Goal: Task Accomplishment & Management: Manage account settings

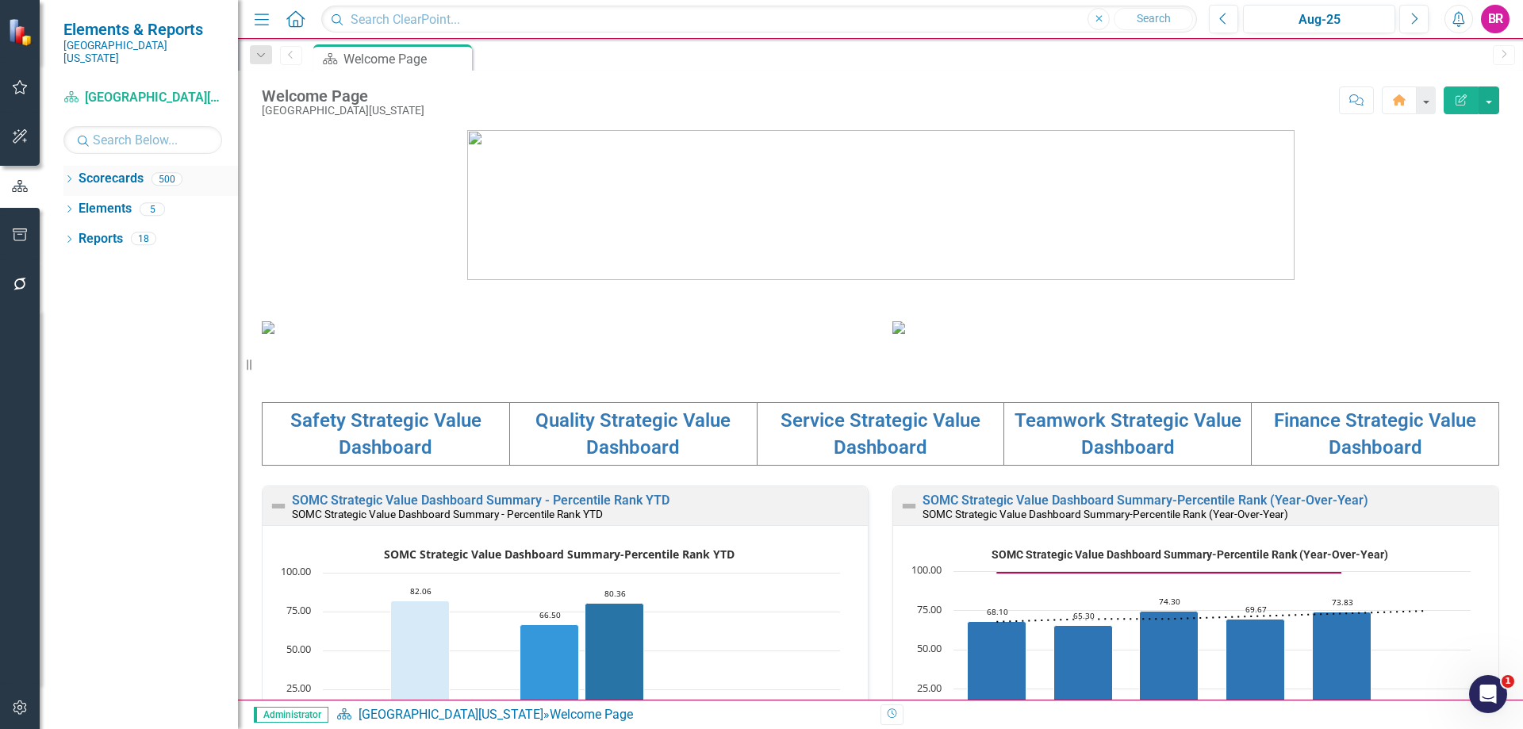
click at [67, 176] on icon "Dropdown" at bounding box center [68, 180] width 11 height 9
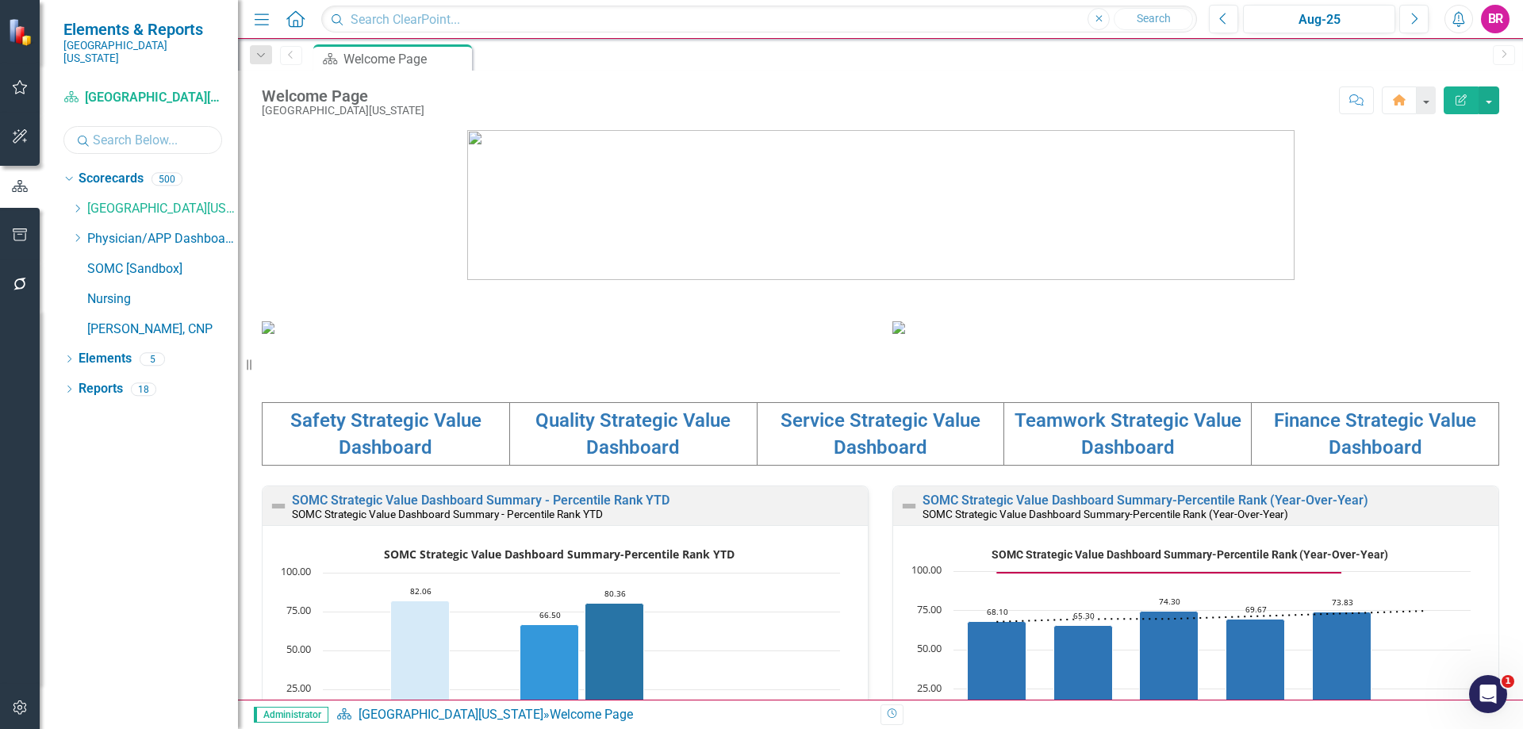
click at [109, 128] on input "text" at bounding box center [142, 140] width 159 height 28
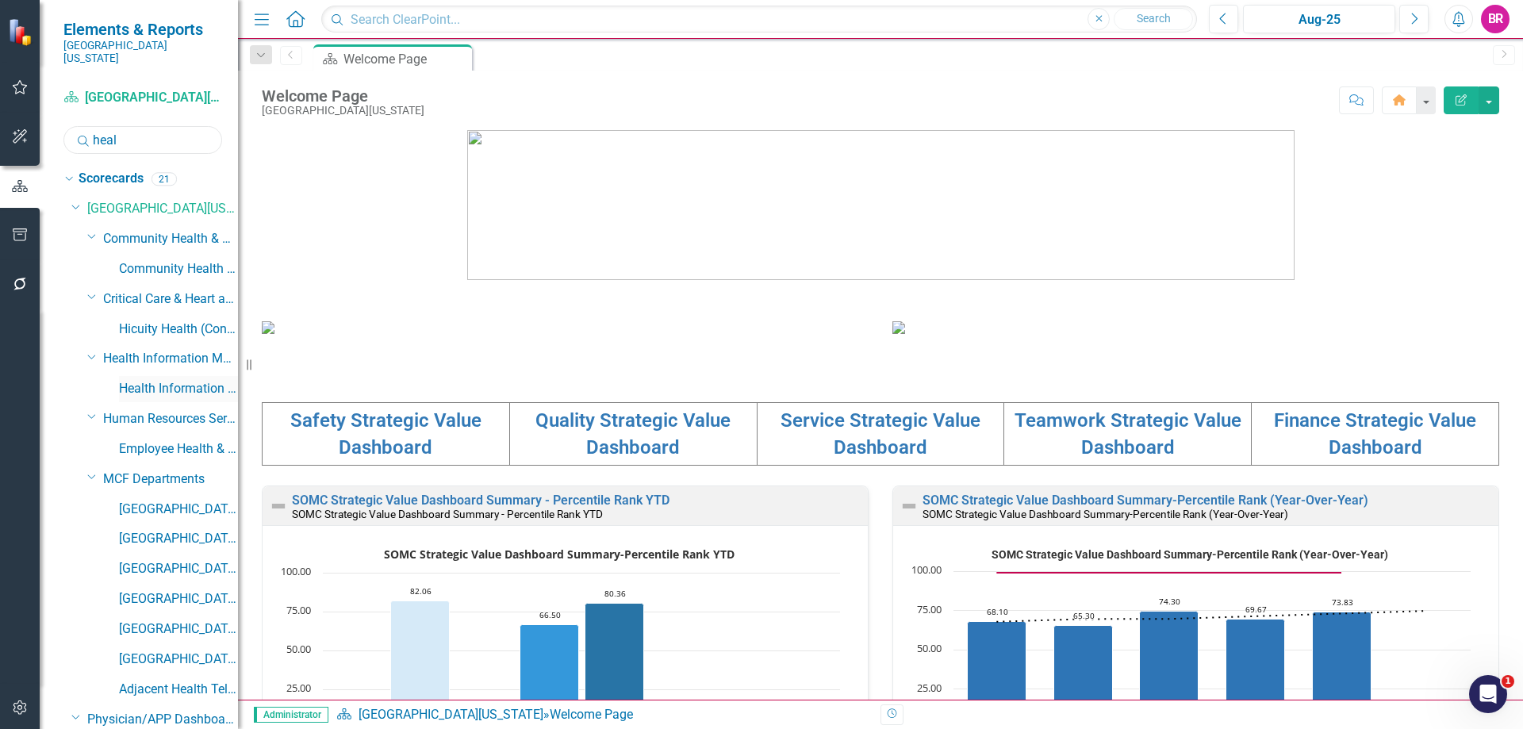
type input "heal"
click at [133, 381] on link "Health Information Management" at bounding box center [178, 389] width 119 height 18
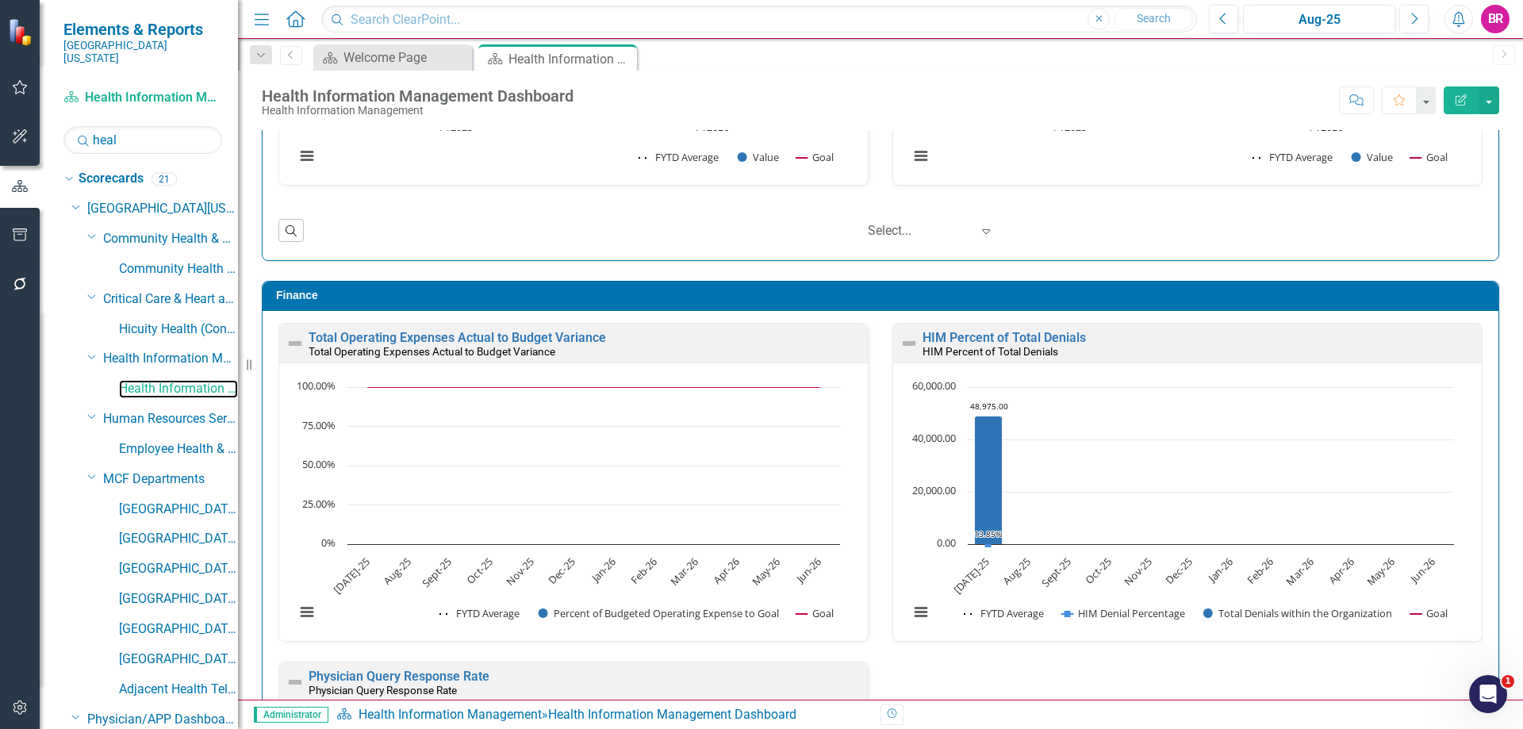
scroll to position [1745, 0]
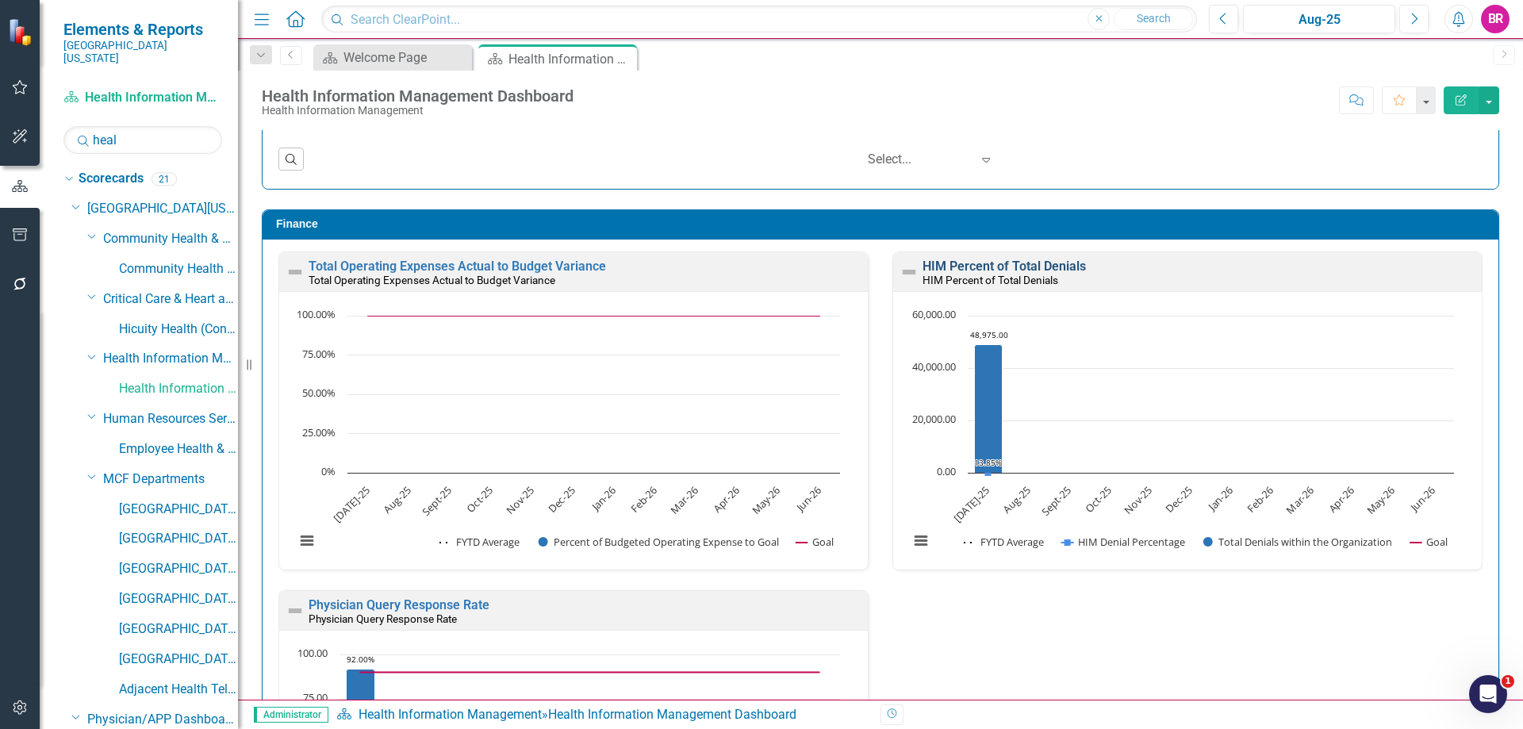
click at [1027, 271] on link "HIM Percent of Total Denials" at bounding box center [1003, 266] width 163 height 15
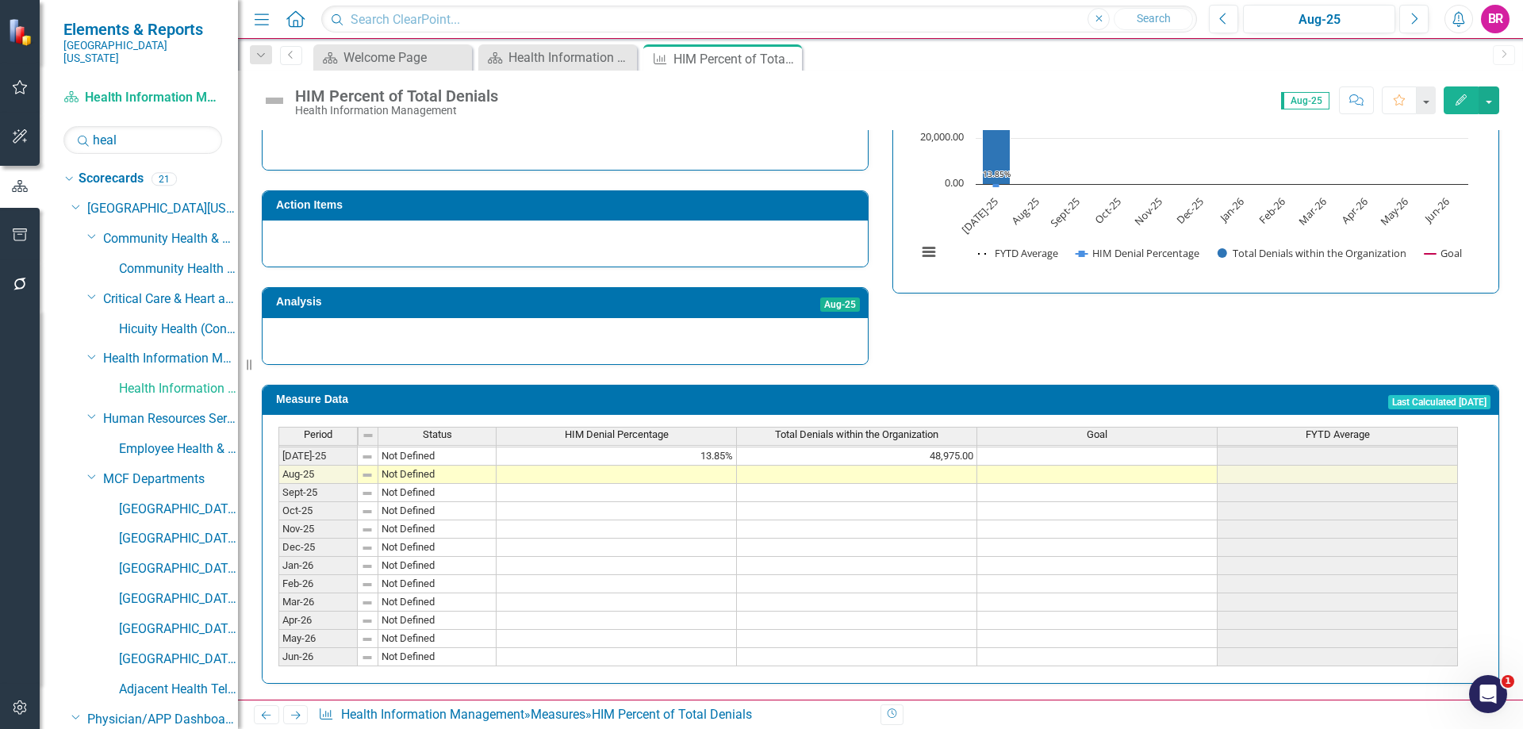
click at [895, 430] on span "Total Denials within the Organization" at bounding box center [856, 434] width 163 height 11
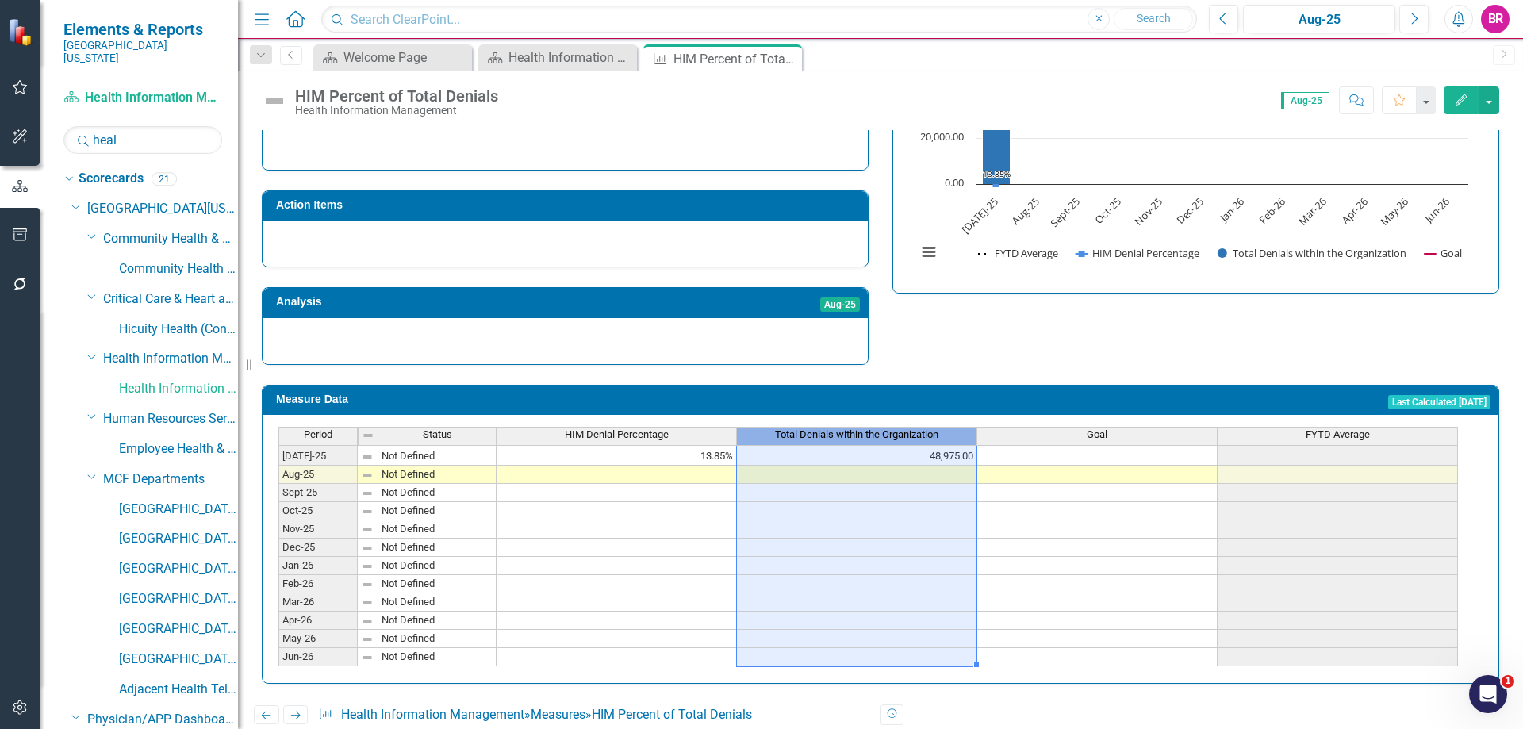
click at [895, 430] on span "Total Denials within the Organization" at bounding box center [856, 434] width 163 height 11
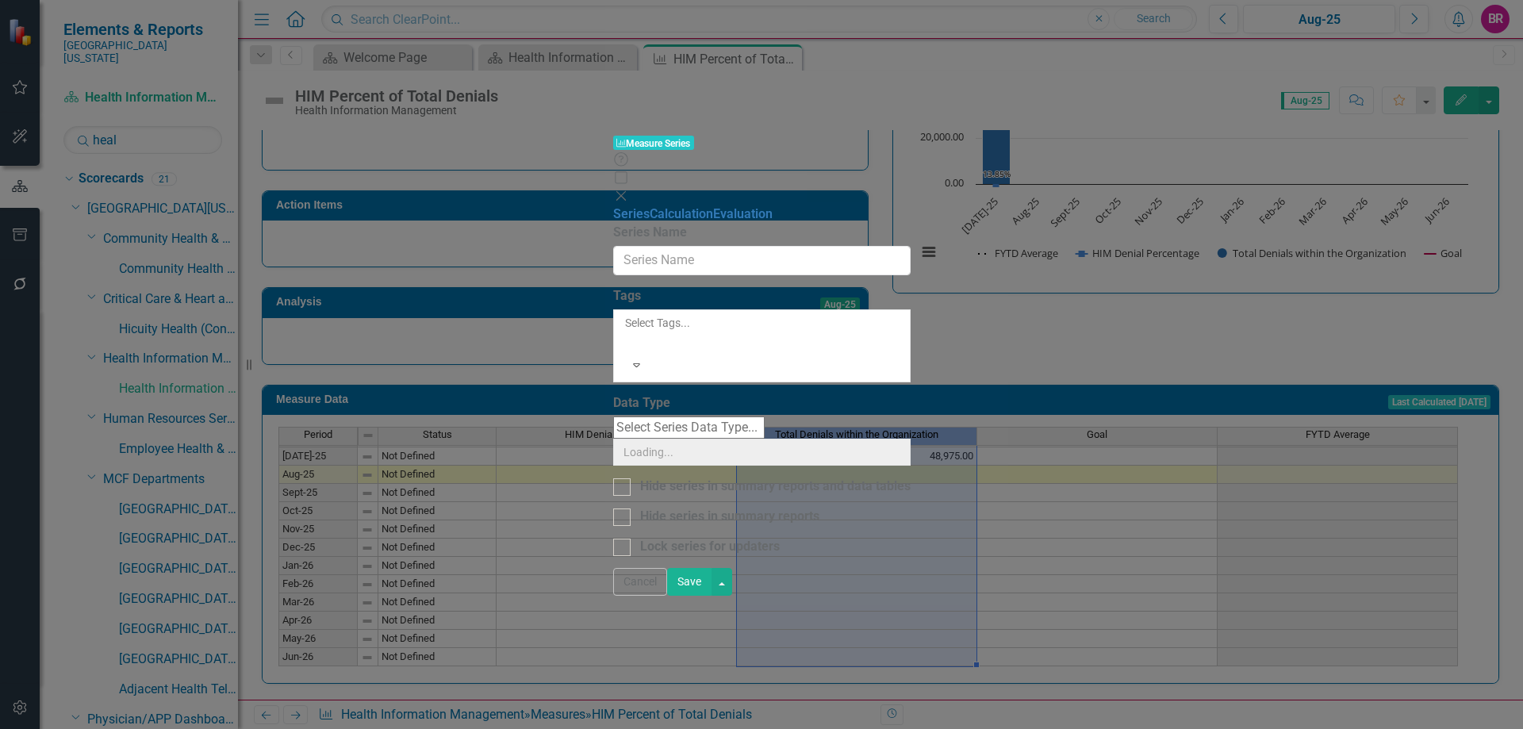
type input "Total Denials within the Organization"
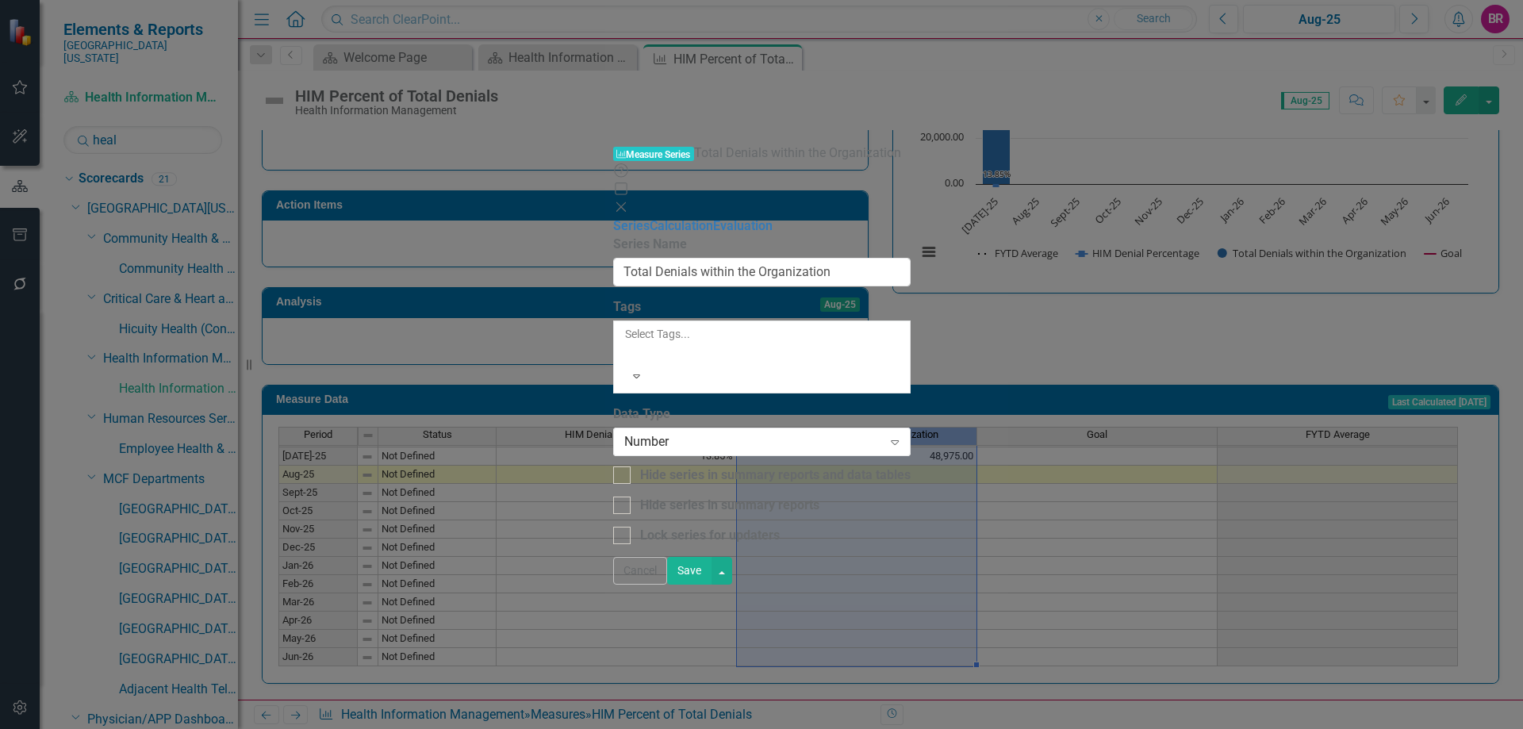
click at [667, 585] on button "Cancel" at bounding box center [640, 571] width 54 height 28
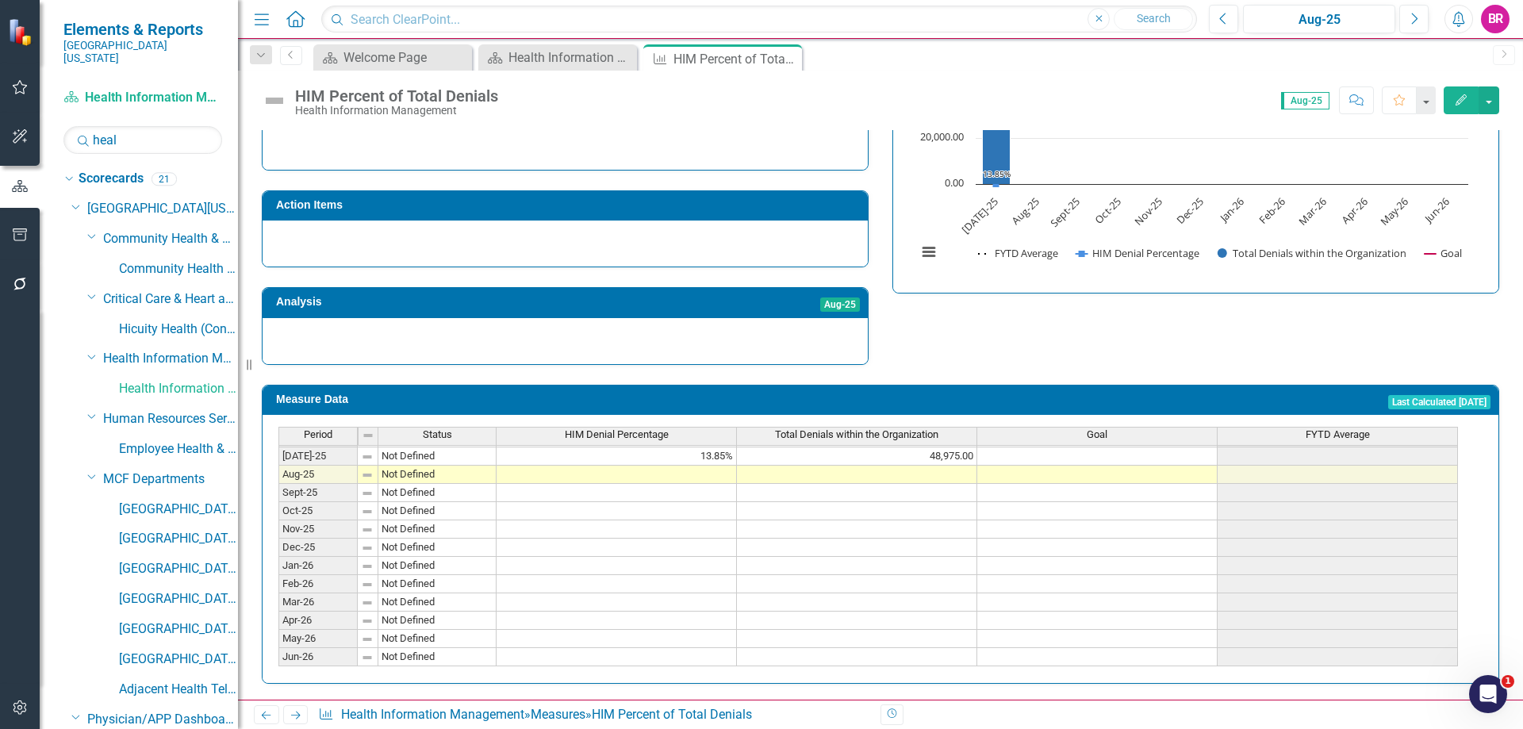
click at [682, 435] on div "HIM Denial Percentage" at bounding box center [616, 434] width 240 height 14
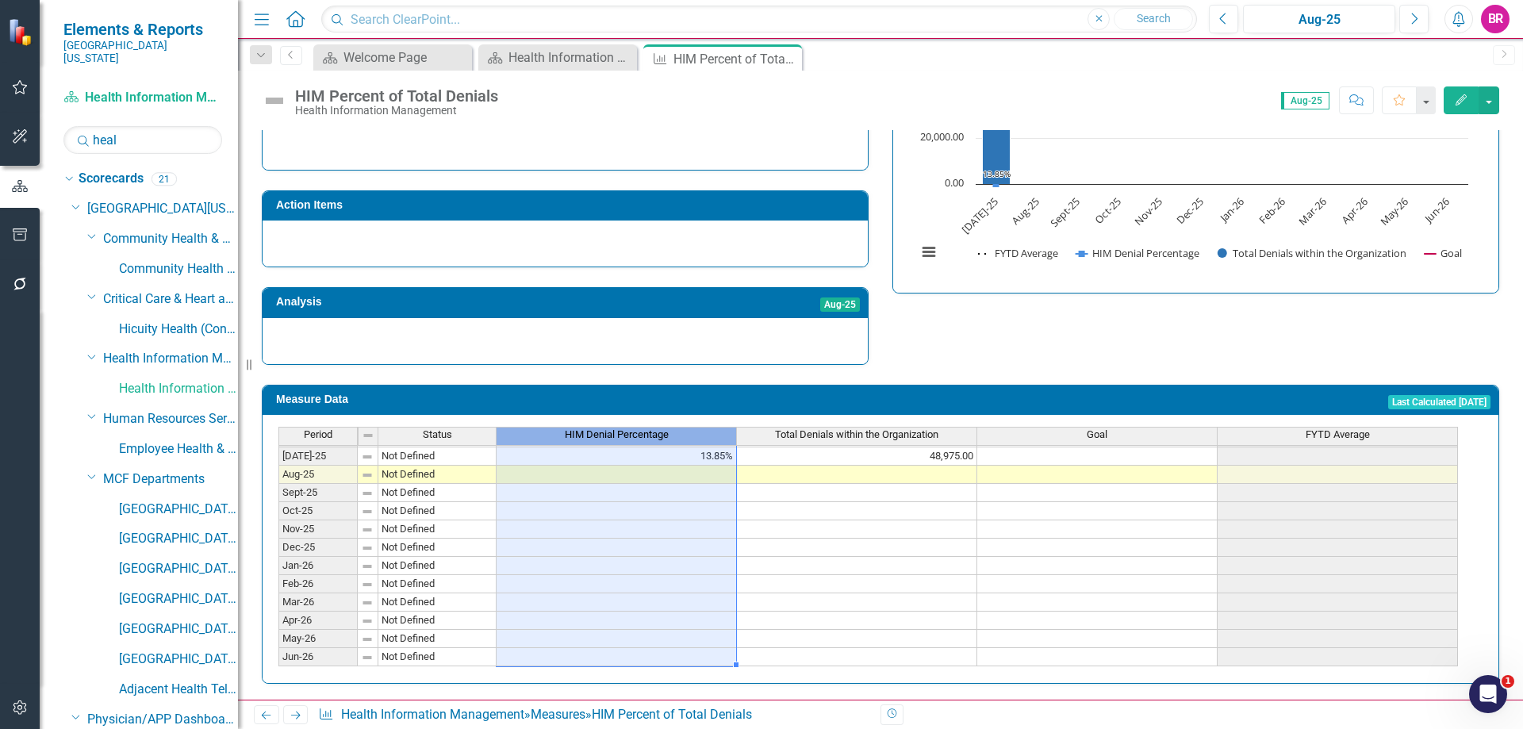
click at [682, 435] on div "HIM Denial Percentage" at bounding box center [616, 434] width 240 height 14
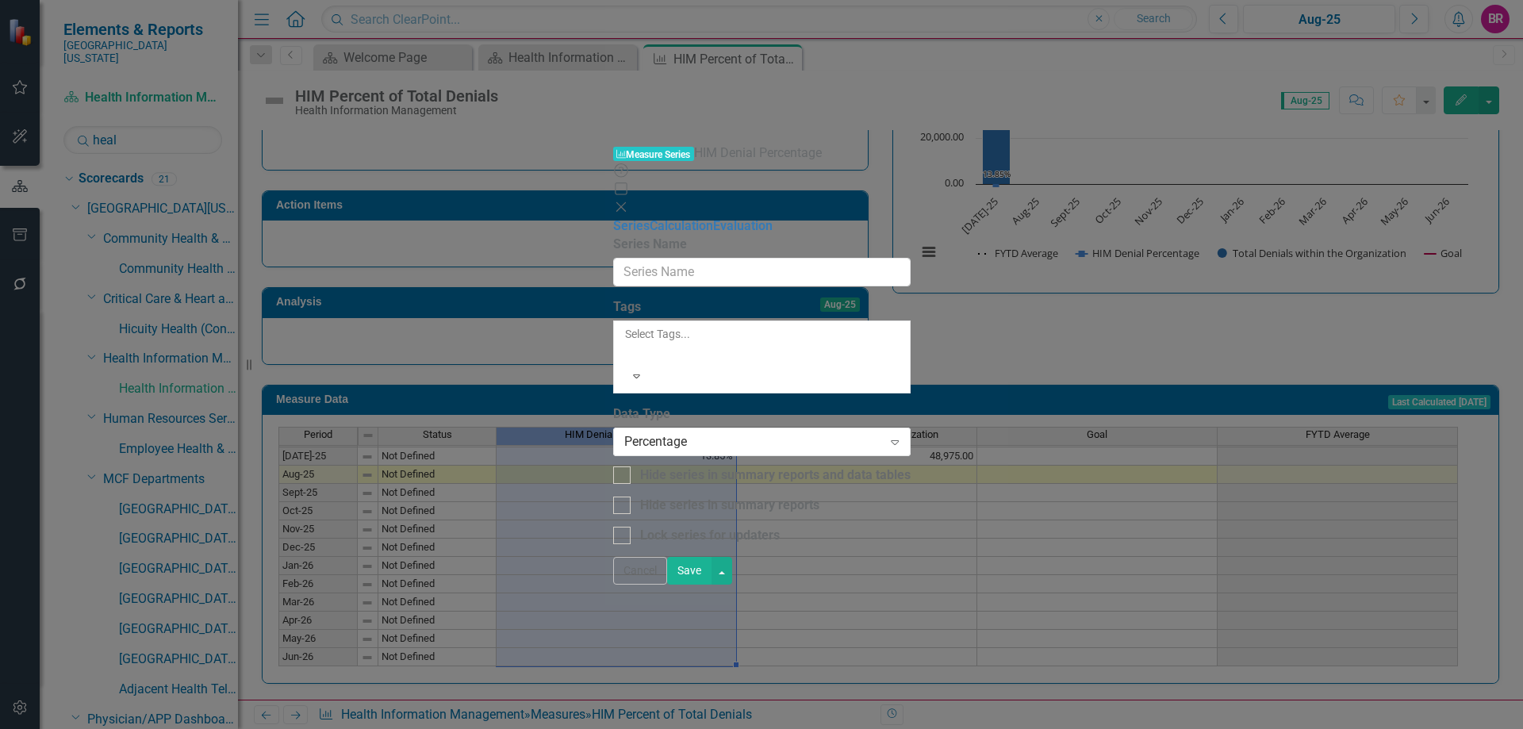
type input "HIM Denial Percentage"
click at [667, 585] on button "Cancel" at bounding box center [640, 571] width 54 height 28
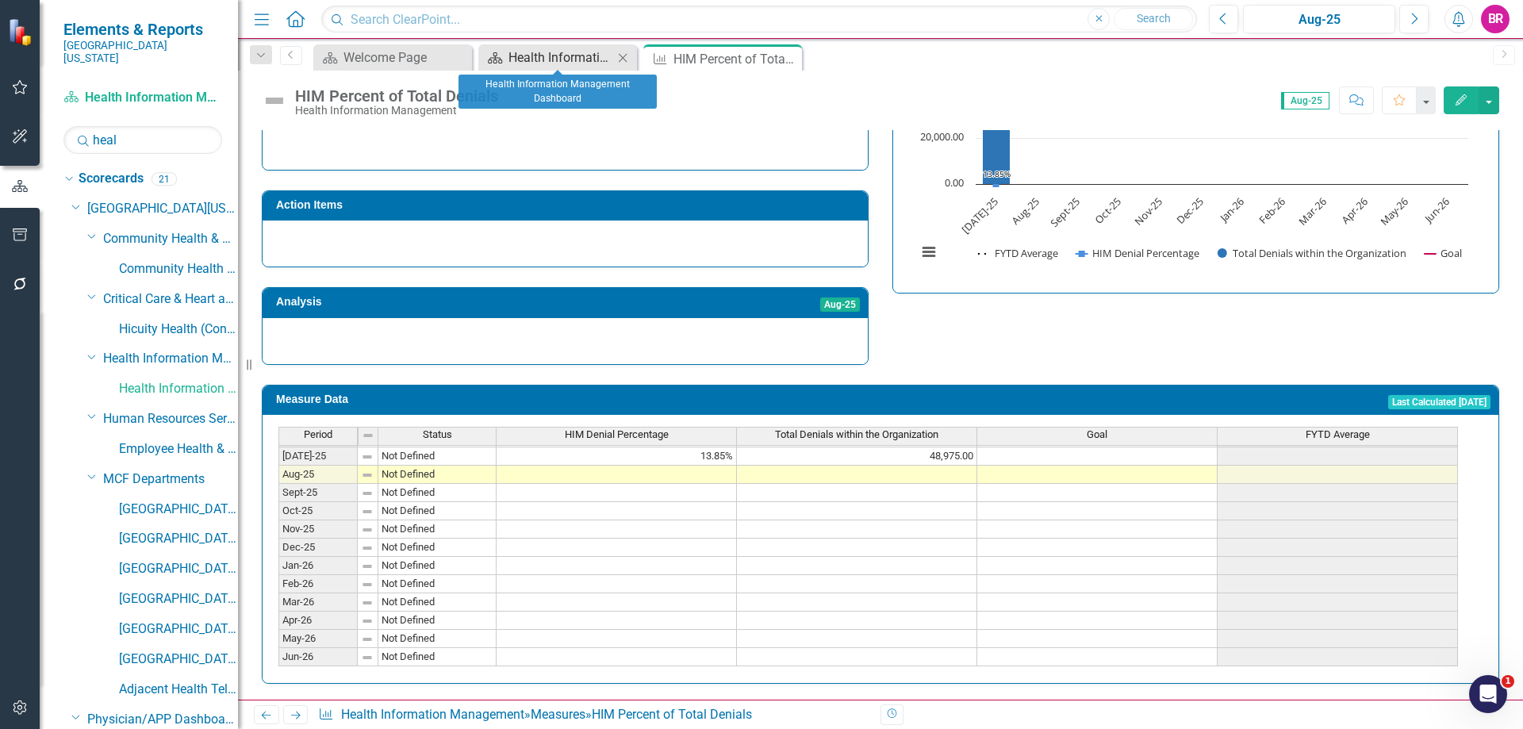
click at [523, 63] on div "Health Information Management Dashboard" at bounding box center [560, 58] width 105 height 20
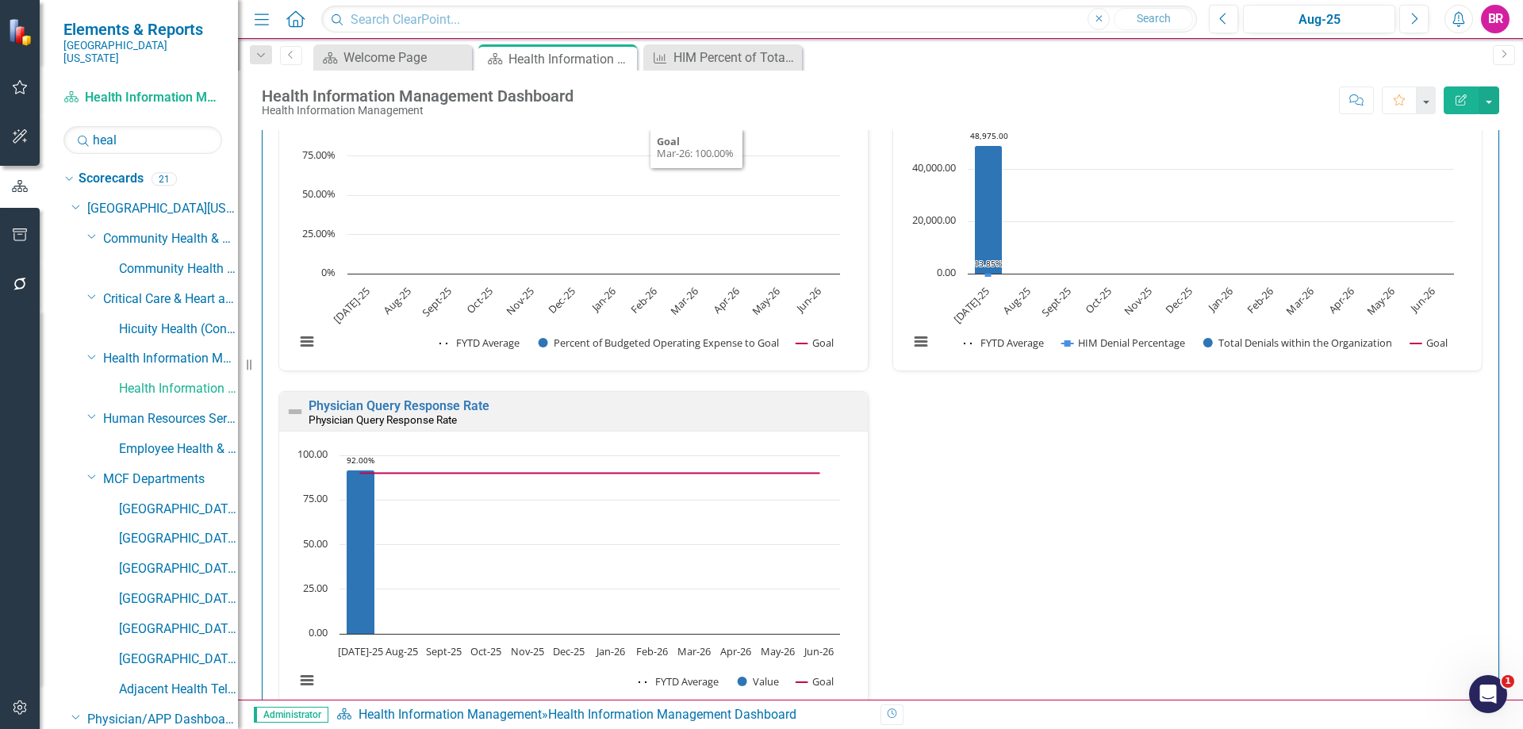
scroll to position [1966, 0]
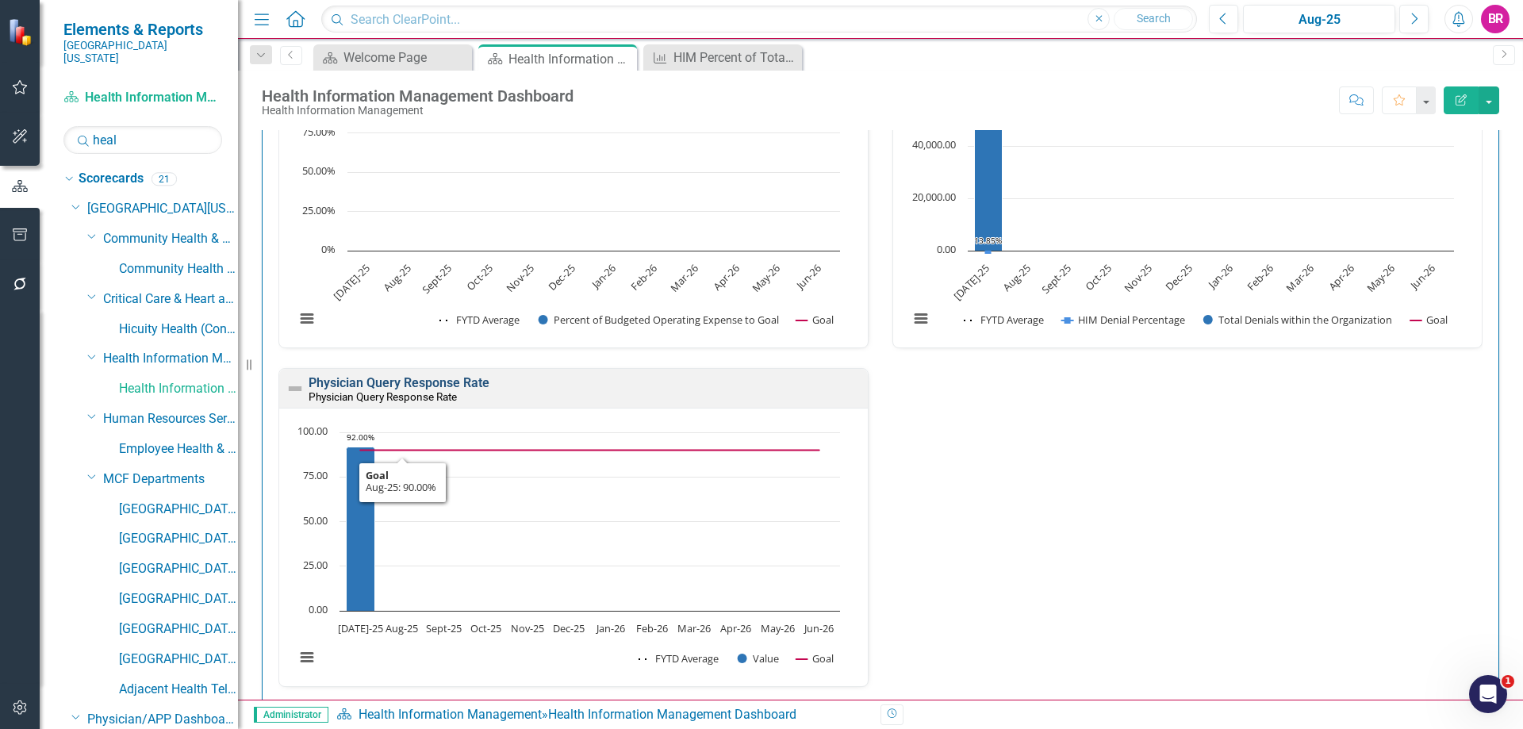
click at [408, 379] on link "Physician Query Response Rate" at bounding box center [399, 382] width 181 height 15
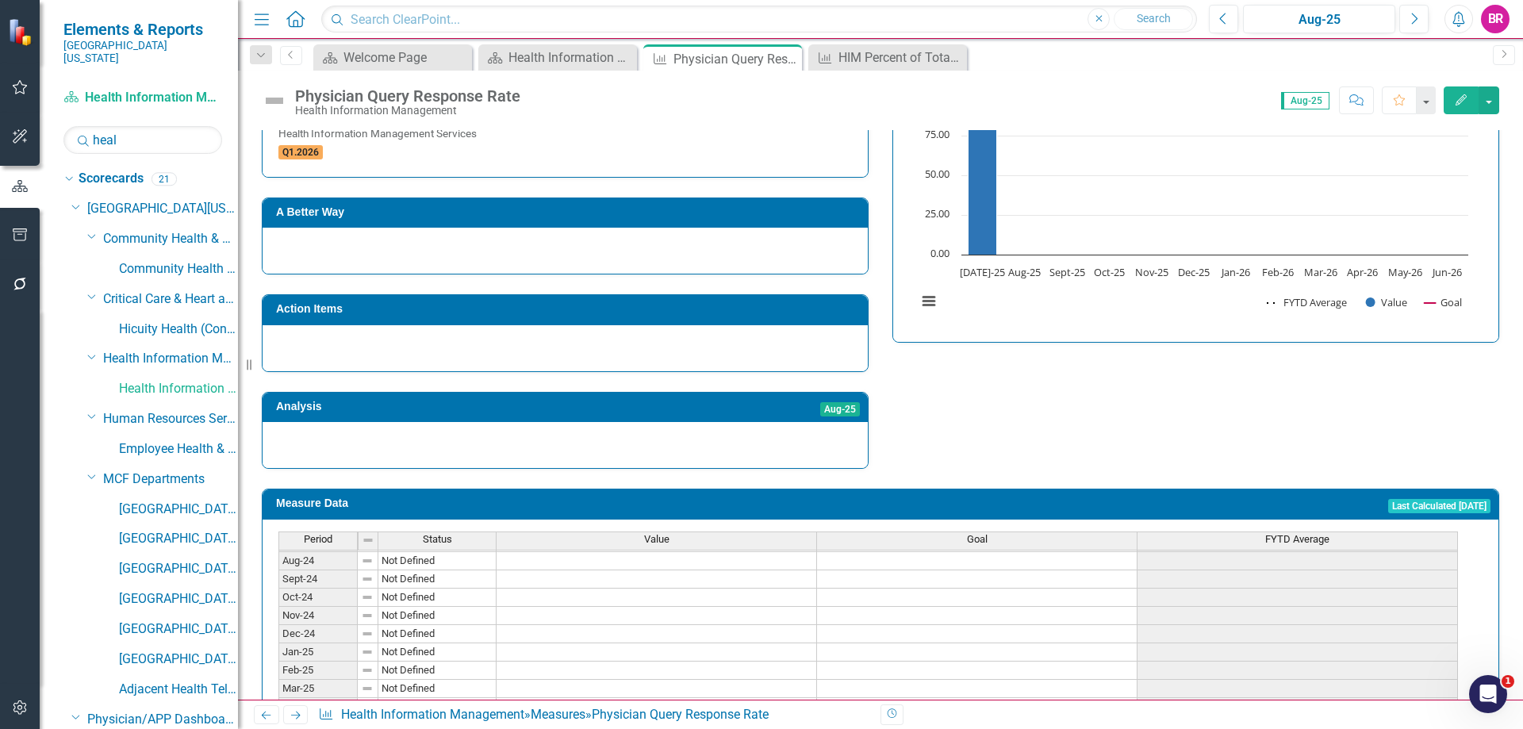
scroll to position [634, 0]
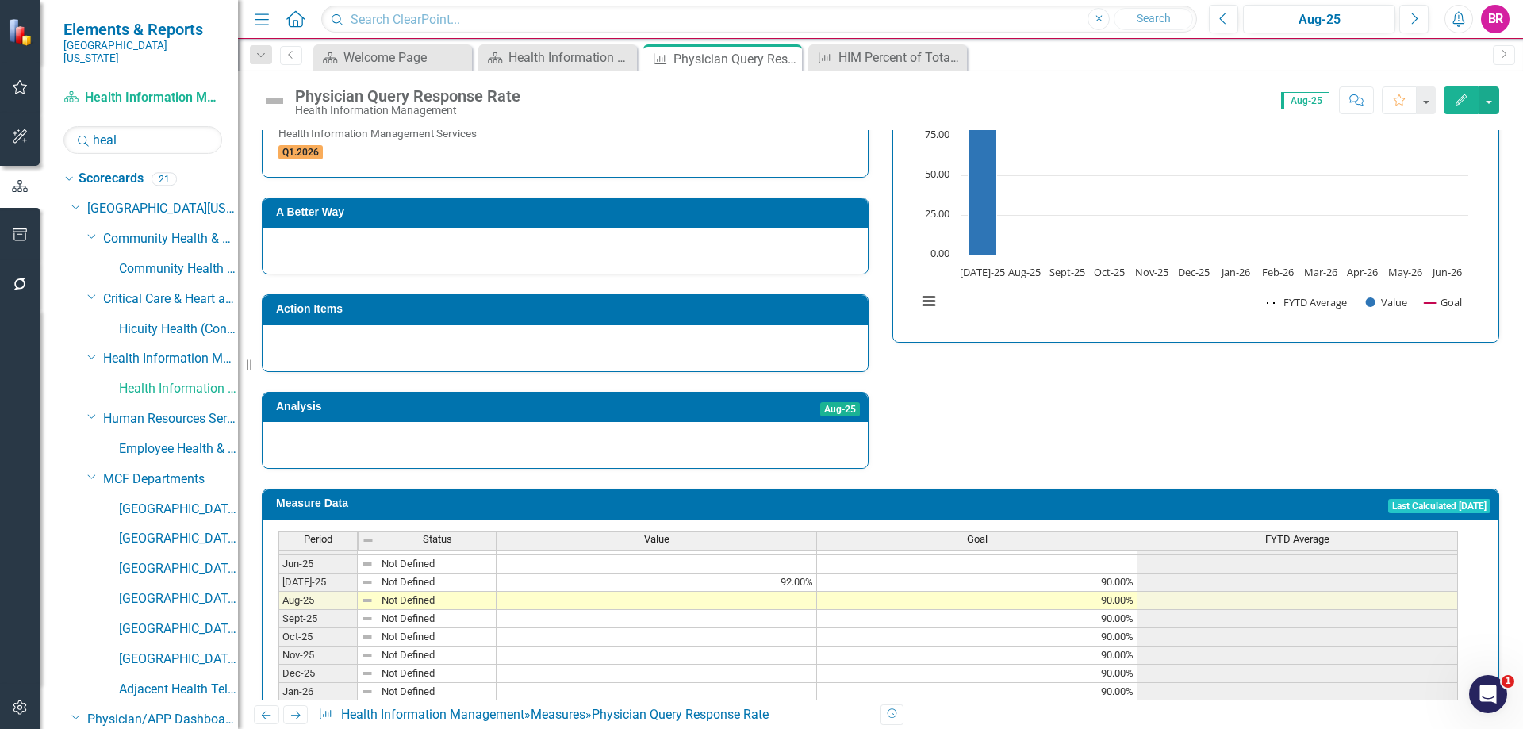
click at [722, 573] on tbody "Mar-24 Not Defined Apr-24 Not Defined May-24 Not Defined Jun-24 Not Defined [DA…" at bounding box center [867, 537] width 1179 height 512
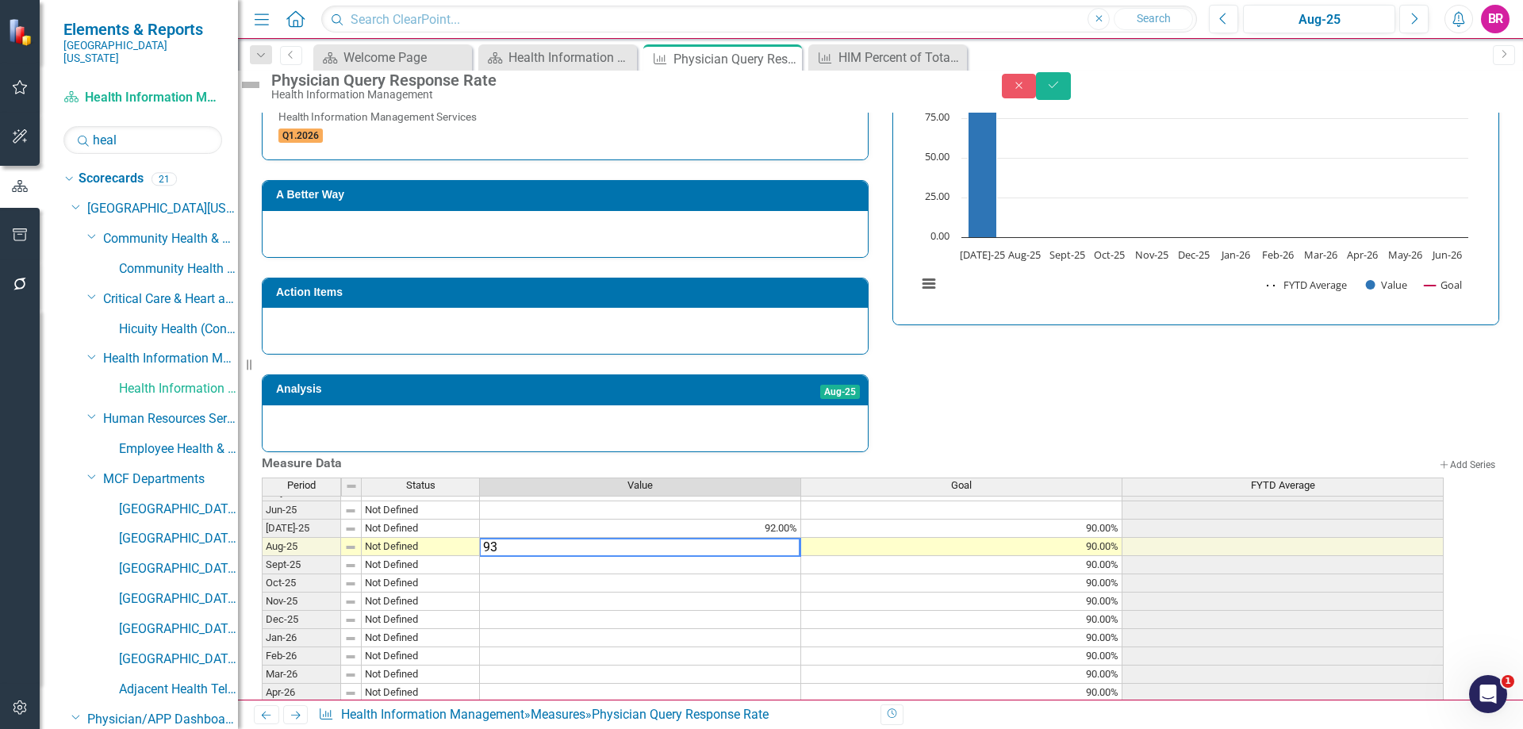
type textarea "93"
click at [1088, 432] on div "Strategic Values Finance Health Information Management Services Q1.2026 A Bette…" at bounding box center [880, 230] width 1261 height 443
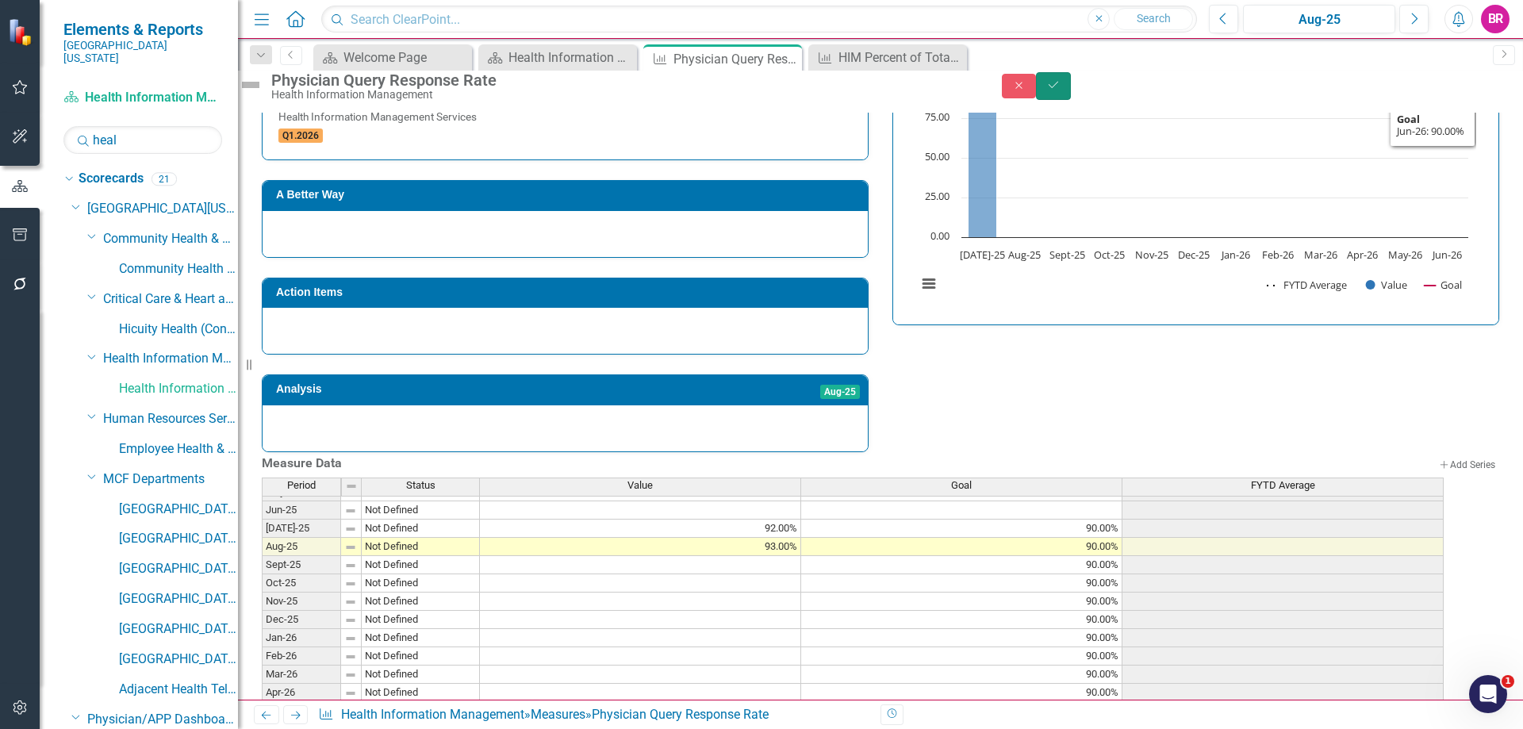
click at [1060, 90] on icon "Save" at bounding box center [1053, 84] width 14 height 11
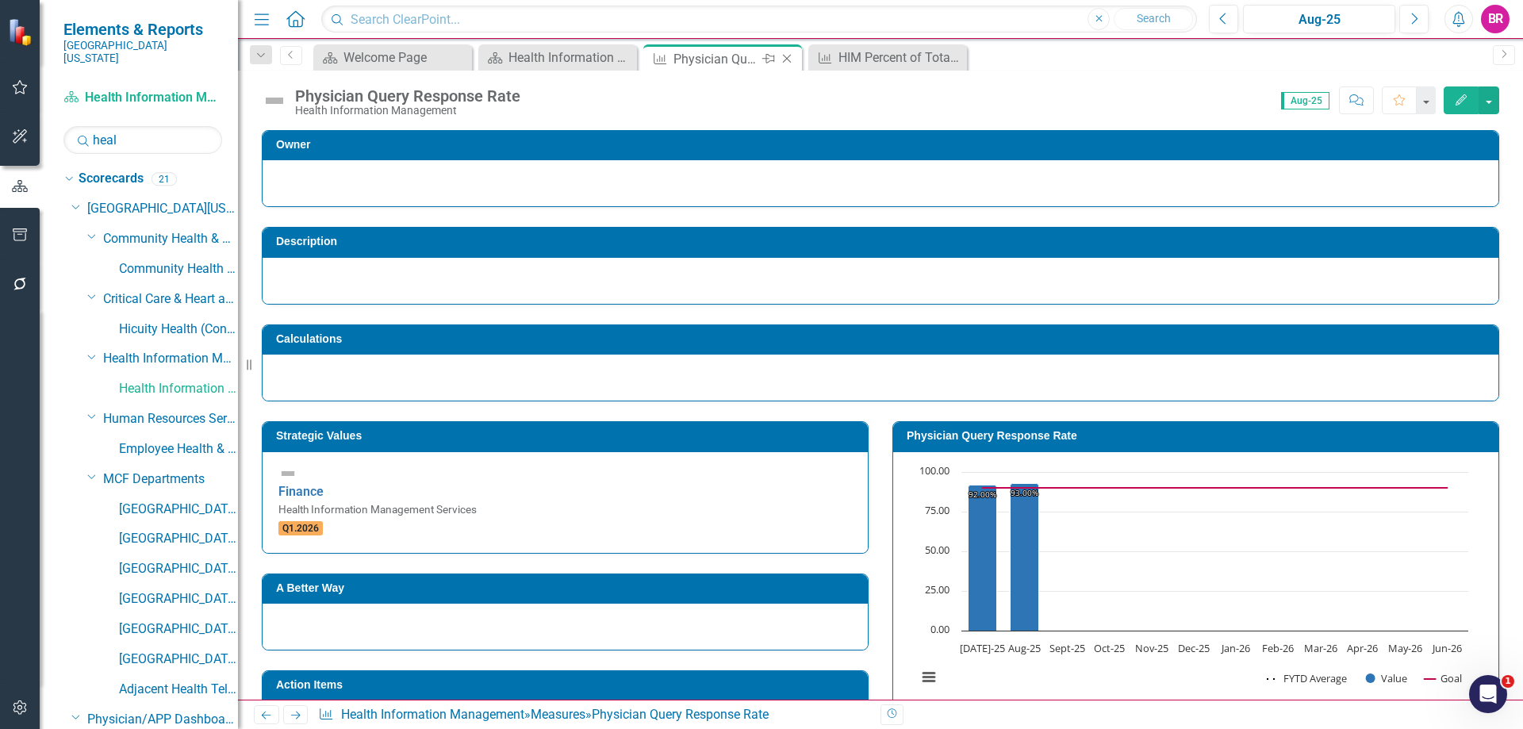
click at [787, 63] on icon "Close" at bounding box center [787, 58] width 16 height 13
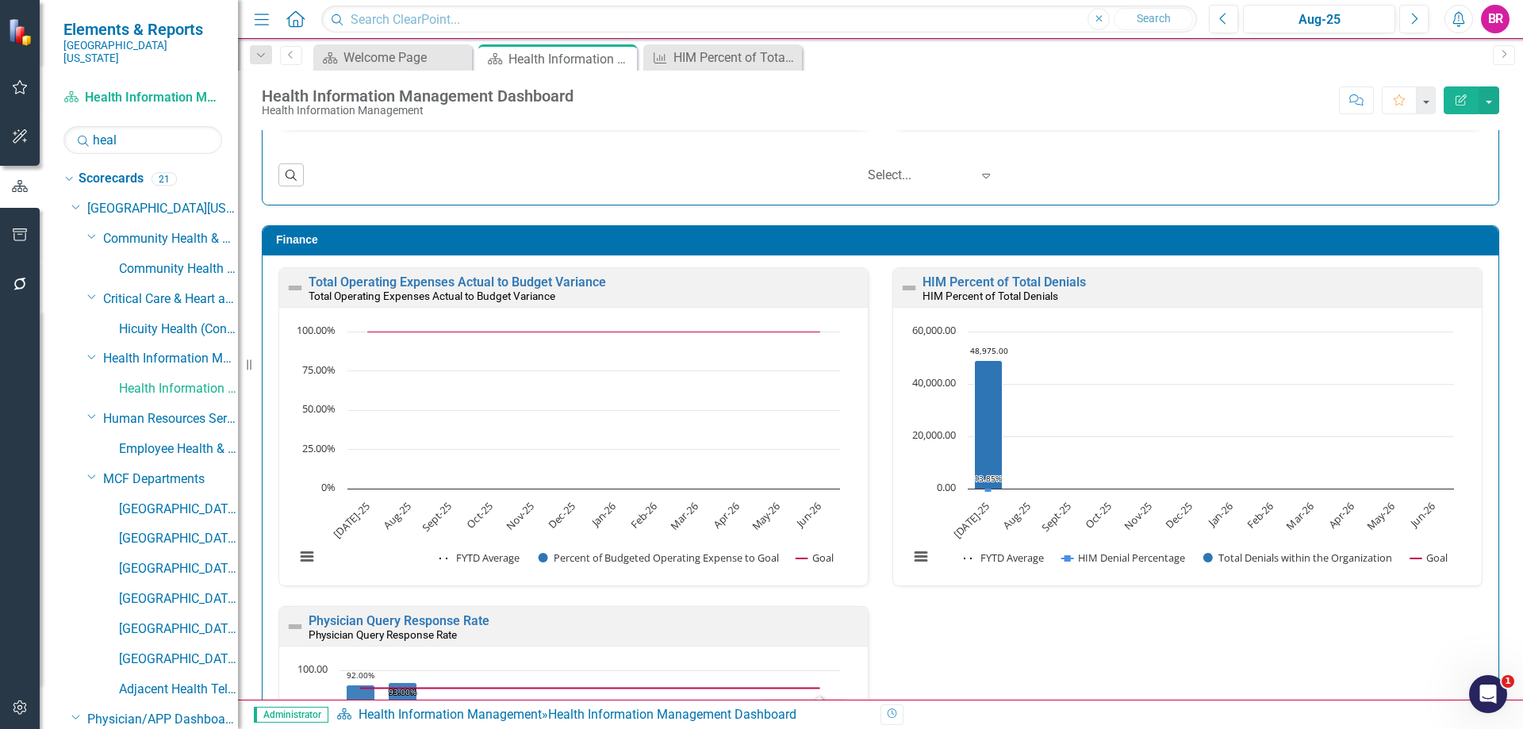
scroll to position [1728, 0]
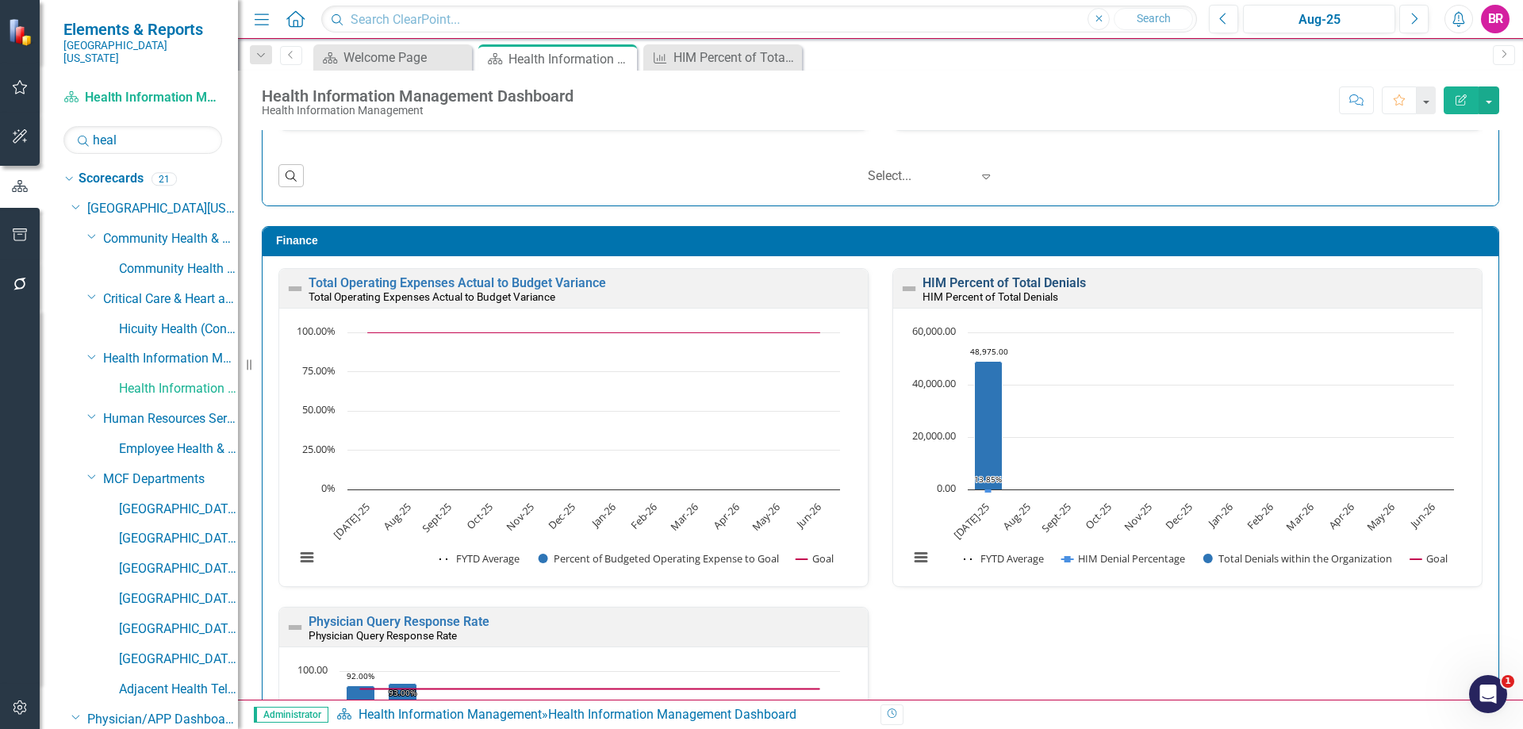
click at [961, 282] on link "HIM Percent of Total Denials" at bounding box center [1003, 282] width 163 height 15
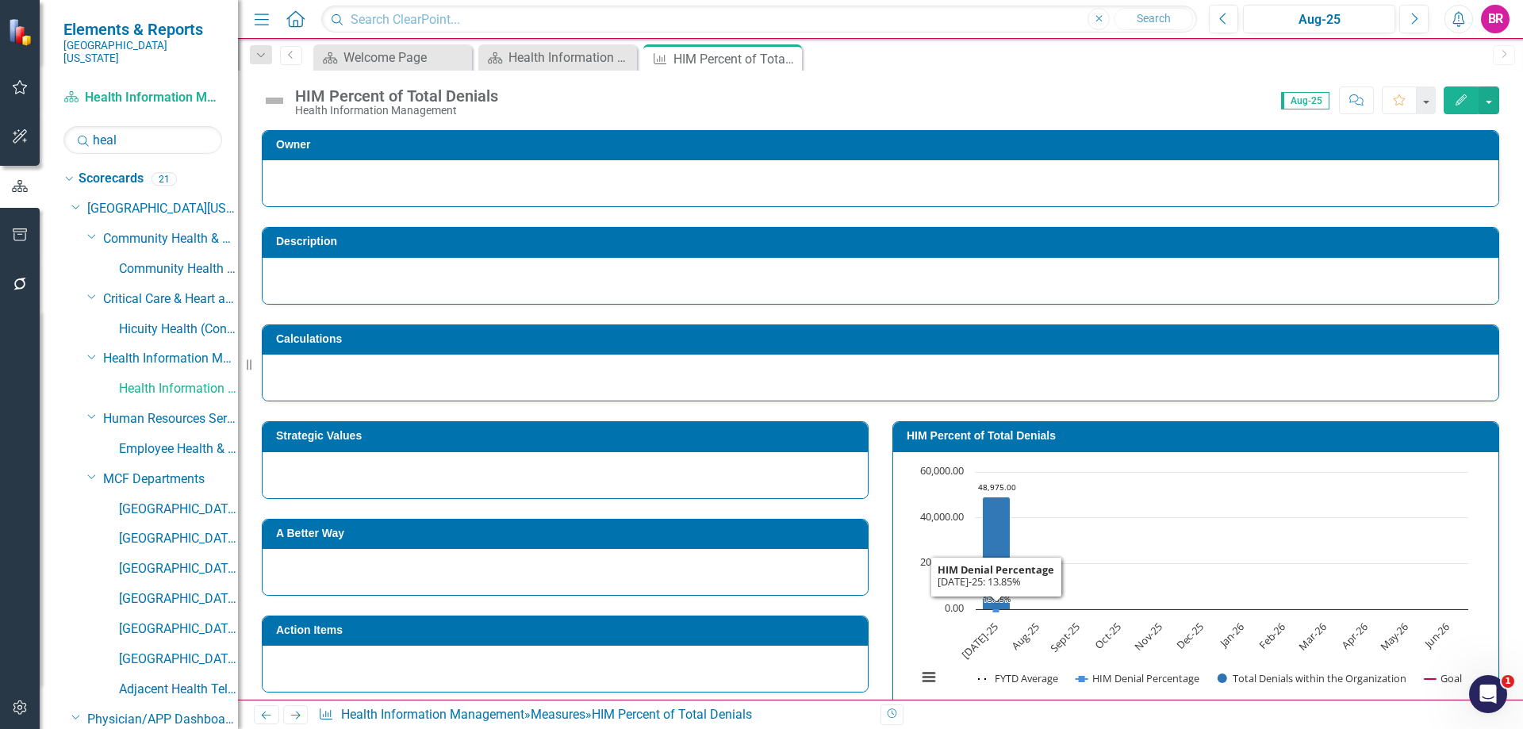
click at [1010, 438] on h3 "HIM Percent of Total Denials" at bounding box center [1199, 436] width 584 height 12
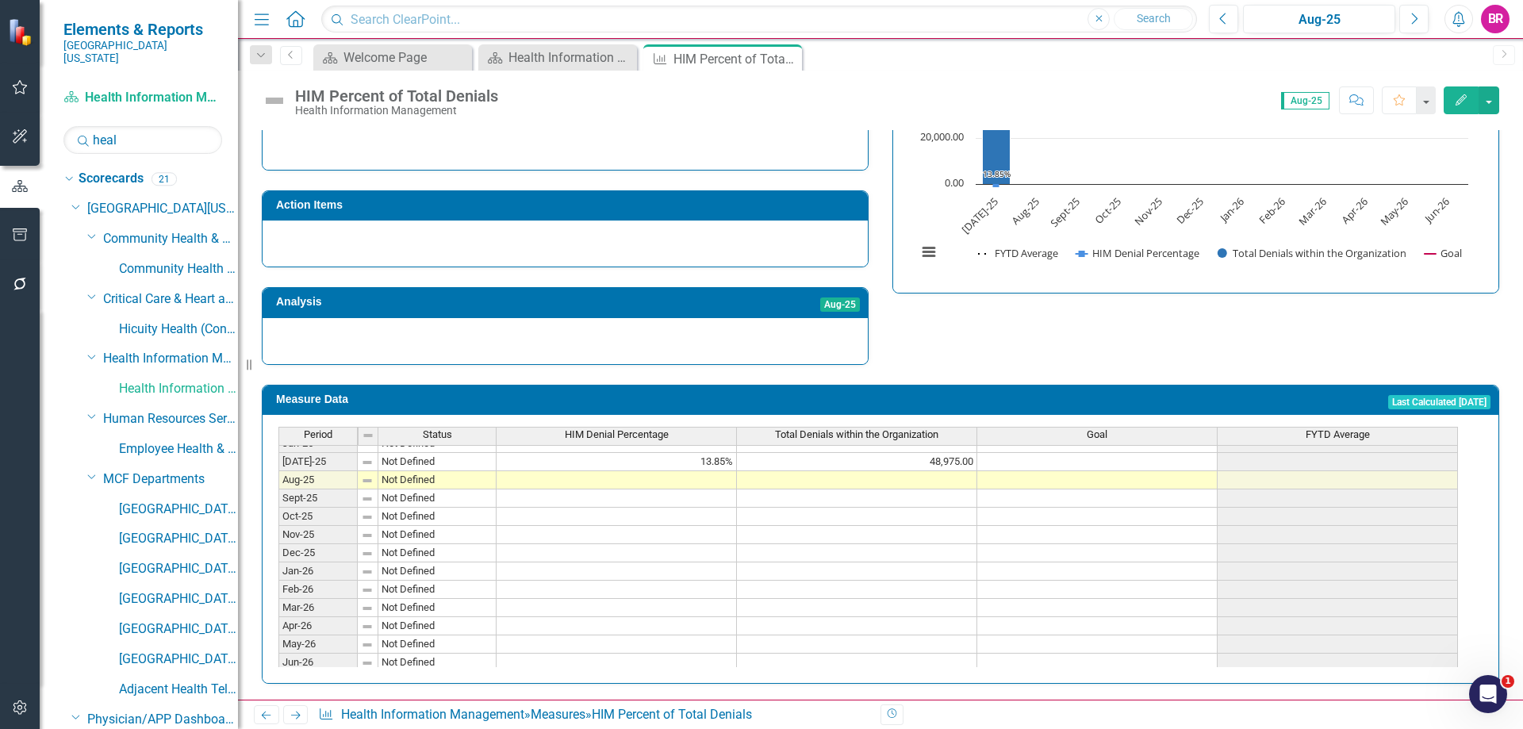
scroll to position [656, 0]
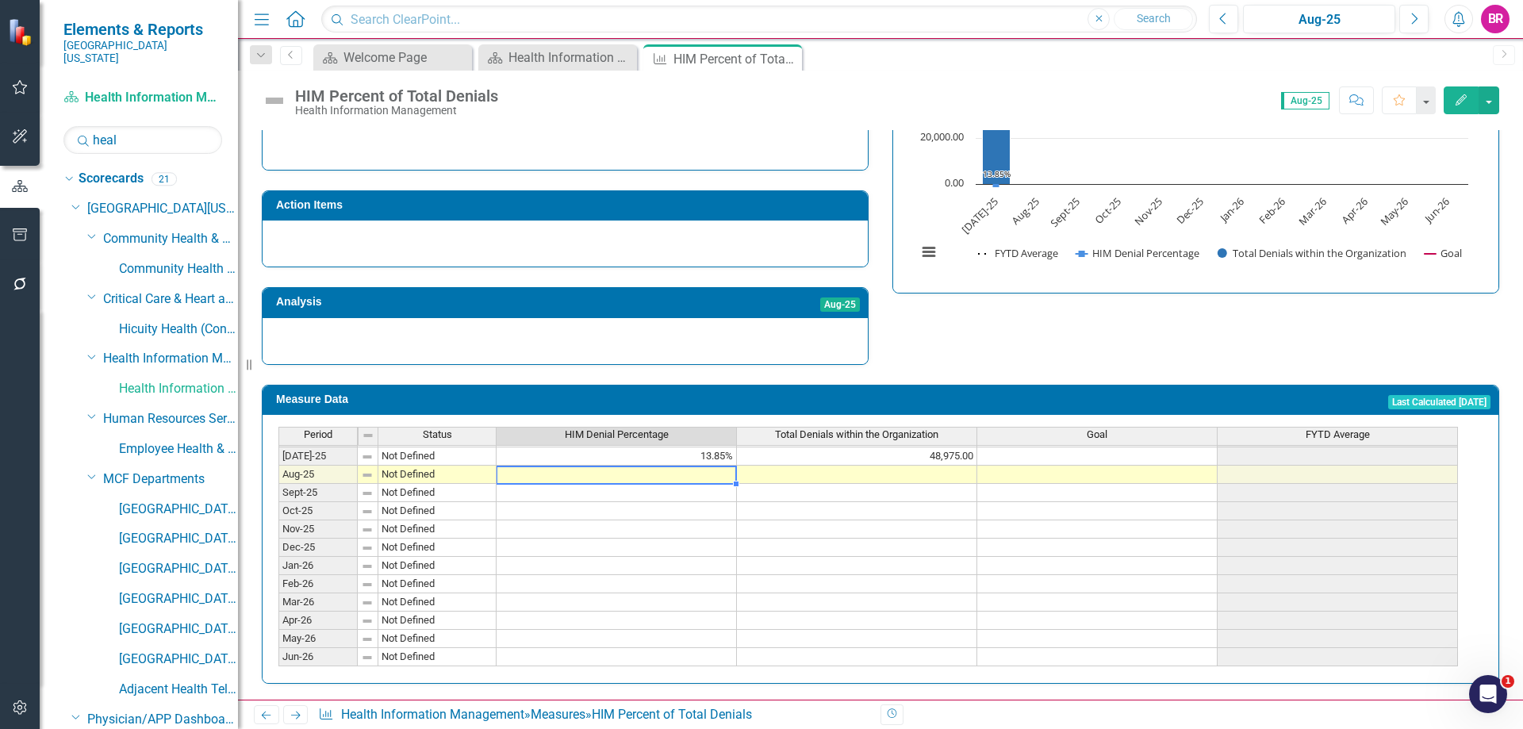
click at [715, 472] on tbody "Feb-24 Not Defined Mar-24 Not Defined Apr-24 Not Defined May-24 Not Defined Jun…" at bounding box center [867, 401] width 1179 height 530
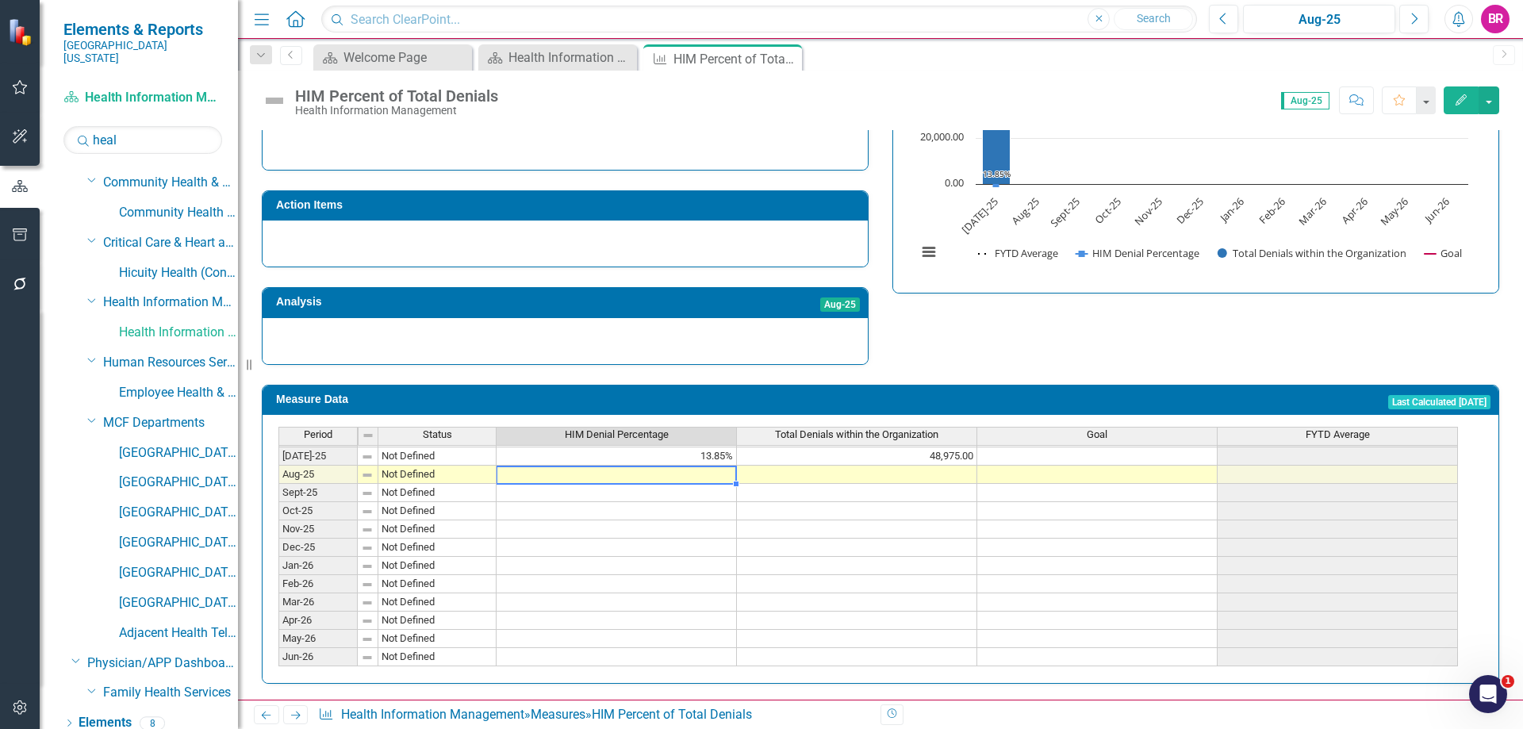
scroll to position [79, 0]
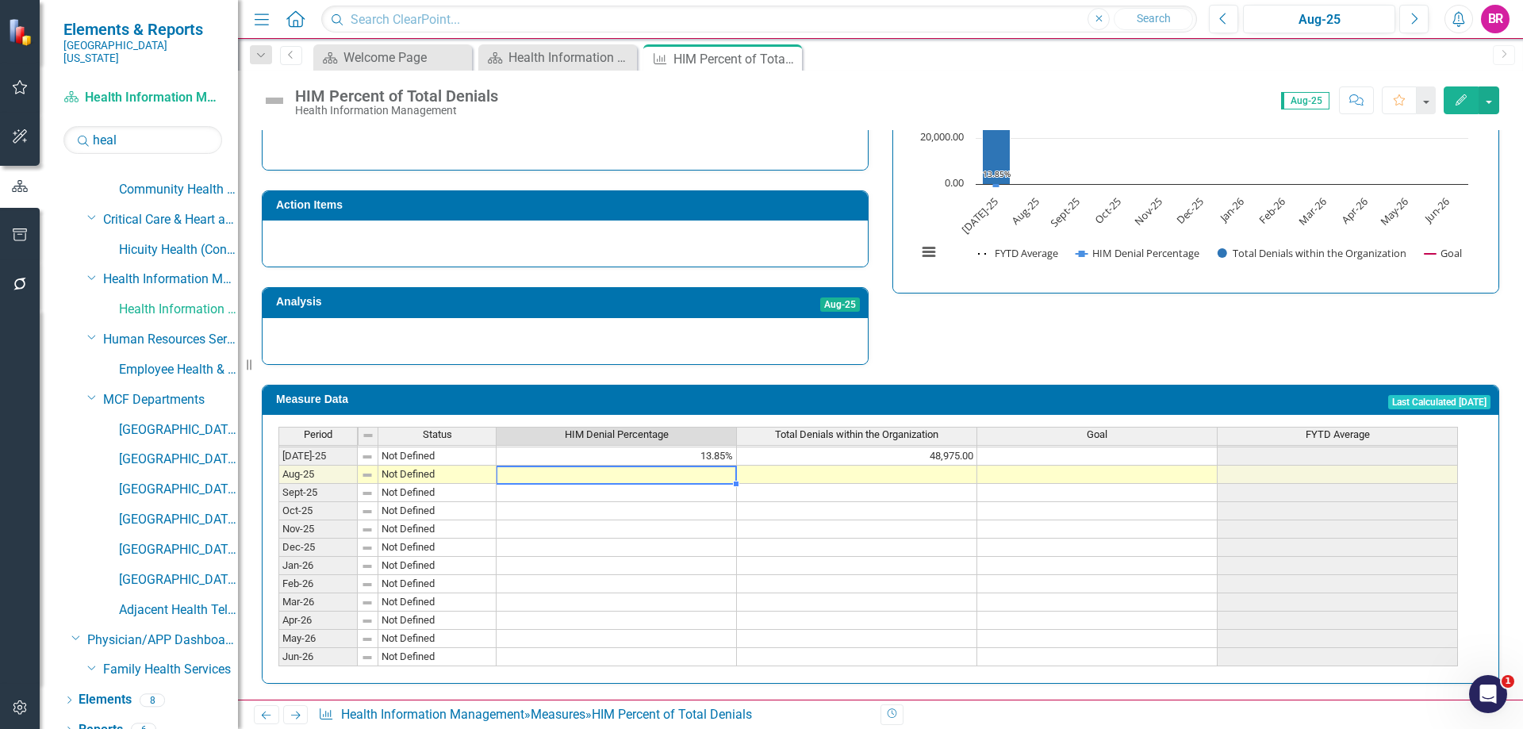
click at [645, 468] on td at bounding box center [616, 475] width 240 height 18
click at [709, 447] on td "13.85%" at bounding box center [616, 456] width 240 height 18
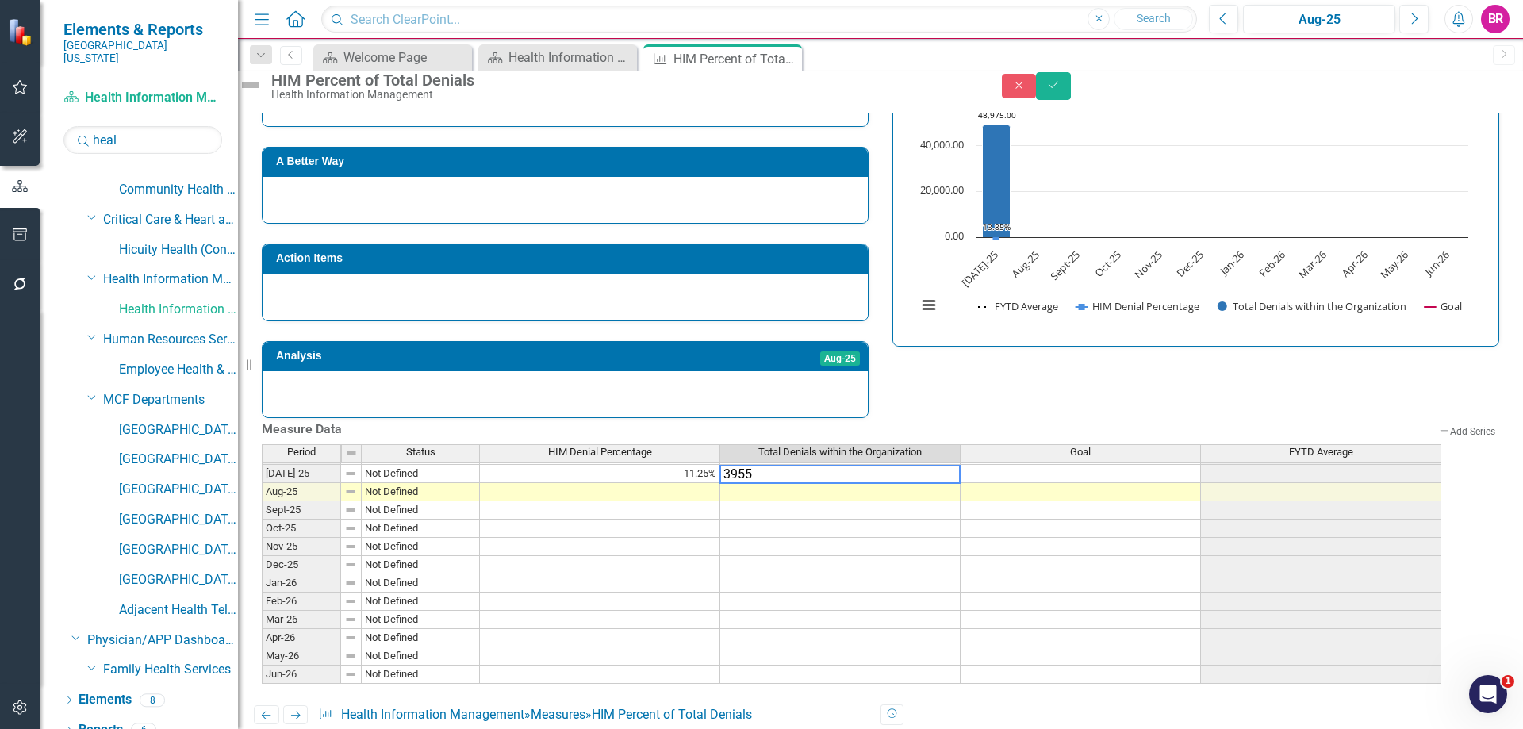
type textarea "39558"
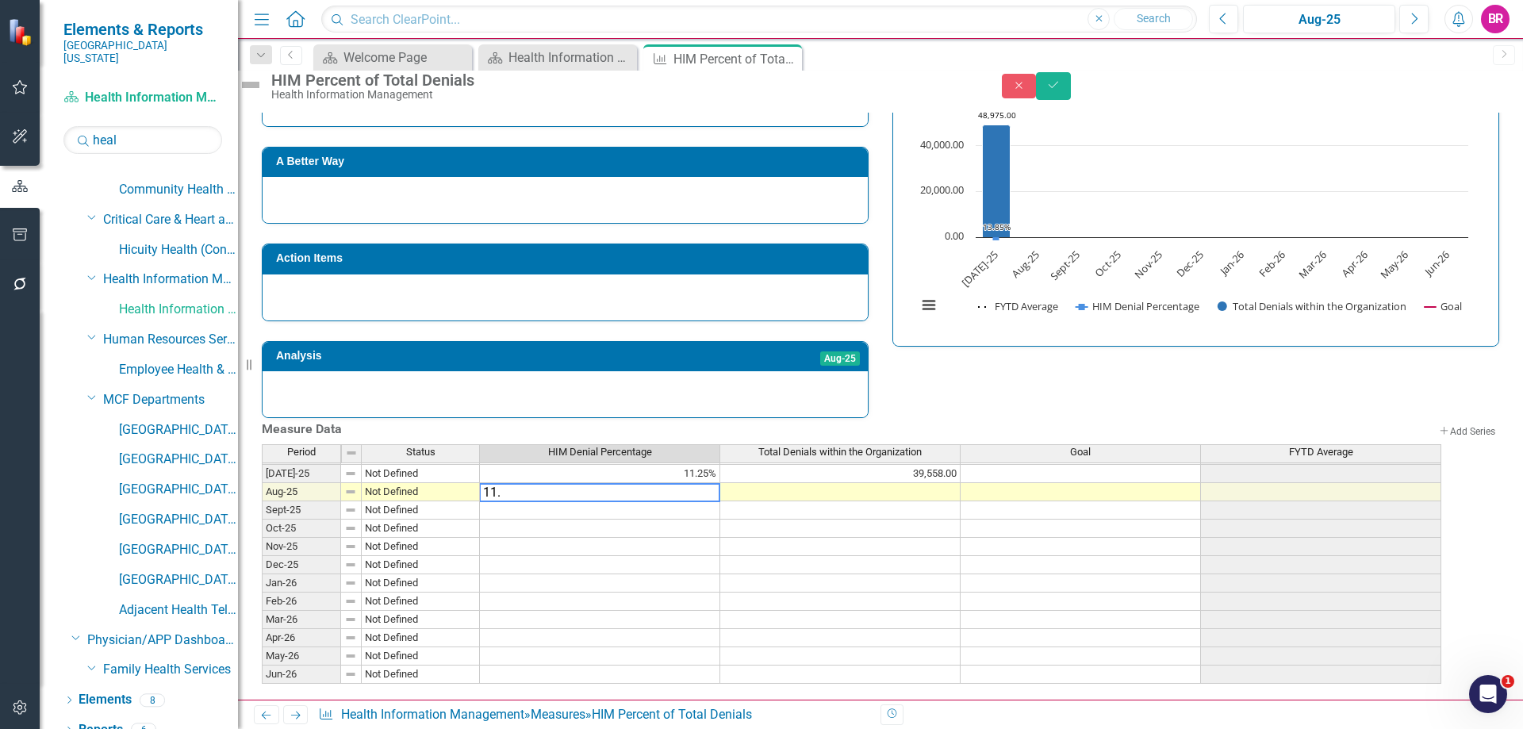
type textarea "11.7"
click at [973, 418] on div "Measure Data Add Add Series Period Status HIM Denial Percentage Total Denials w…" at bounding box center [880, 551] width 1261 height 266
click at [1094, 465] on td at bounding box center [1080, 474] width 240 height 18
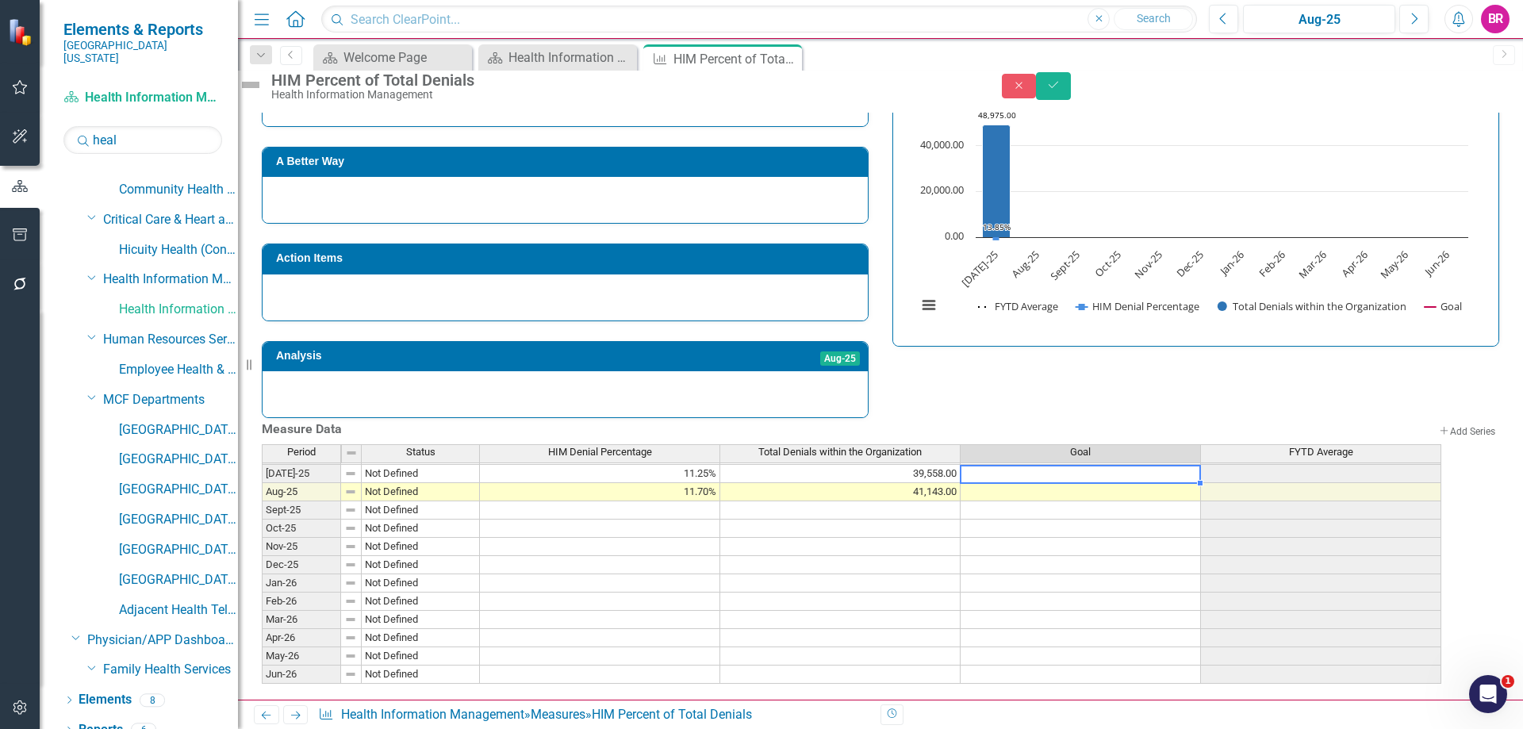
click at [1113, 319] on div "Strategic Values A Better Way Action Items Analysis Aug-25 HIM Percent of Total…" at bounding box center [880, 224] width 1261 height 389
type textarea "1"
type textarea "2"
click at [1141, 418] on div "Measure Data Add Add Series" at bounding box center [880, 431] width 1237 height 26
click at [1201, 465] on td "2.00" at bounding box center [1080, 474] width 240 height 18
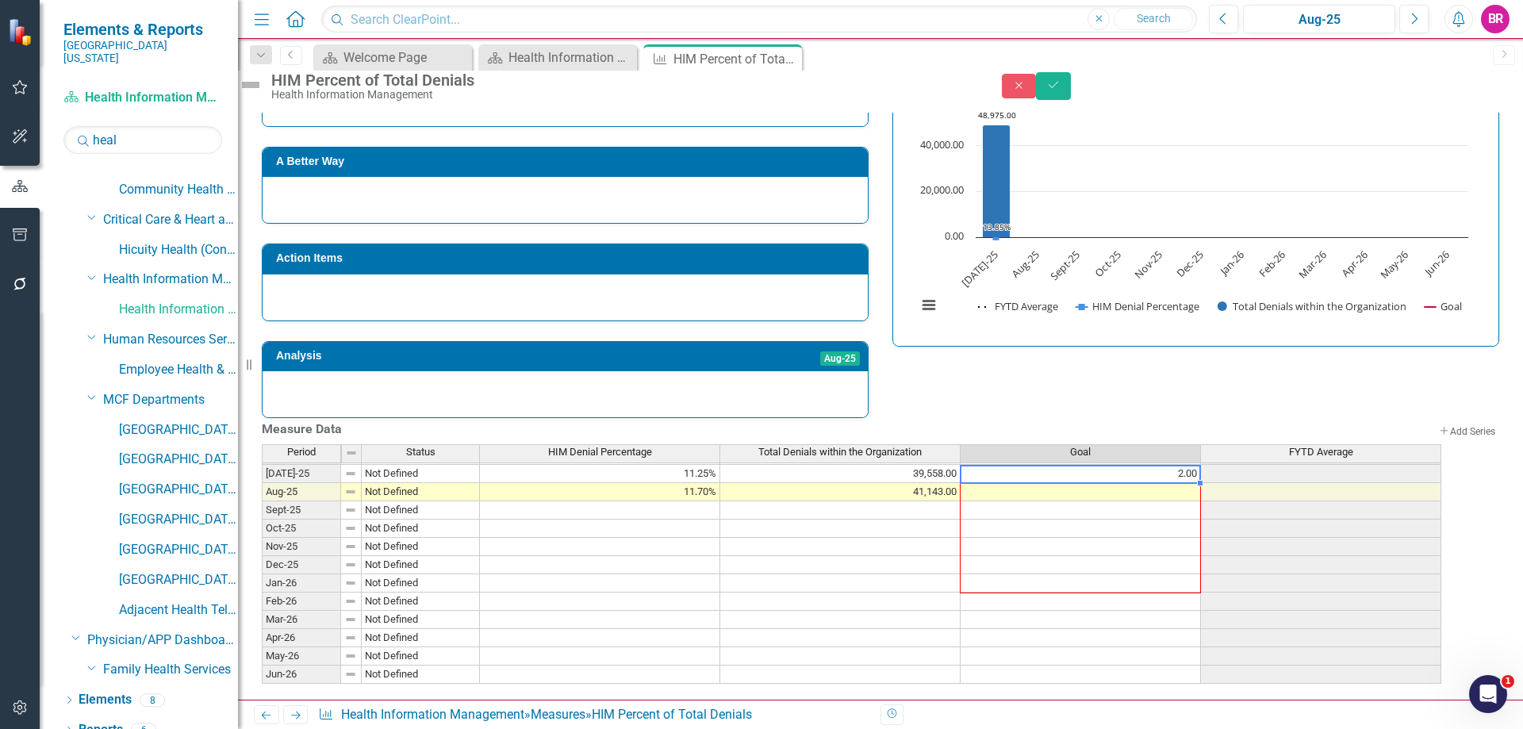
scroll to position [441, 0]
drag, startPoint x: 1214, startPoint y: 470, endPoint x: 1233, endPoint y: 316, distance: 155.0
click at [262, 648] on div "Period Status HIM Denial Percentage Total Denials within the Organization Goal …" at bounding box center [262, 446] width 0 height 476
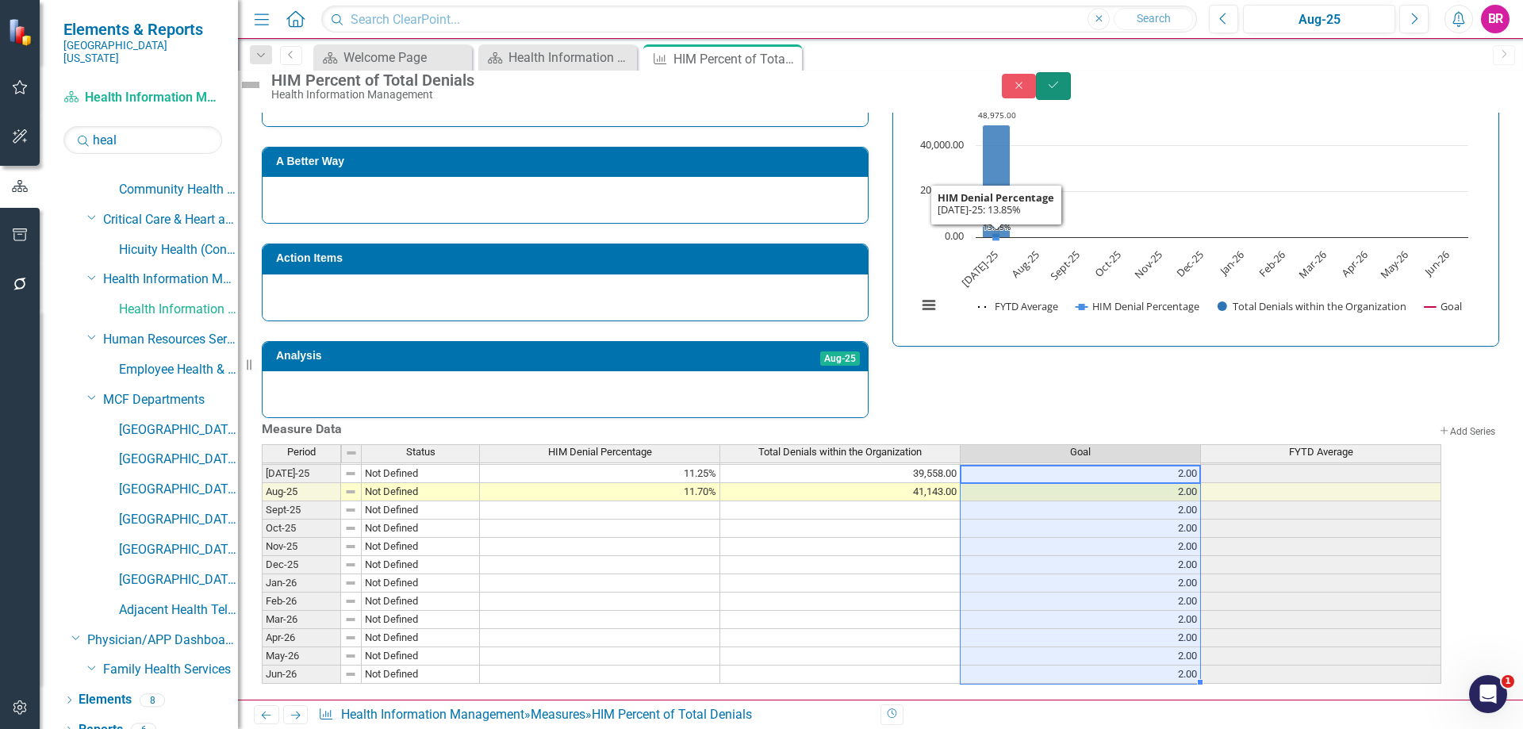
click at [1060, 89] on icon "Save" at bounding box center [1053, 84] width 14 height 11
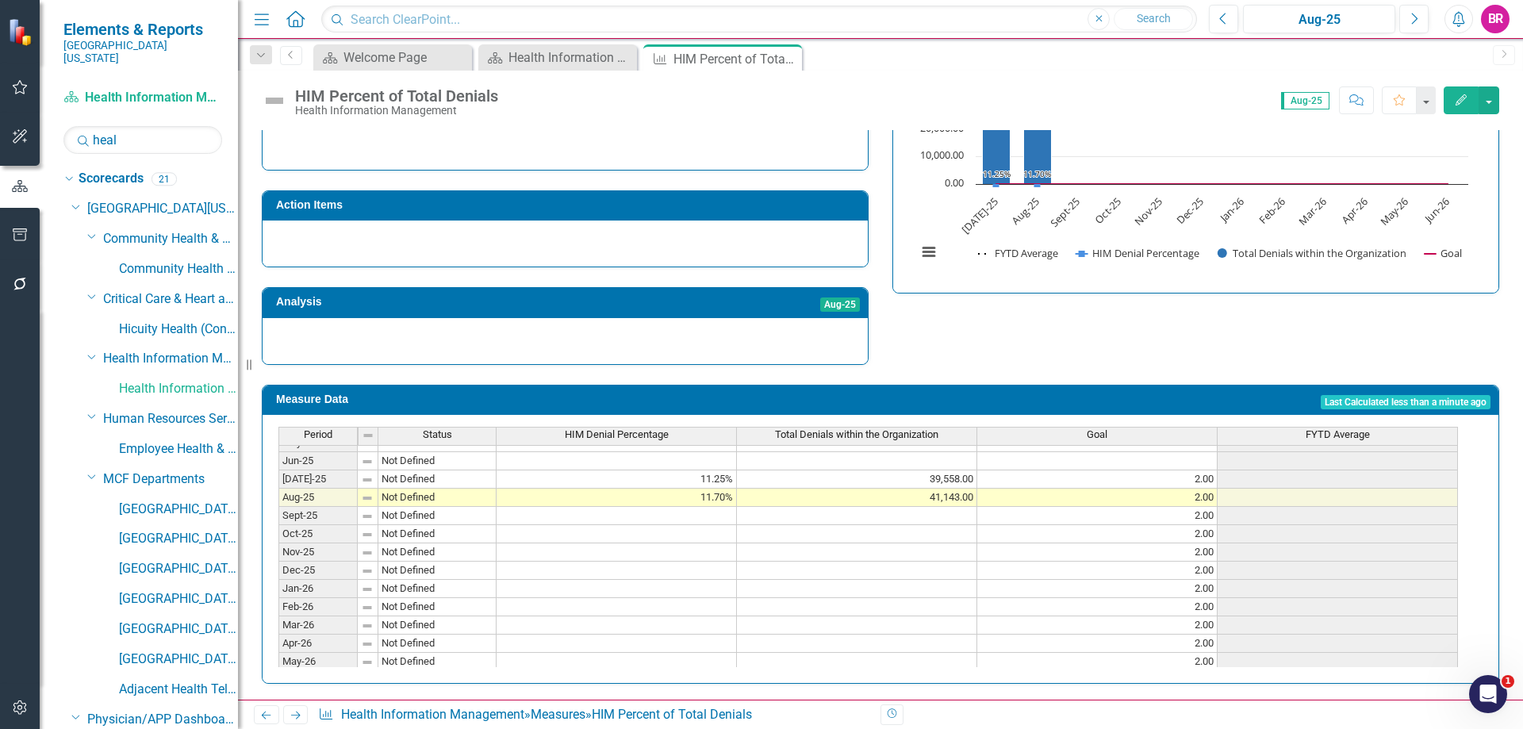
scroll to position [634, 0]
click at [788, 58] on icon "Close" at bounding box center [787, 58] width 16 height 13
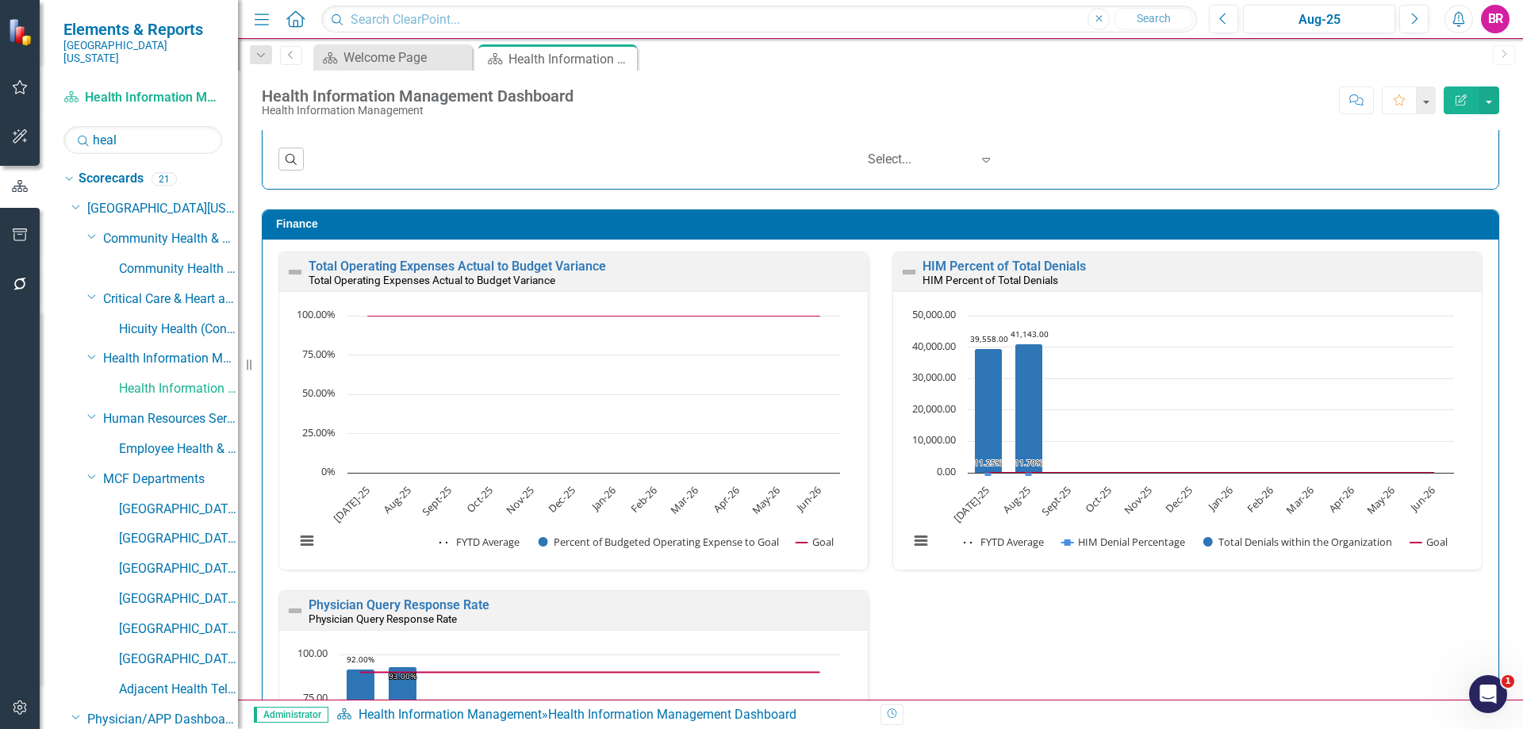
scroll to position [1, 0]
click at [138, 134] on input "heal" at bounding box center [142, 140] width 159 height 28
click at [137, 134] on input "heal" at bounding box center [142, 140] width 159 height 28
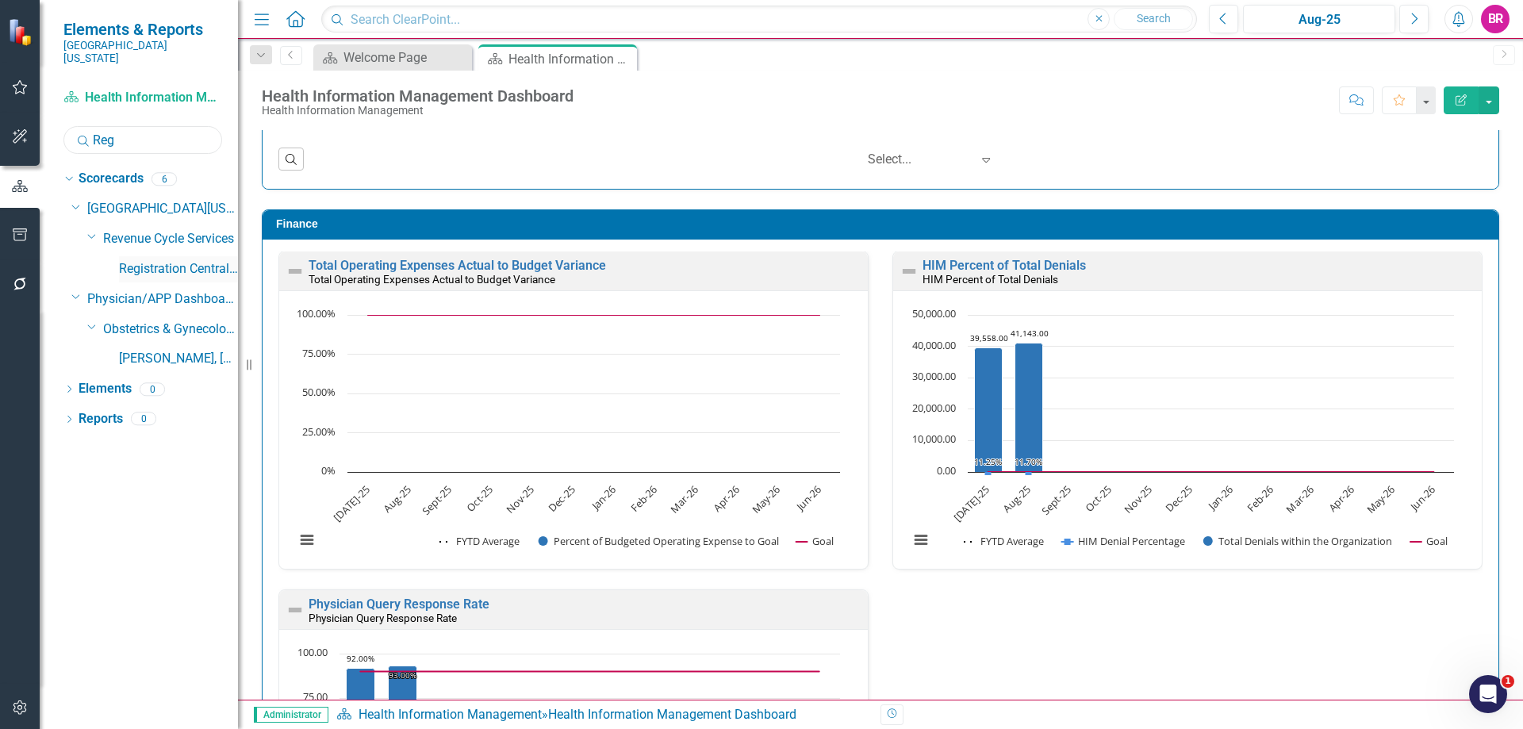
type input "Reg"
drag, startPoint x: 182, startPoint y: 257, endPoint x: 539, endPoint y: 1, distance: 438.7
click at [182, 260] on link "Registration Central Scheduling" at bounding box center [178, 269] width 119 height 18
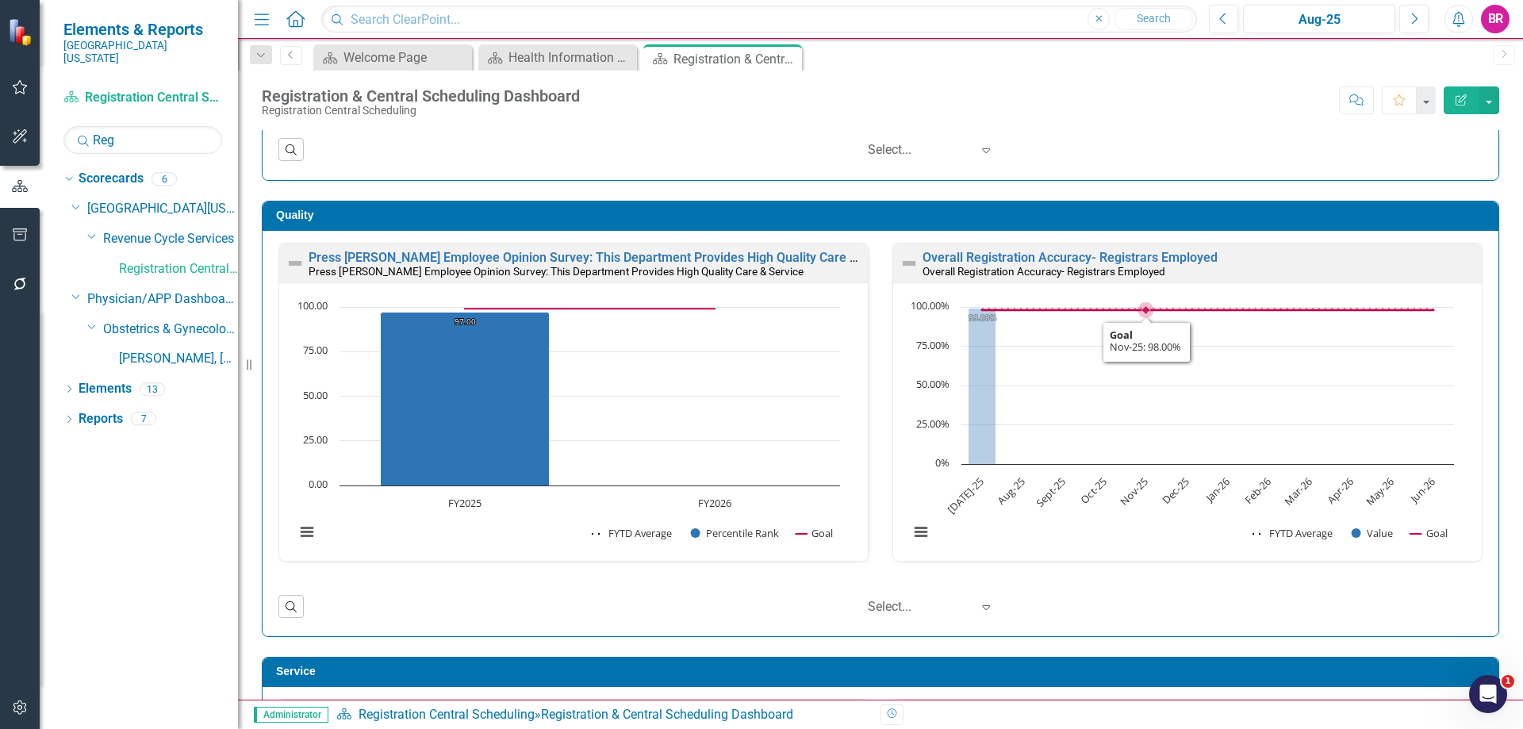
scroll to position [397, 0]
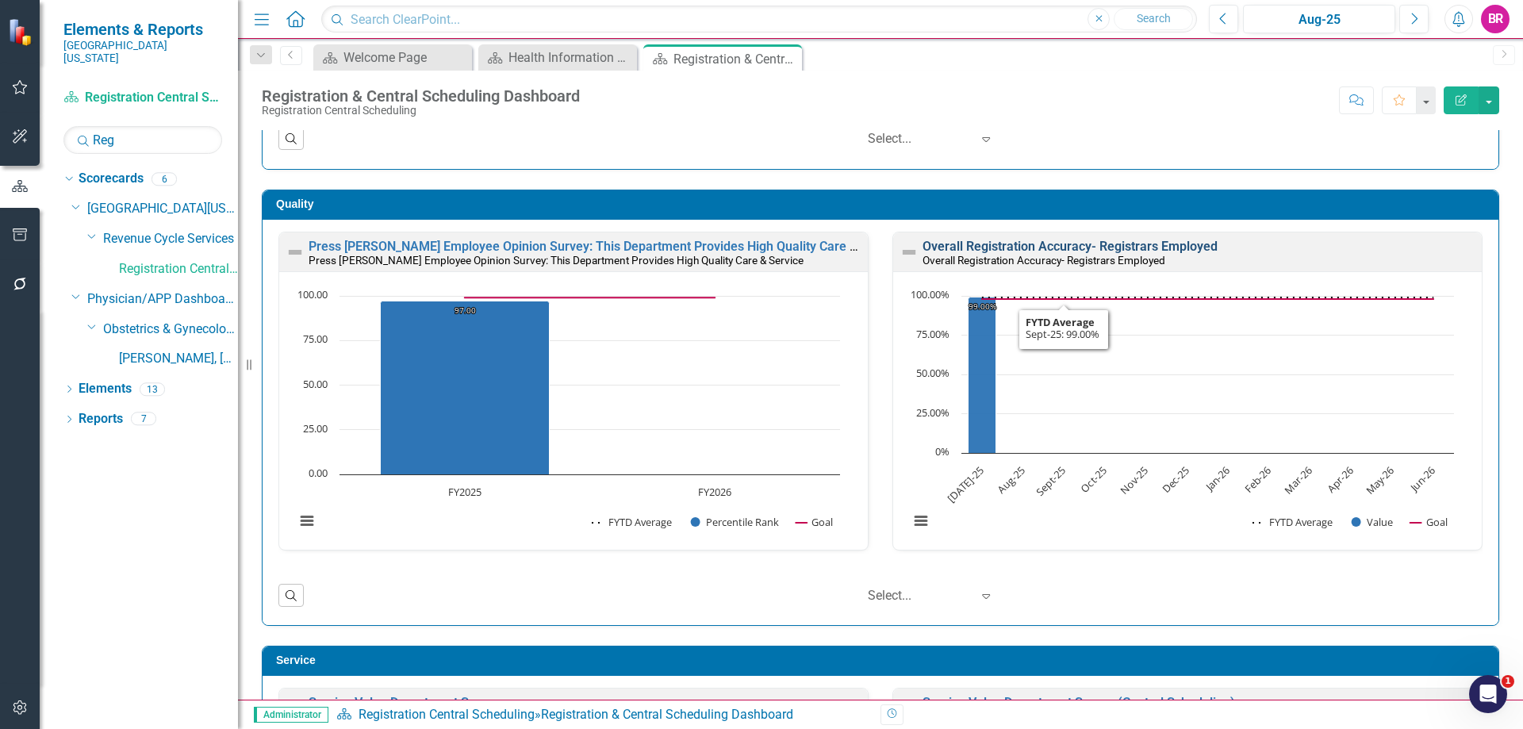
click at [1047, 251] on link "Overall Registration Accuracy- Registrars Employed" at bounding box center [1069, 246] width 295 height 15
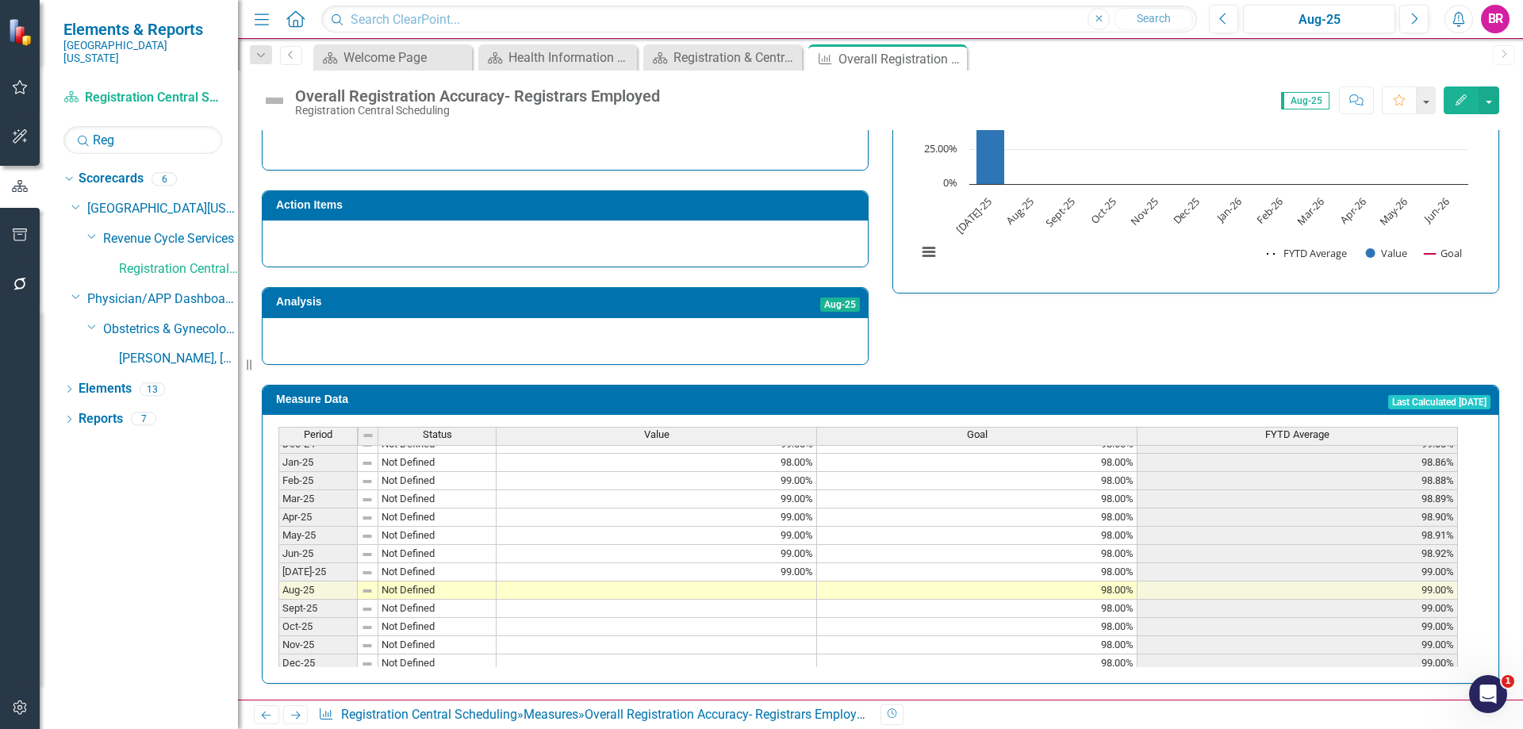
scroll to position [656, 0]
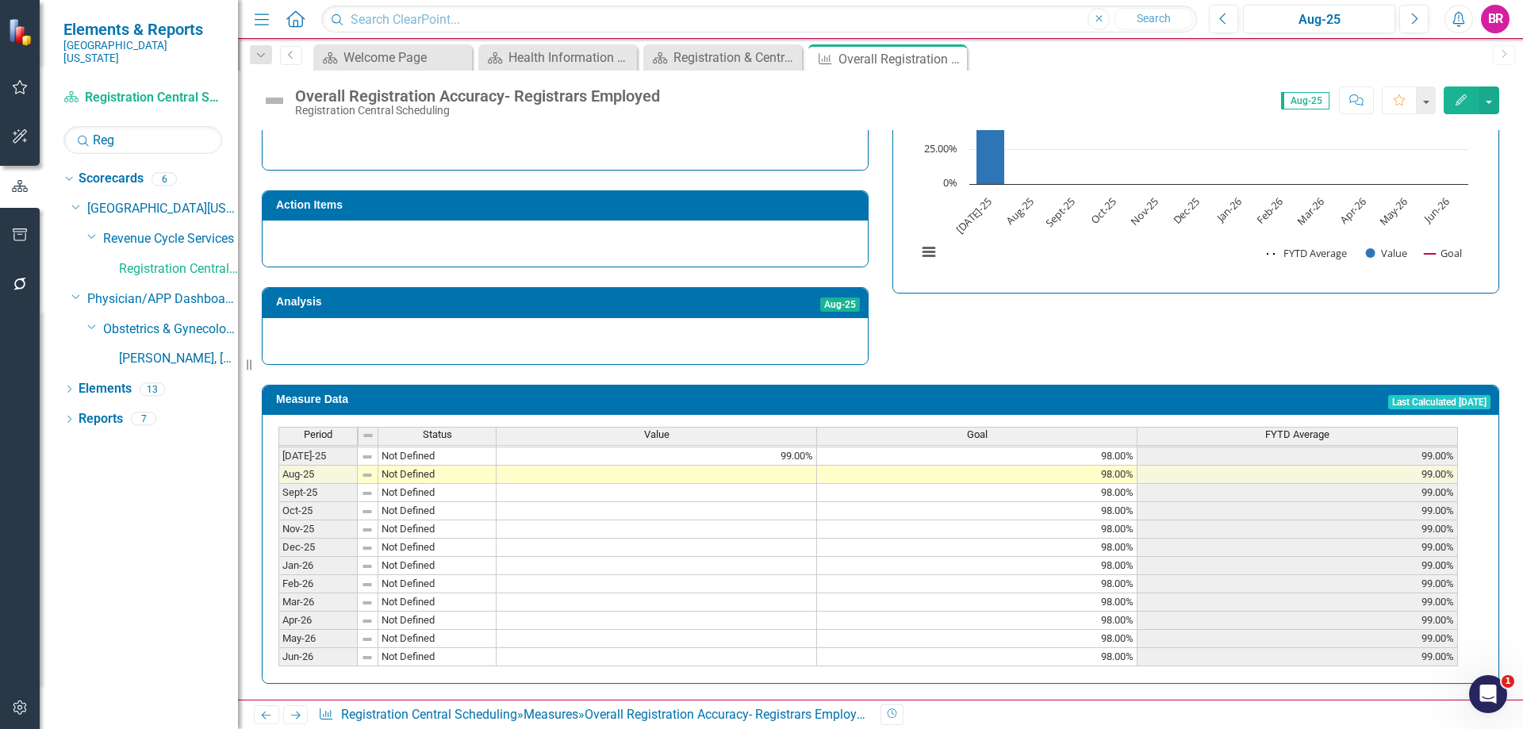
click at [771, 470] on tbody "Nov-23 Not Defined 98.00% 98.00% 99.20% Dec-23 Not Defined 100.00% 98.00% 99.33…" at bounding box center [867, 374] width 1179 height 585
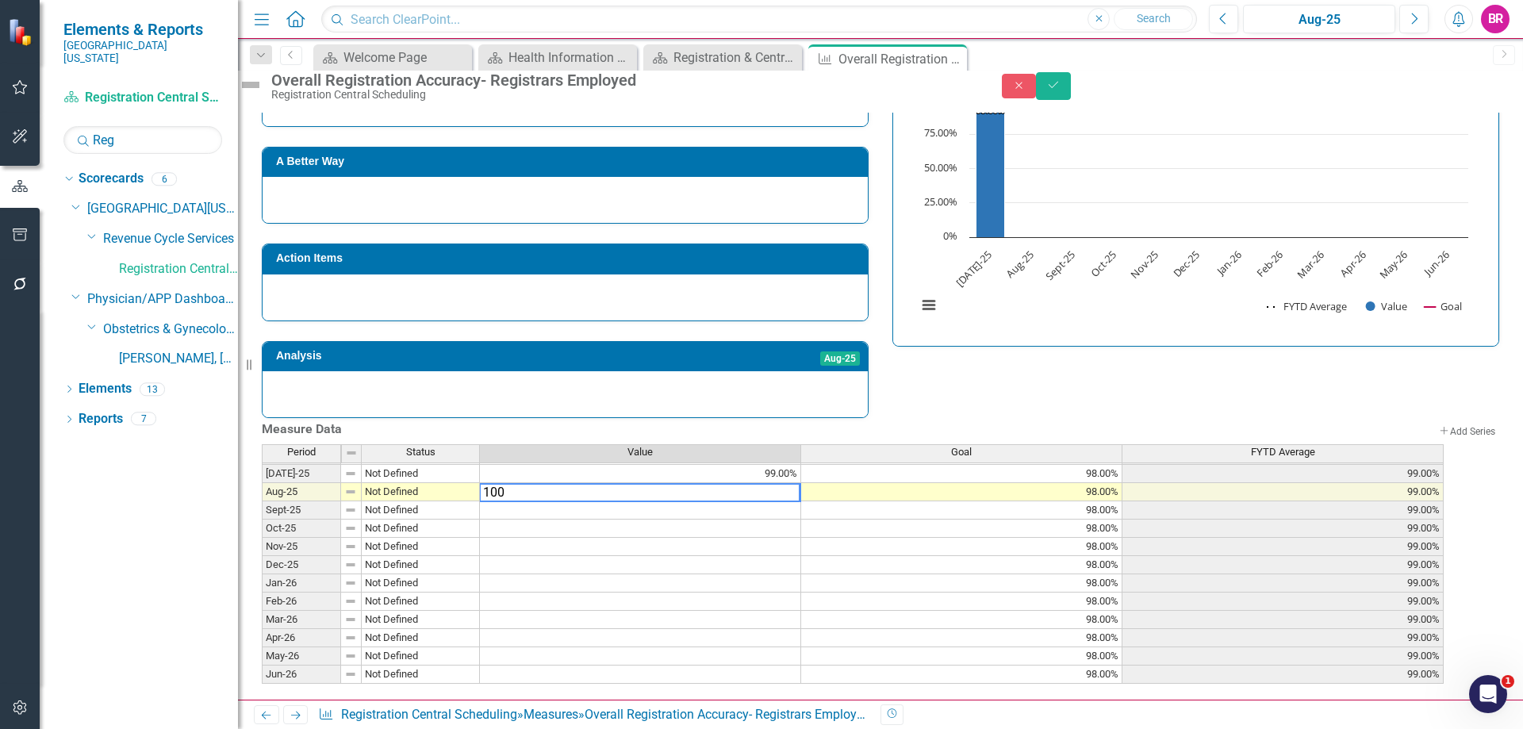
type textarea "100"
click at [1083, 328] on div "Strategic Values A Better Way Action Items Analysis Aug-25 Overall Registration…" at bounding box center [880, 224] width 1261 height 389
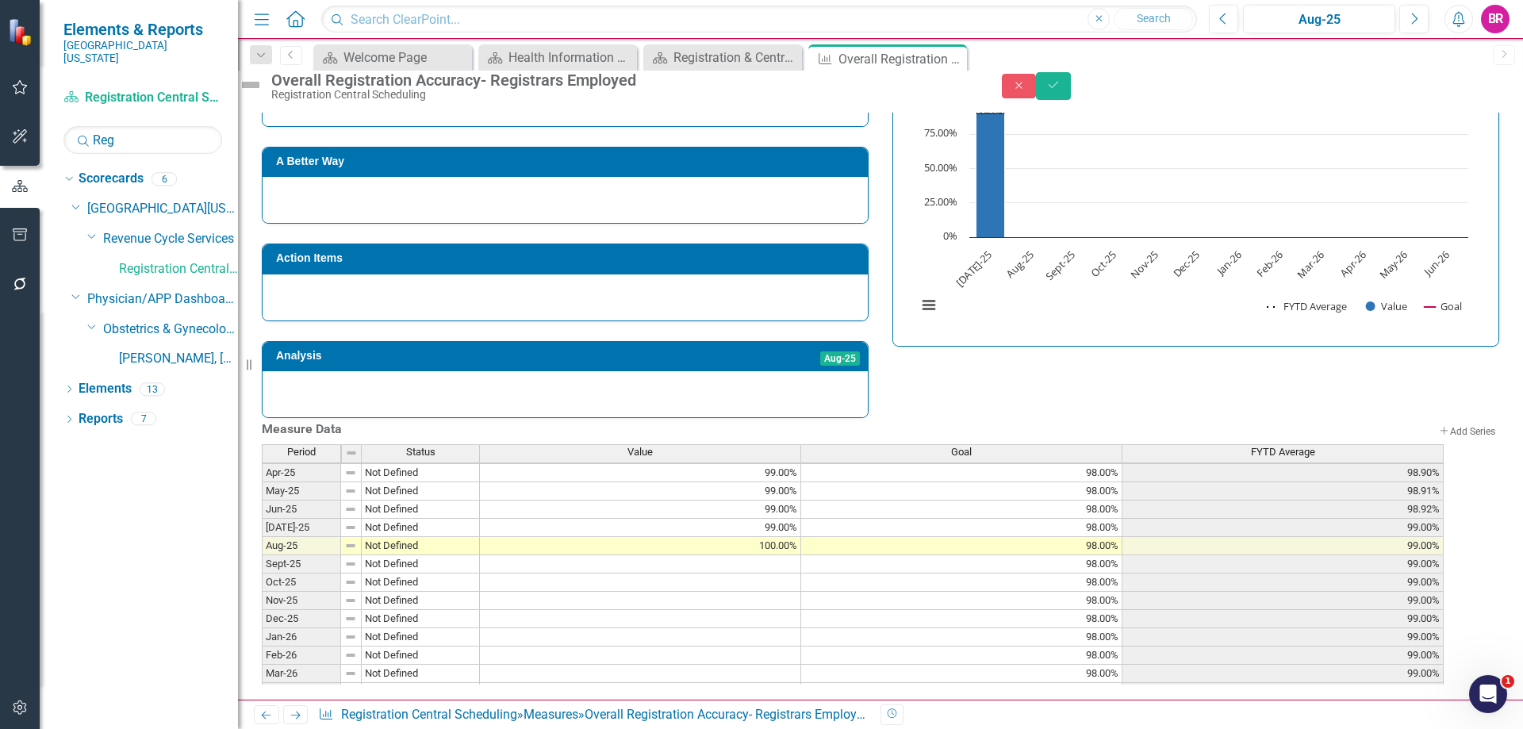
scroll to position [577, 0]
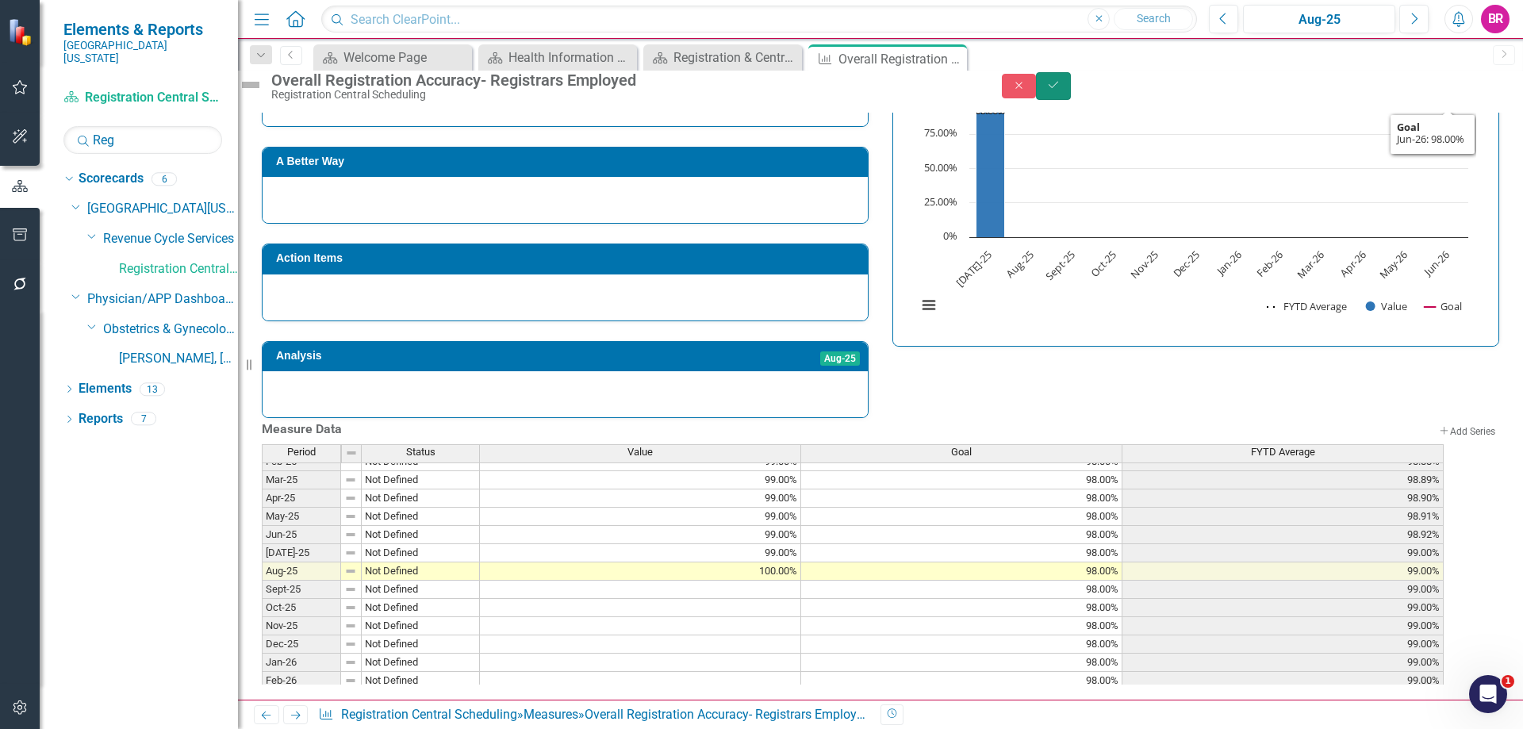
drag, startPoint x: 1485, startPoint y: 95, endPoint x: 1189, endPoint y: 288, distance: 353.1
click at [1060, 90] on icon "Save" at bounding box center [1053, 84] width 14 height 11
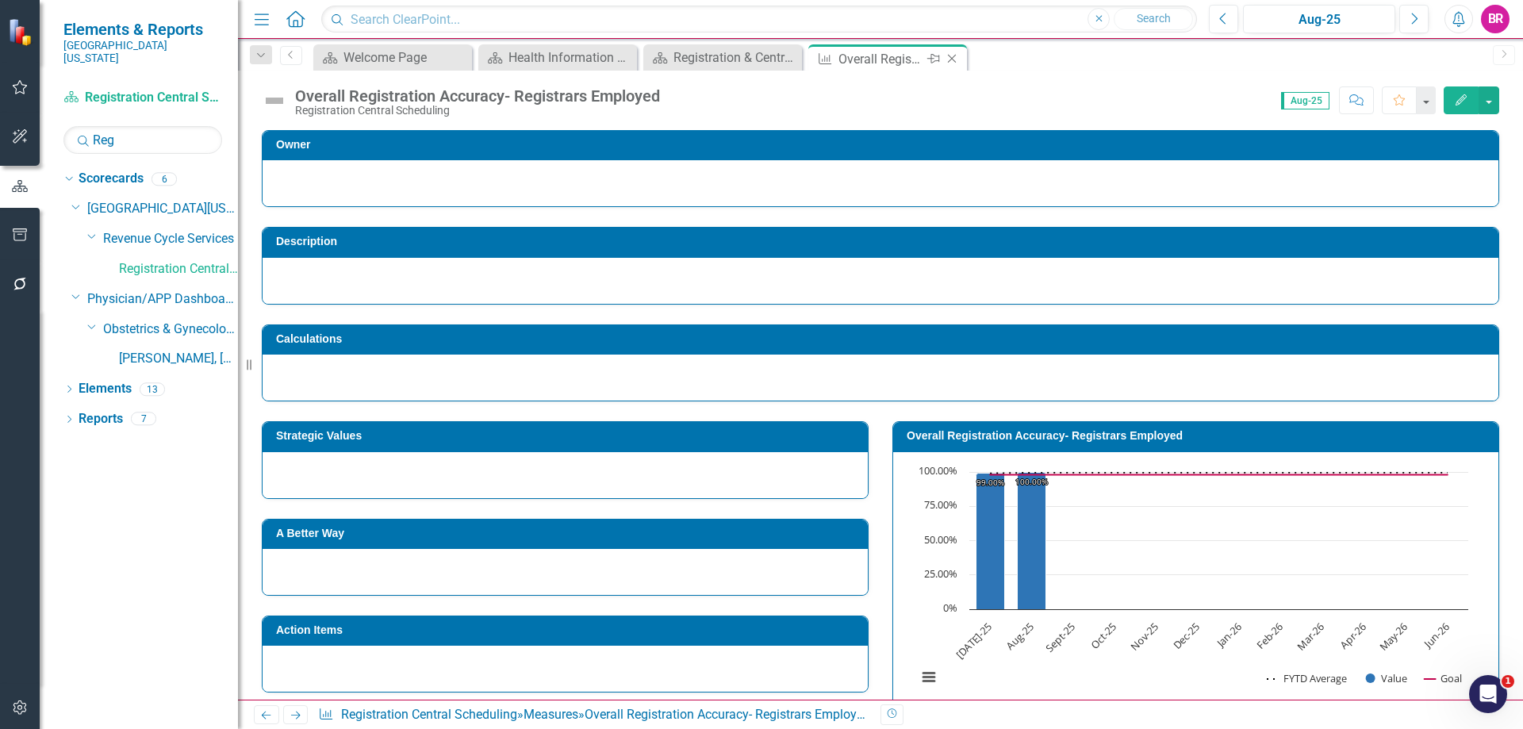
click at [953, 59] on icon at bounding box center [952, 59] width 9 height 9
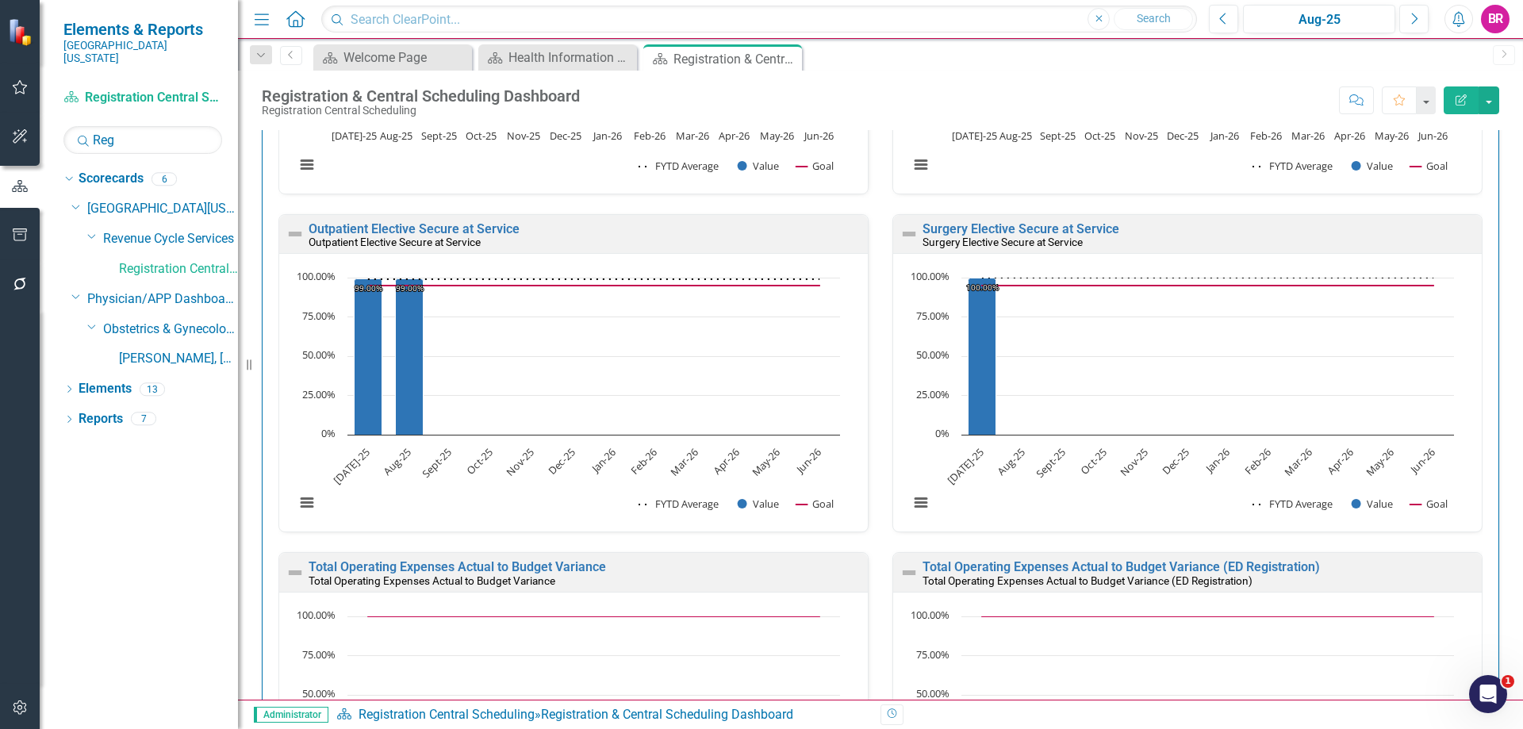
scroll to position [2459, 0]
click at [1059, 224] on link "Surgery Elective Secure at Service" at bounding box center [1020, 229] width 197 height 15
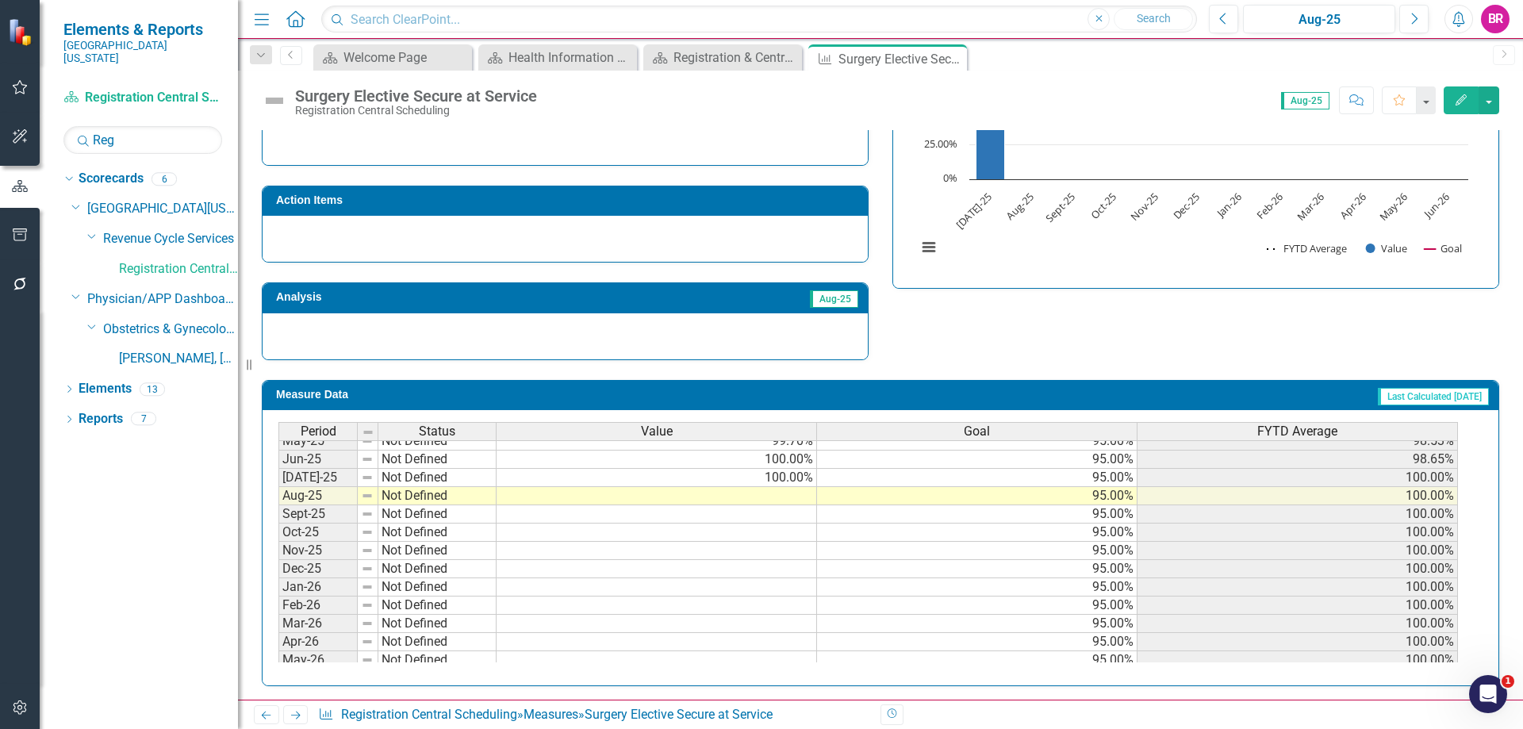
scroll to position [634, 0]
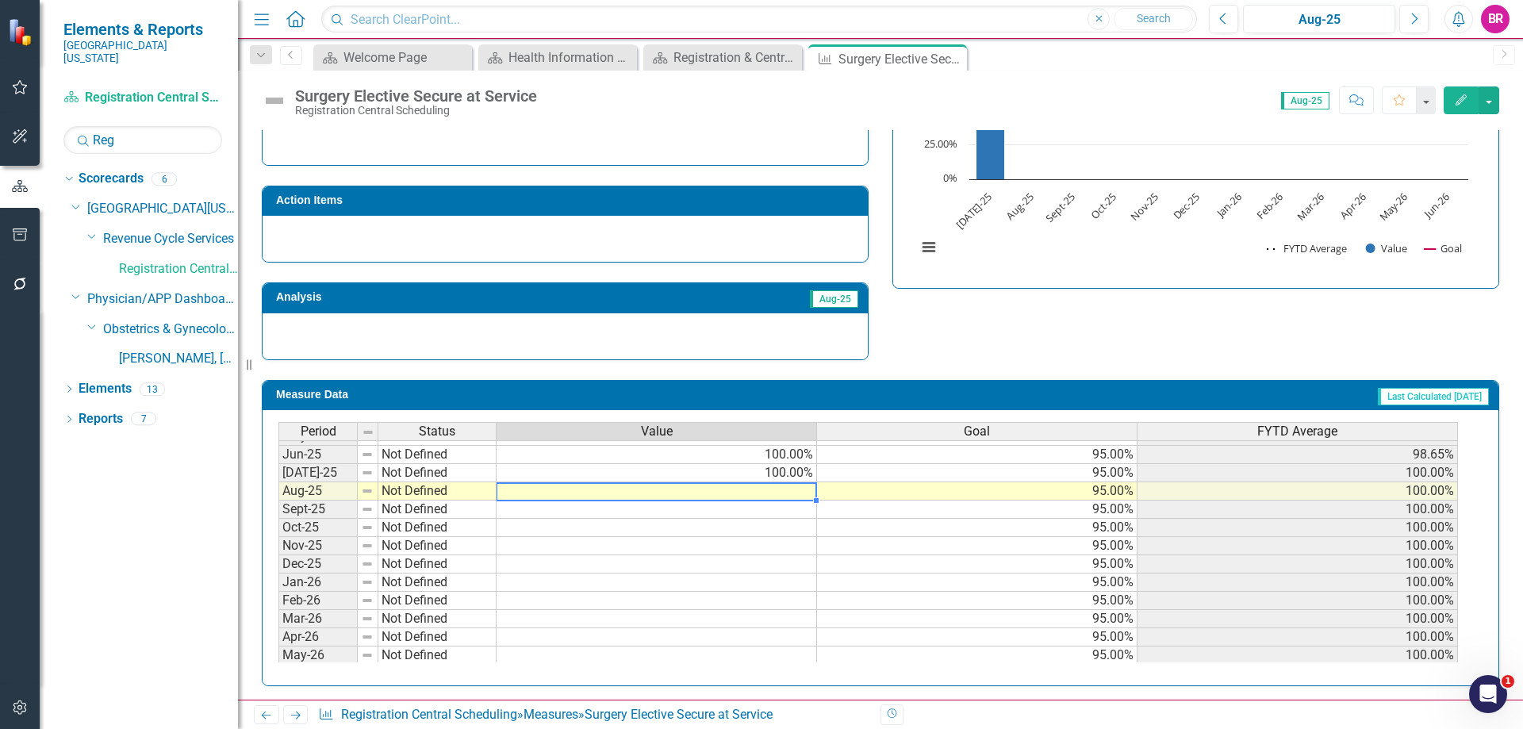
click at [800, 492] on tbody "Nov-23 Not Defined 100.00% 95.00% 99.76% Dec-23 Not Defined 100.00% 95.00% 99.8…" at bounding box center [867, 390] width 1179 height 585
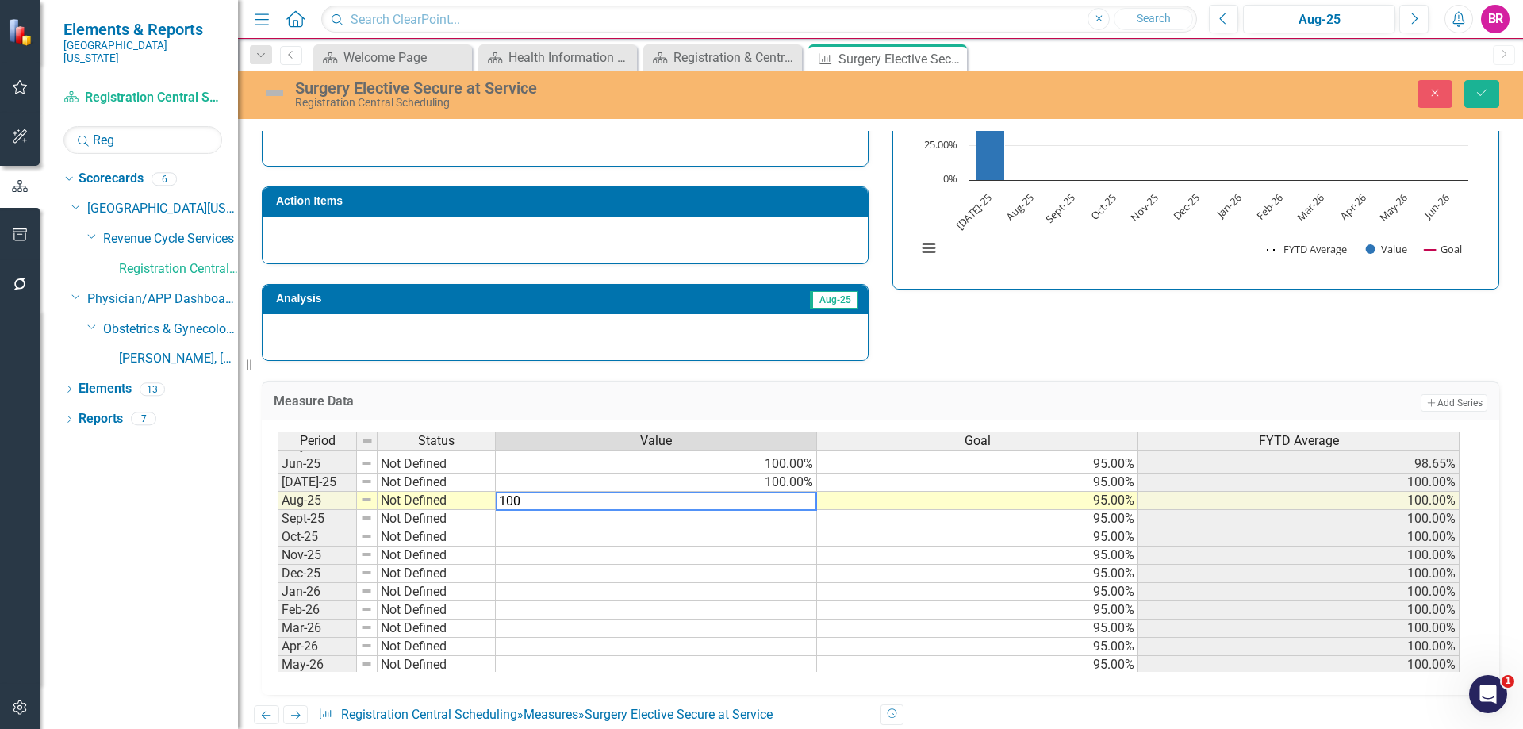
type textarea "100"
click at [947, 351] on div "Strategic Values A Better Way Action Items Analysis Aug-25 Surgery Elective Sec…" at bounding box center [880, 167] width 1261 height 389
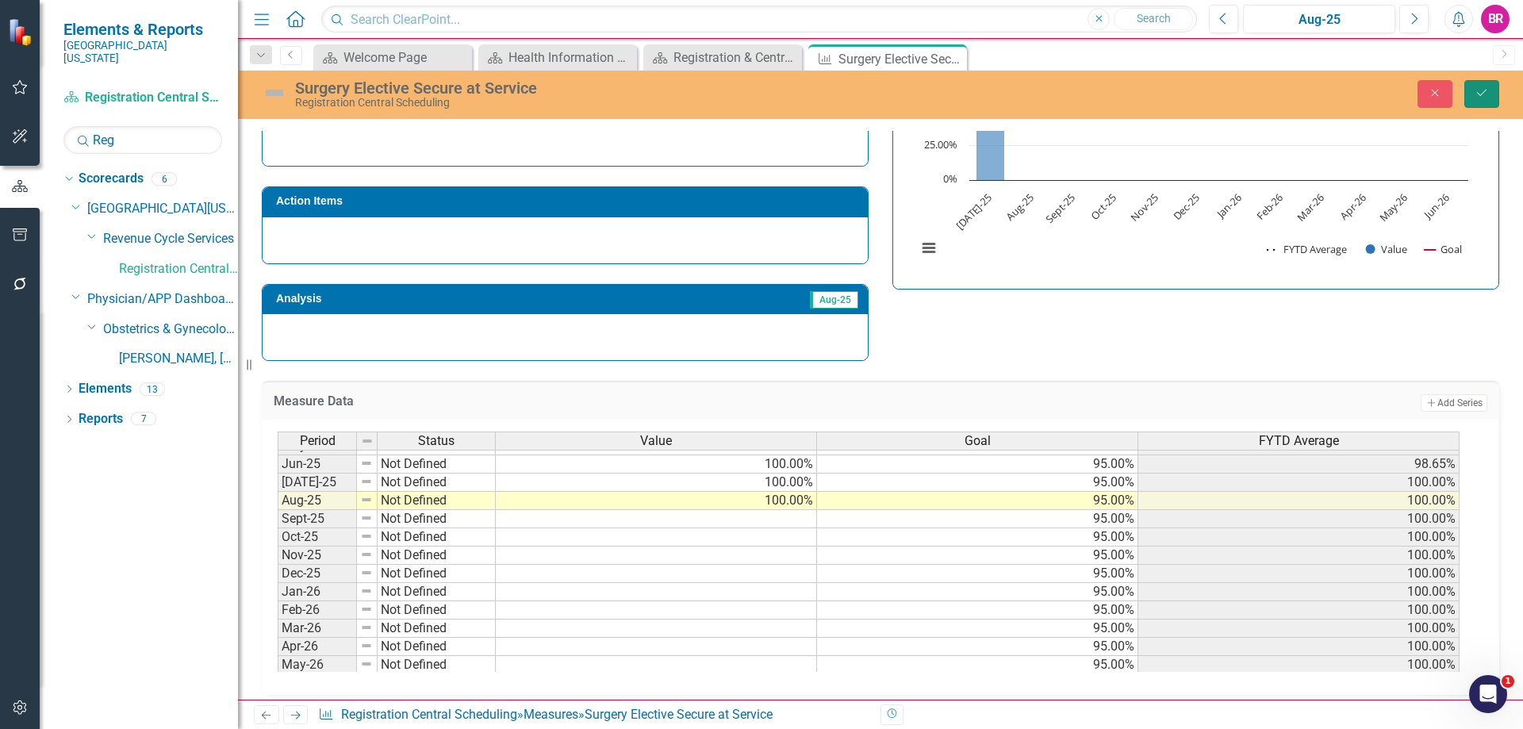
drag, startPoint x: 1481, startPoint y: 95, endPoint x: 1364, endPoint y: 293, distance: 230.0
click at [1481, 94] on icon "Save" at bounding box center [1481, 92] width 14 height 11
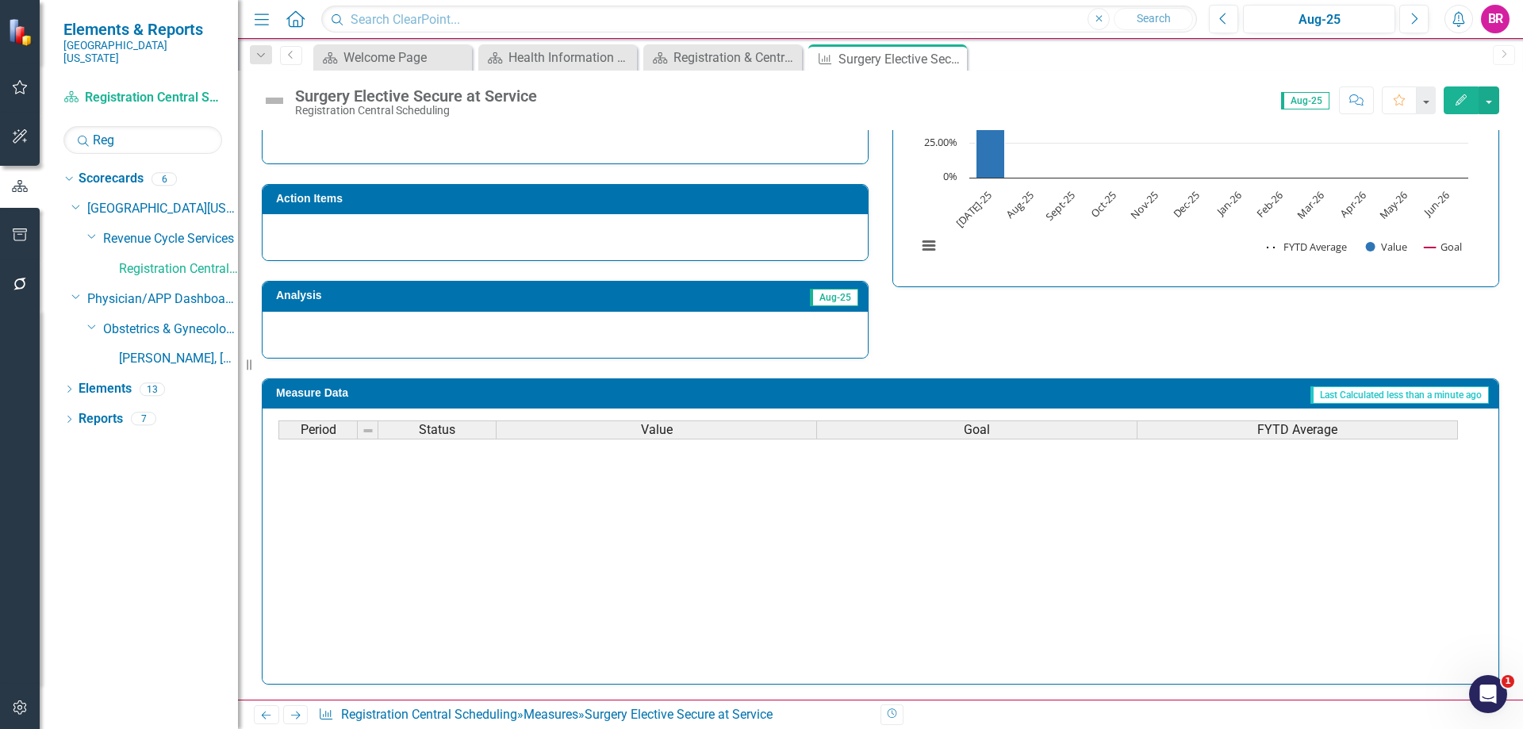
scroll to position [656, 0]
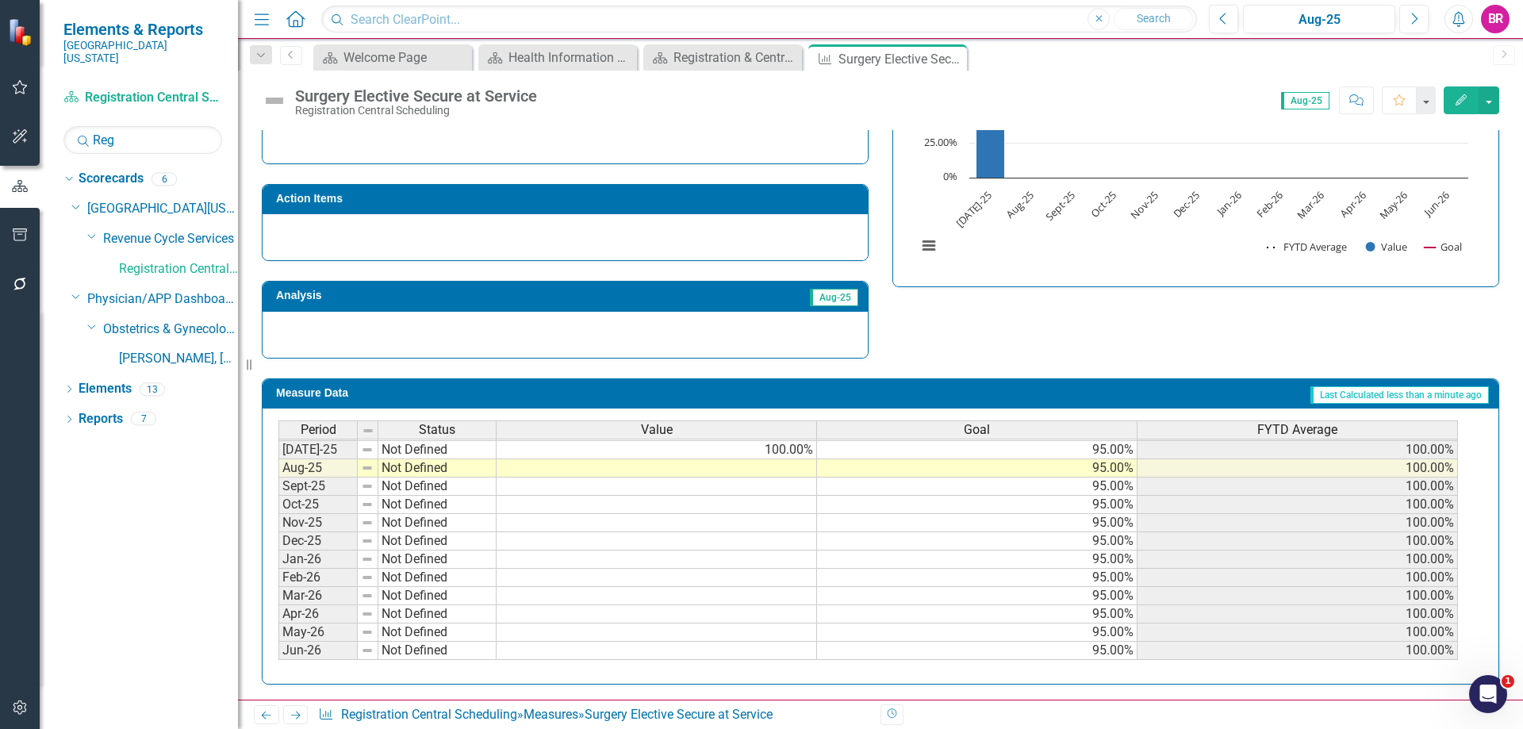
click at [790, 466] on td at bounding box center [656, 468] width 320 height 18
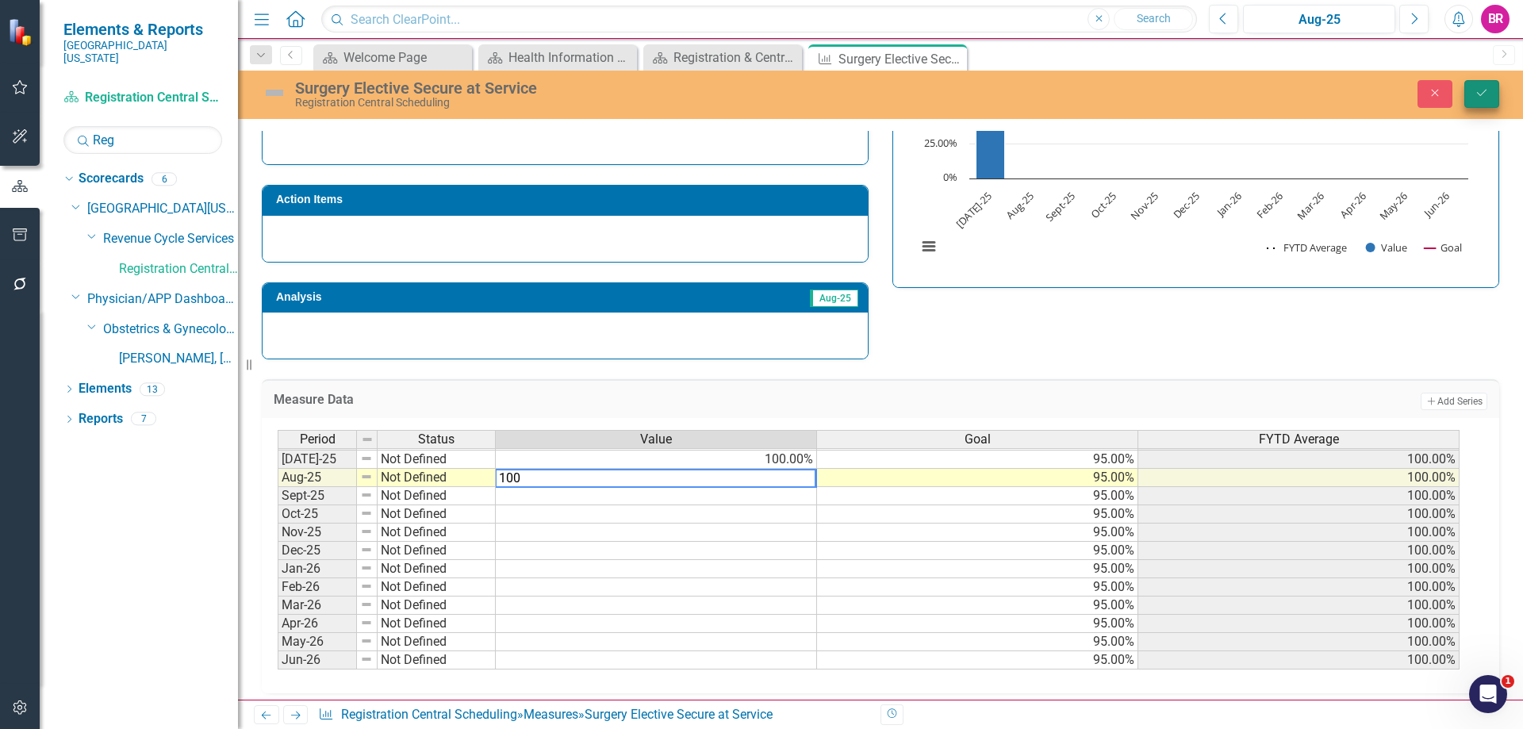
type textarea "100"
click at [1474, 95] on button "Save" at bounding box center [1481, 94] width 35 height 28
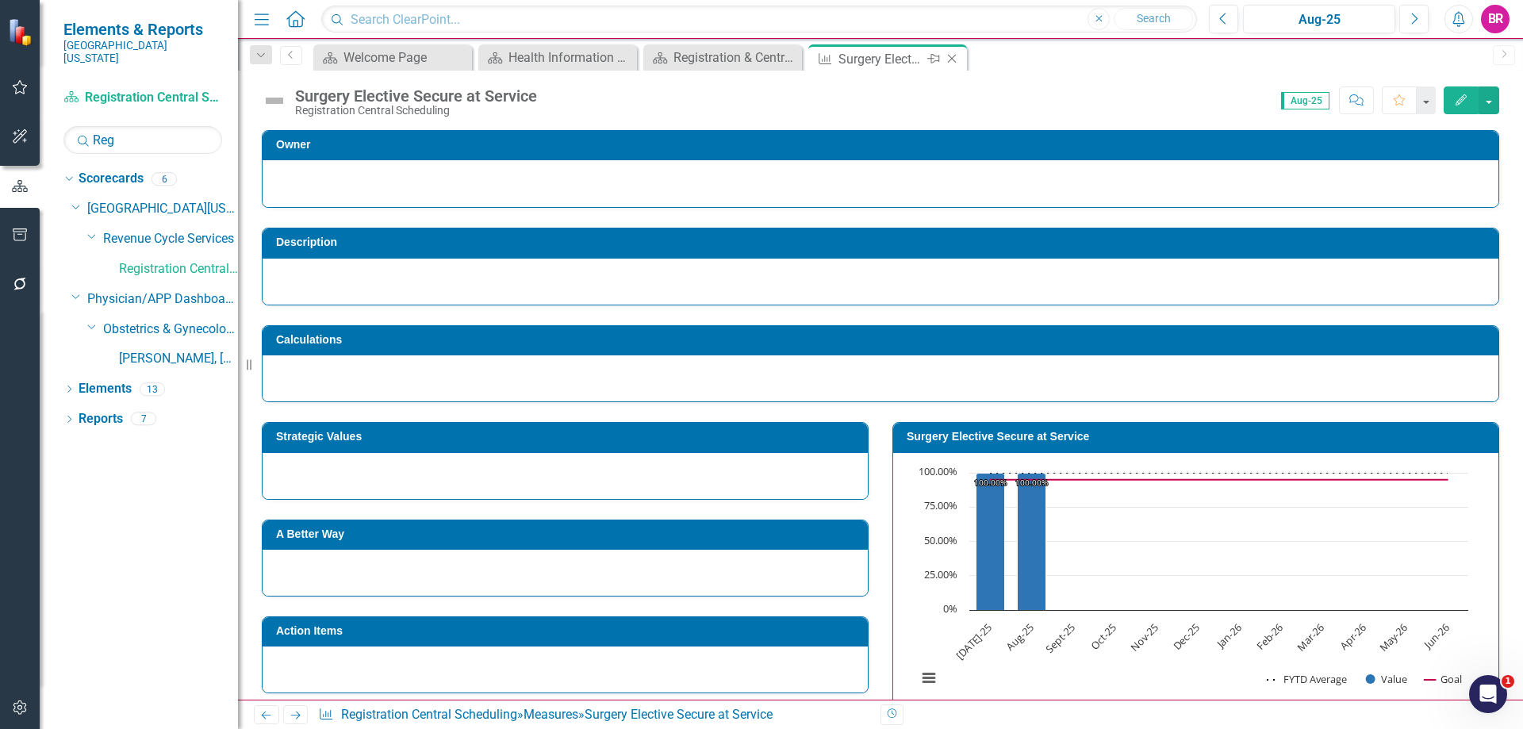
click at [953, 58] on icon at bounding box center [952, 59] width 9 height 9
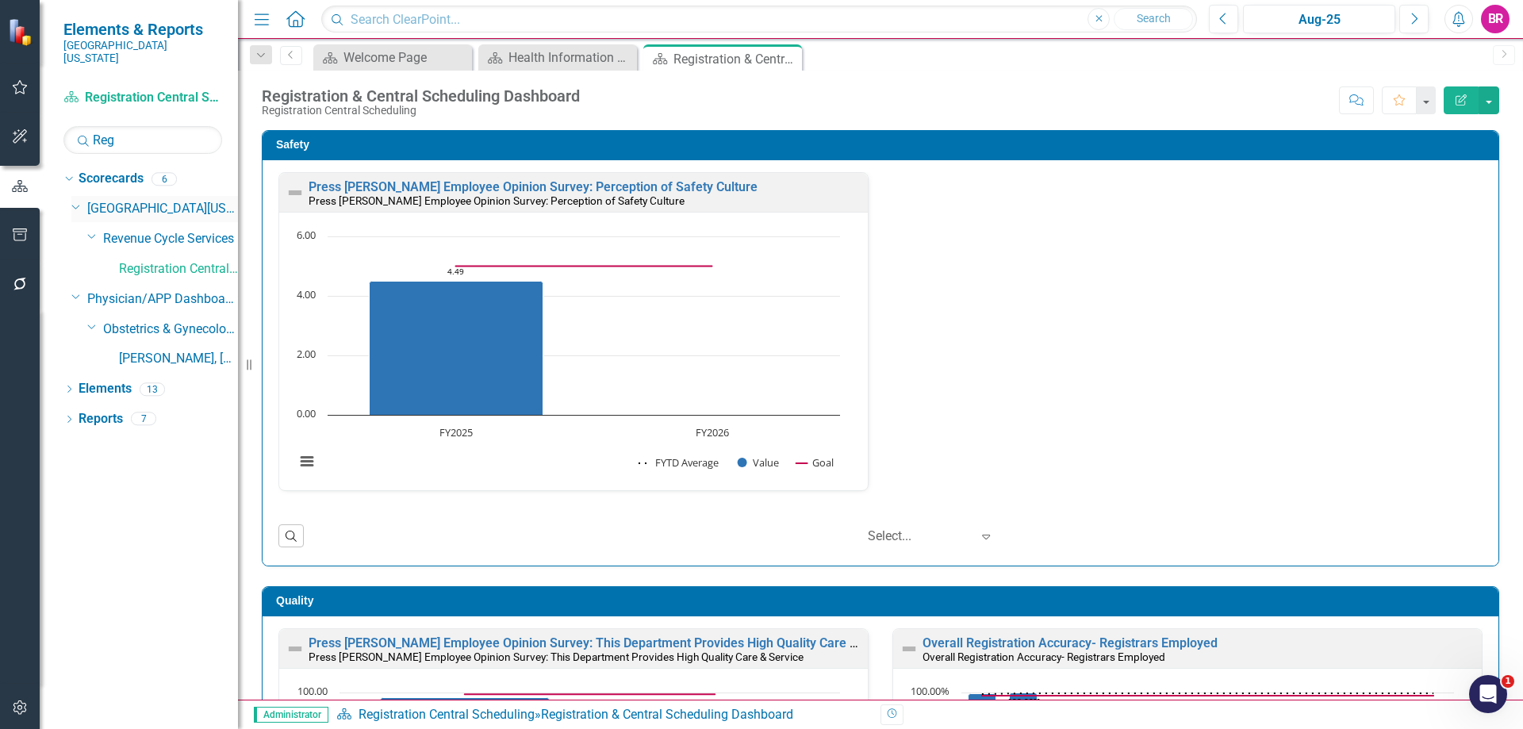
click at [74, 200] on icon "Dropdown" at bounding box center [76, 206] width 10 height 12
click at [113, 126] on input "Reg" at bounding box center [142, 140] width 159 height 28
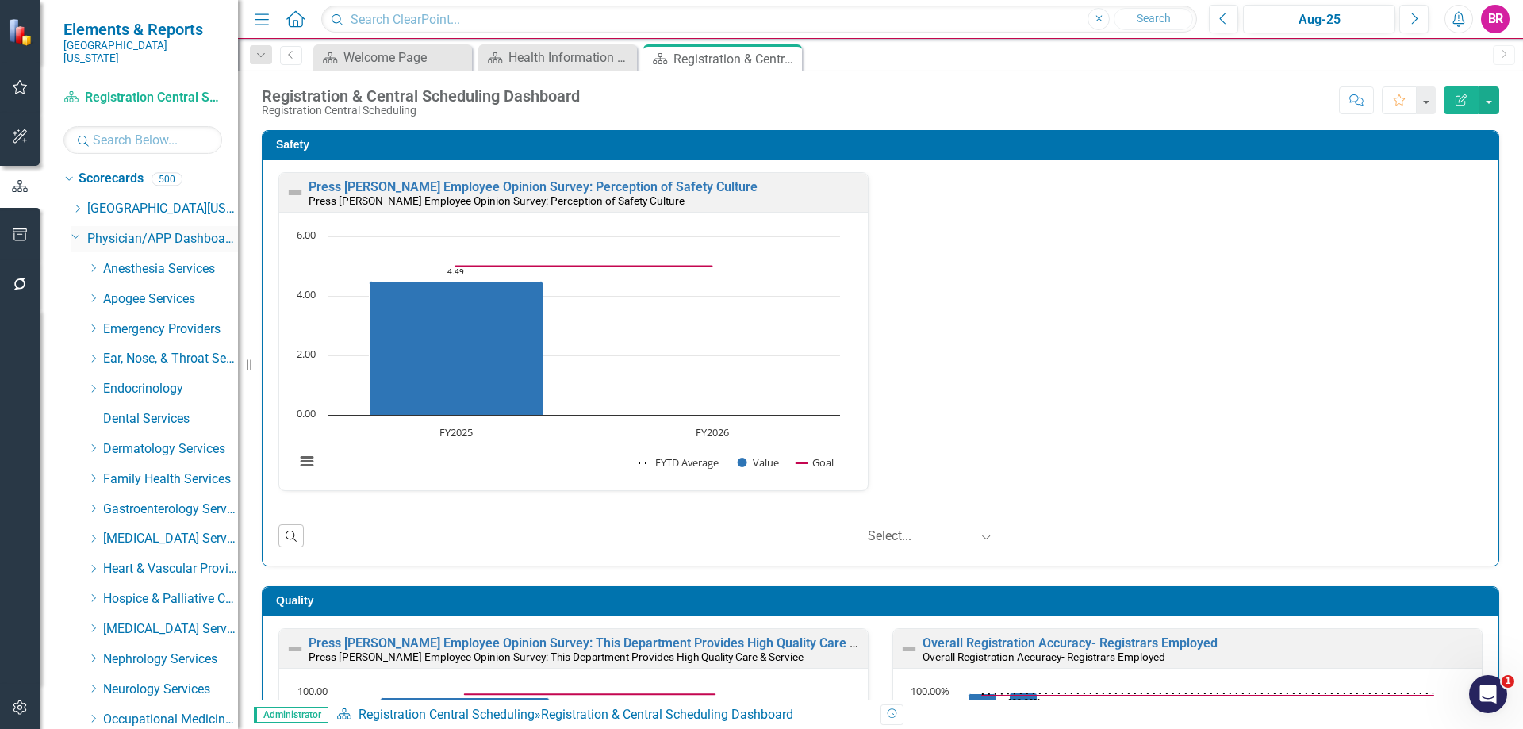
click at [75, 230] on icon "Dropdown" at bounding box center [76, 236] width 10 height 12
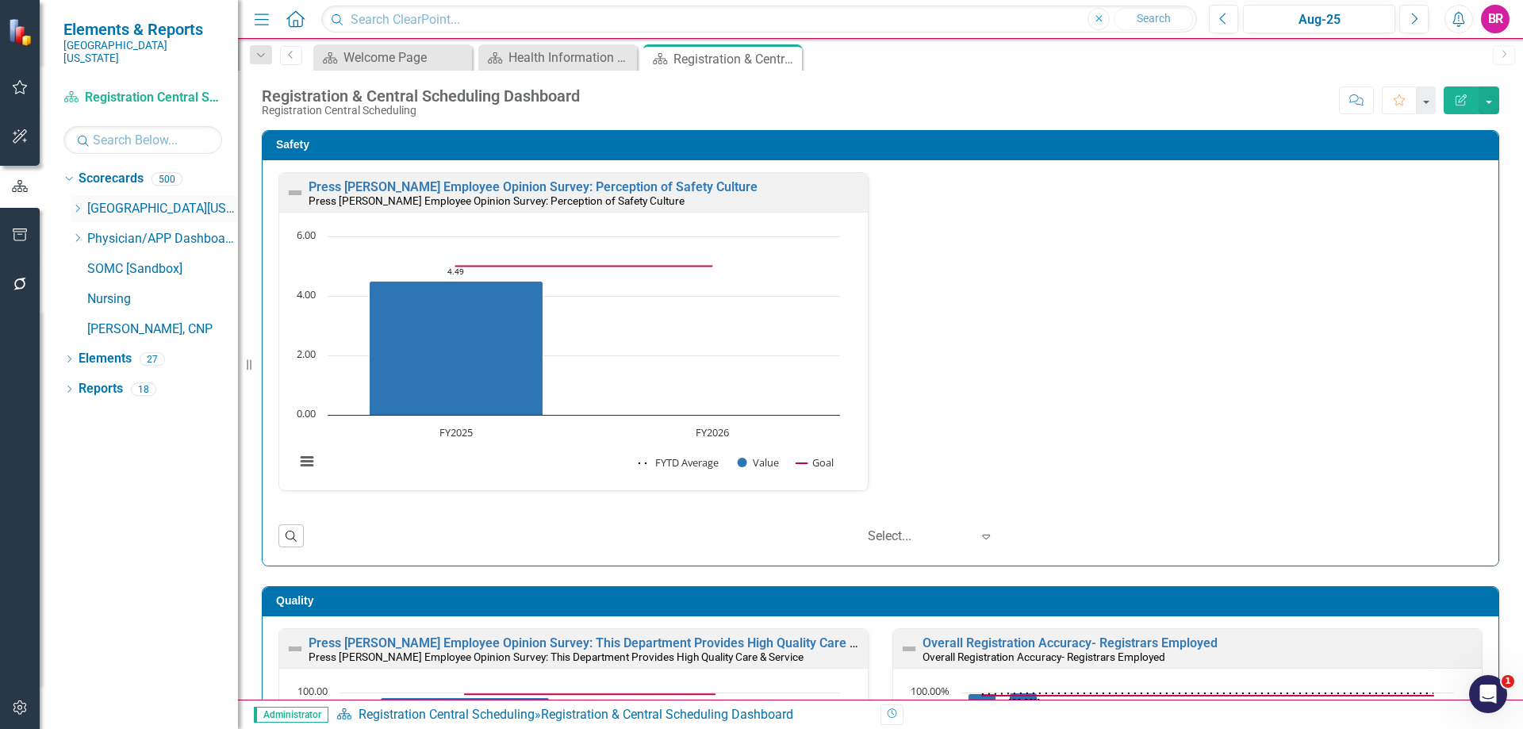
click at [75, 204] on icon "Dropdown" at bounding box center [77, 209] width 12 height 10
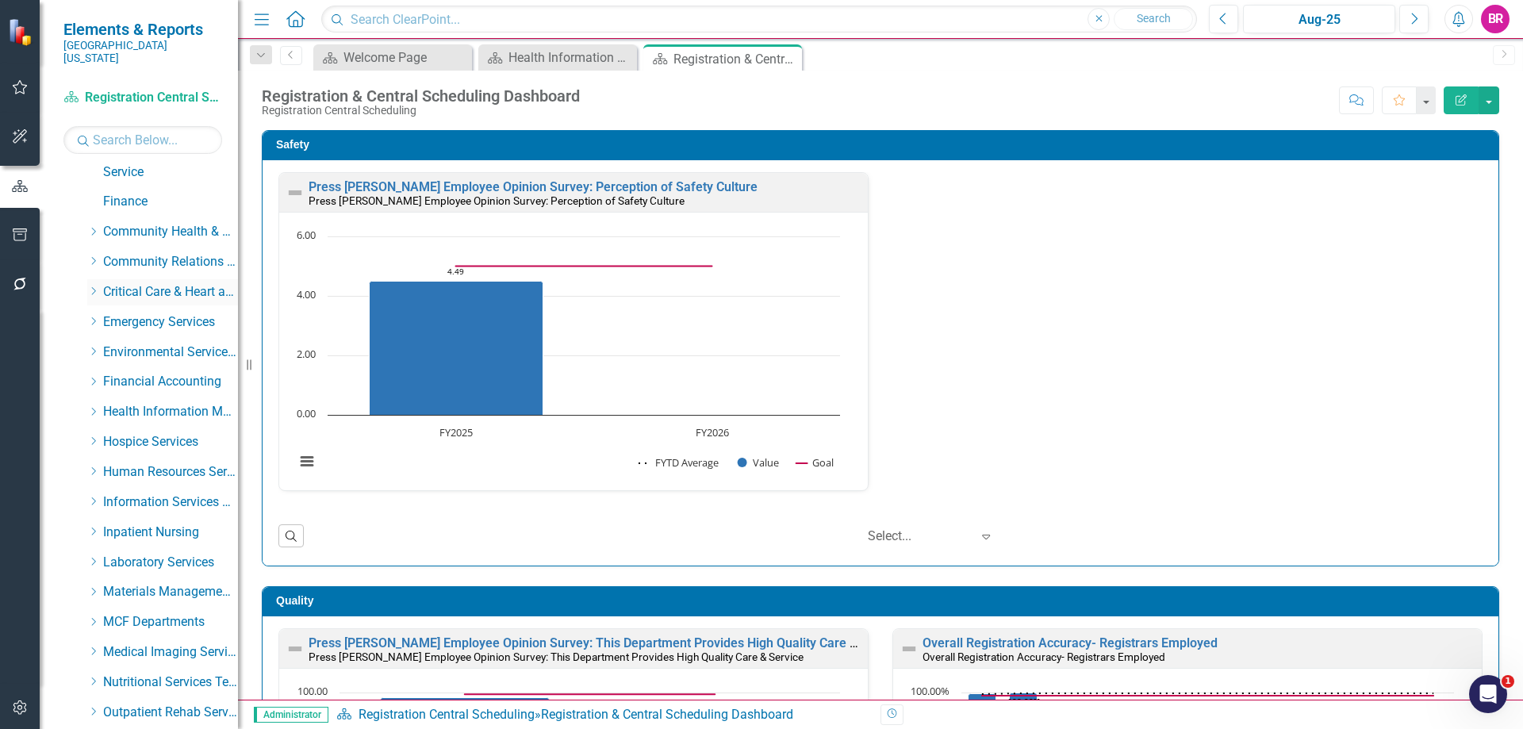
scroll to position [159, 0]
click at [93, 608] on div "Dropdown MCF Departments" at bounding box center [162, 621] width 151 height 26
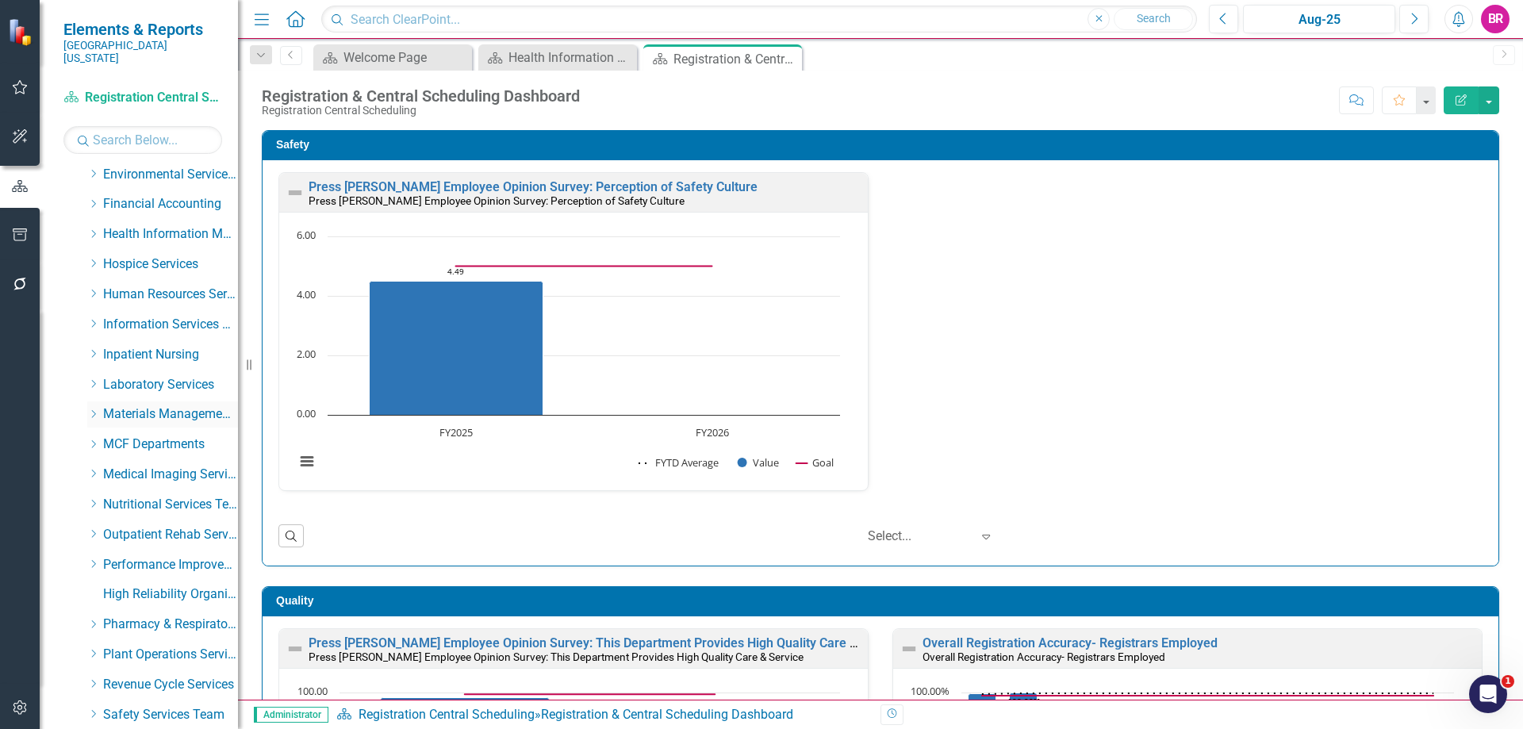
scroll to position [476, 0]
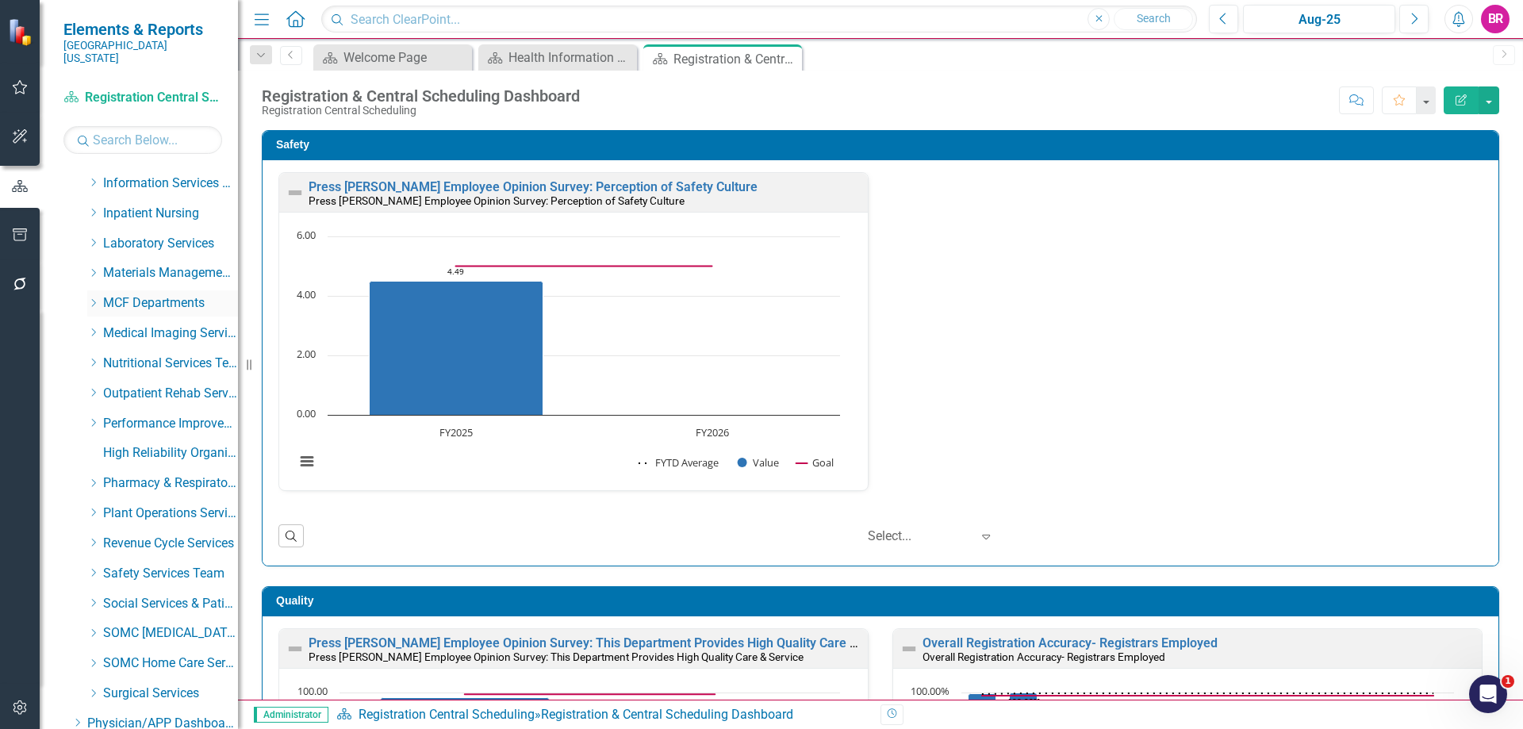
click at [94, 298] on icon "Dropdown" at bounding box center [93, 303] width 12 height 10
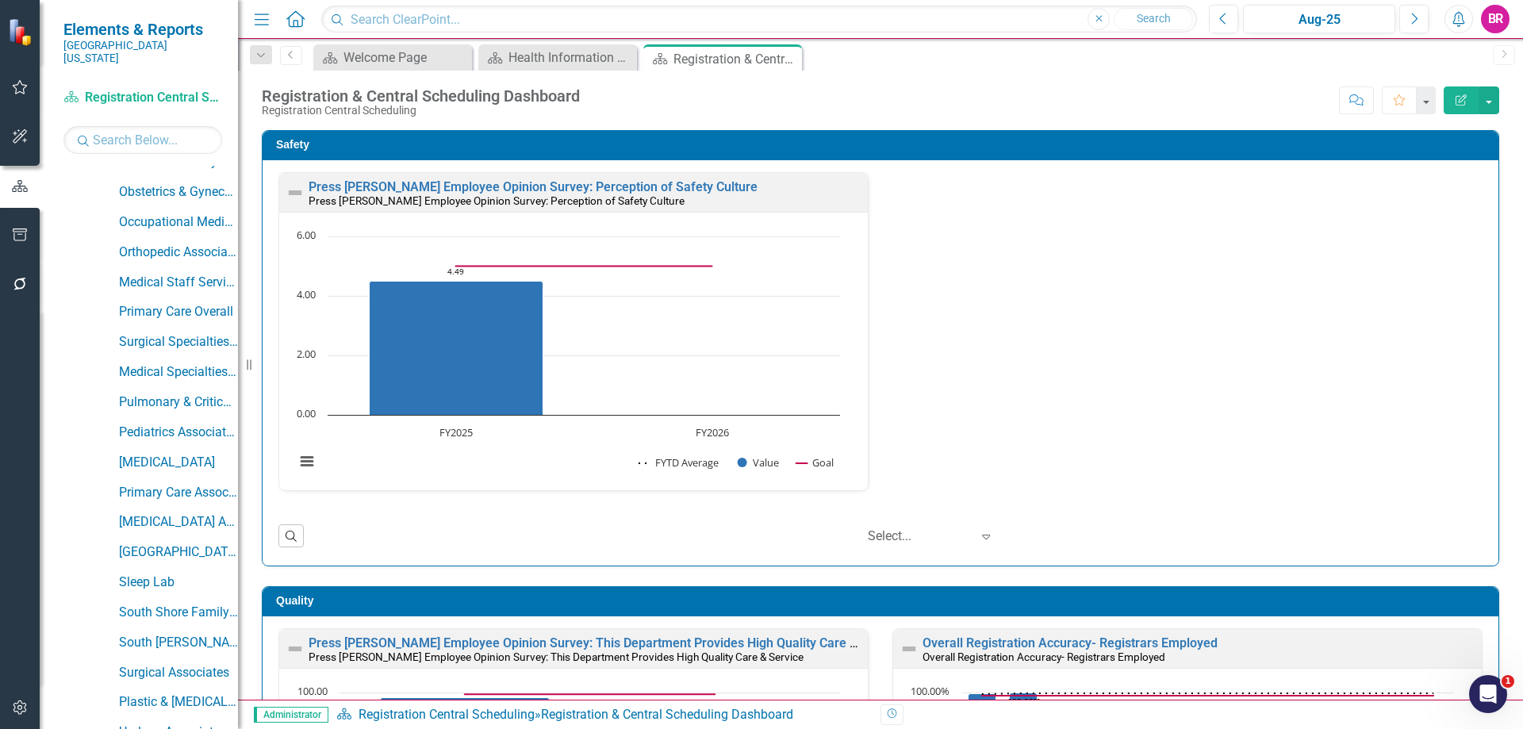
scroll to position [1190, 0]
click at [161, 327] on div "Surgical Specialties Overall" at bounding box center [178, 340] width 119 height 26
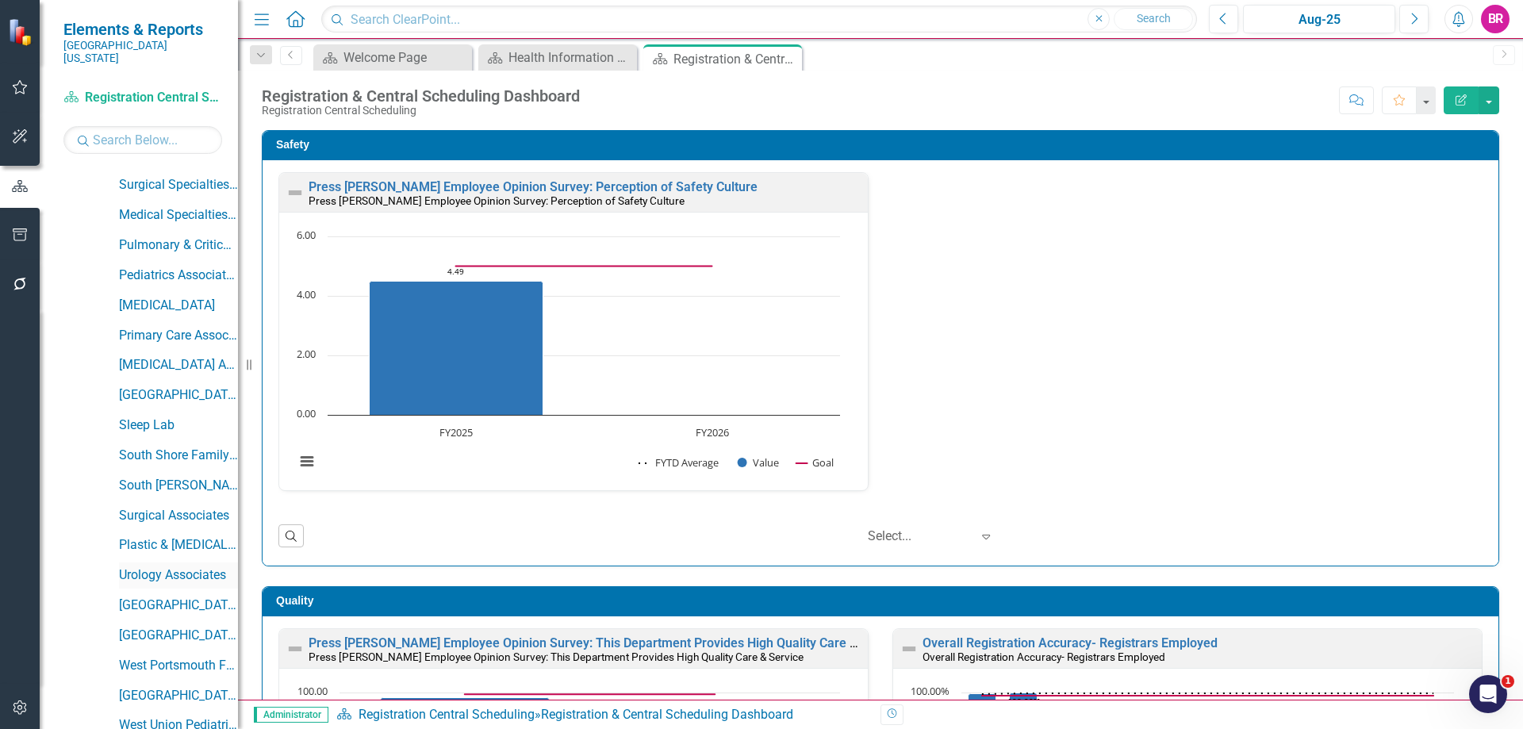
scroll to position [1348, 0]
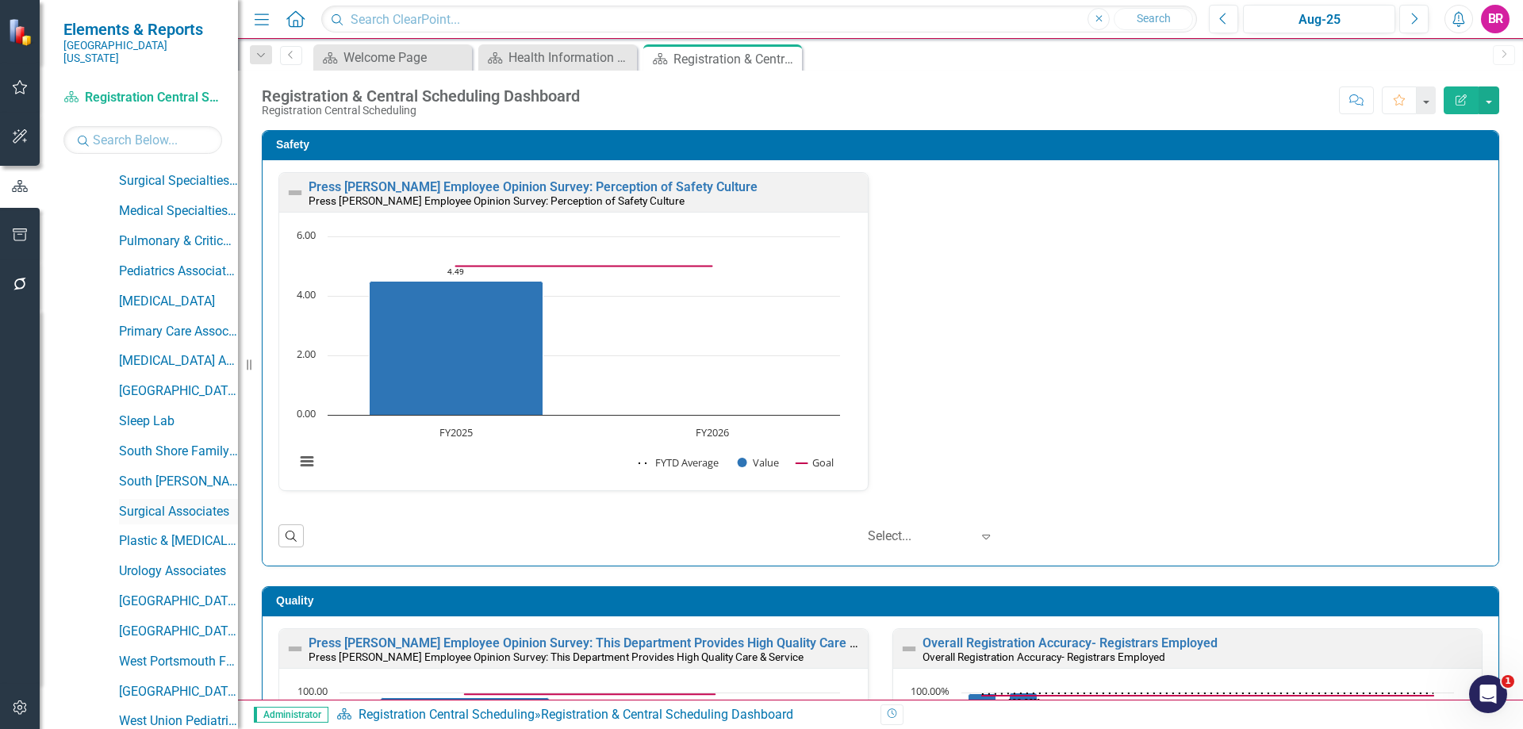
click at [160, 503] on link "Surgical Associates" at bounding box center [178, 512] width 119 height 18
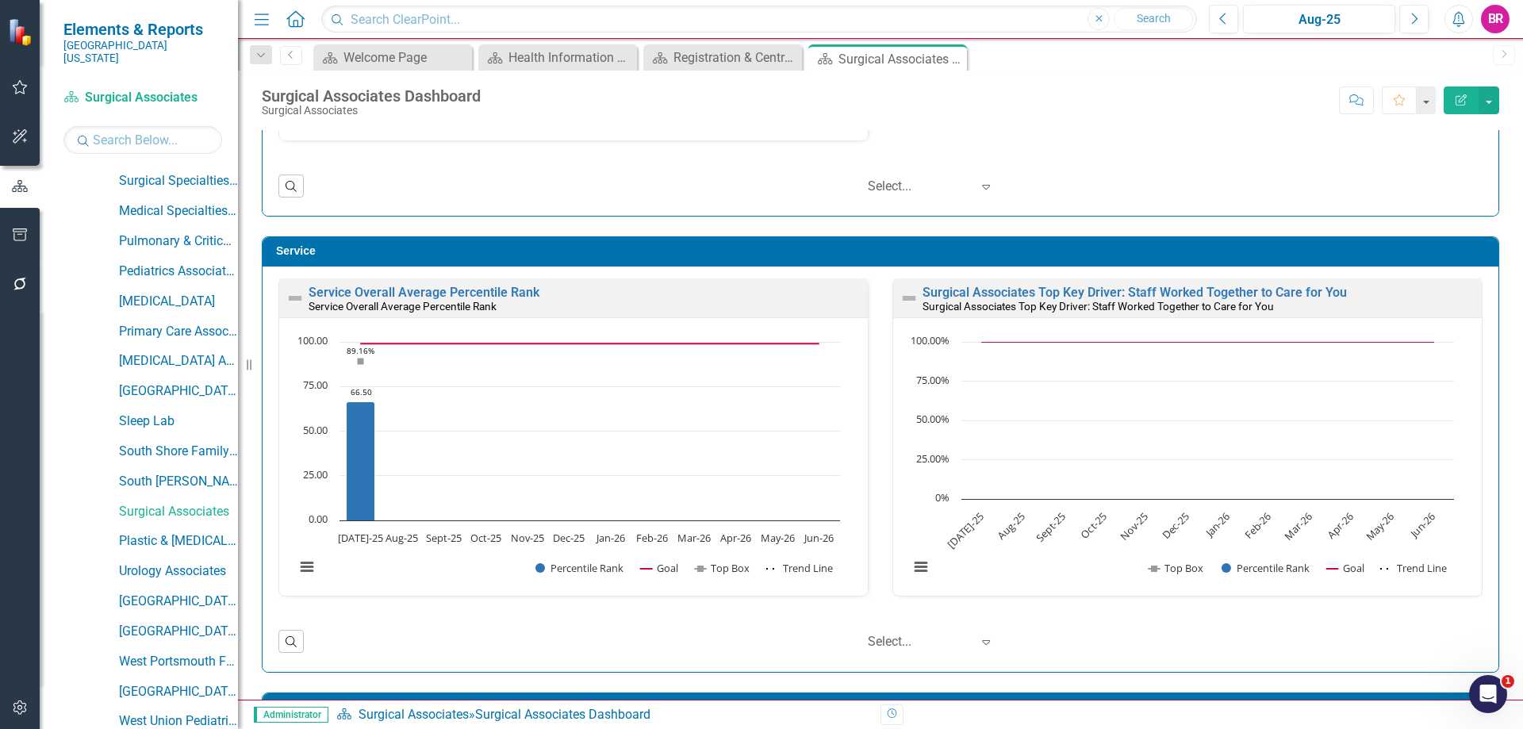
scroll to position [793, 0]
